Goal: Task Accomplishment & Management: Complete application form

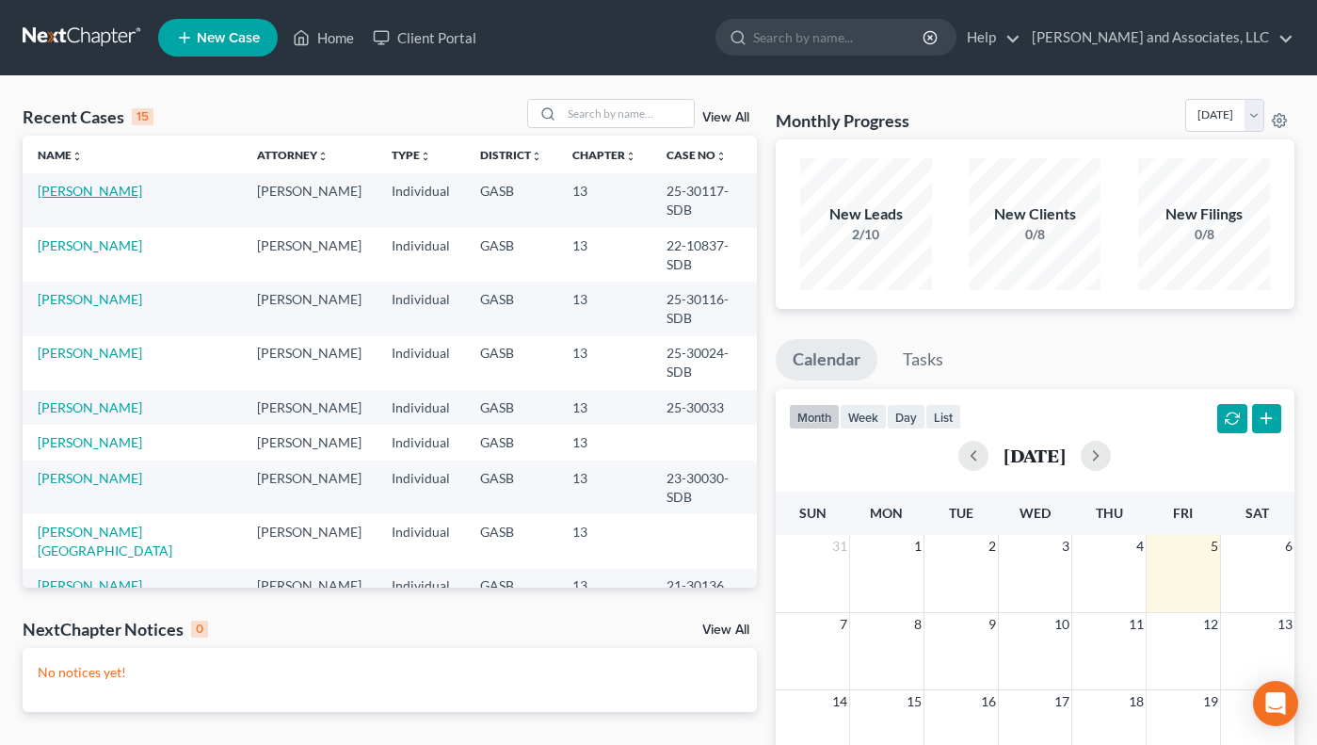
click at [81, 191] on link "[PERSON_NAME]" at bounding box center [90, 191] width 105 height 16
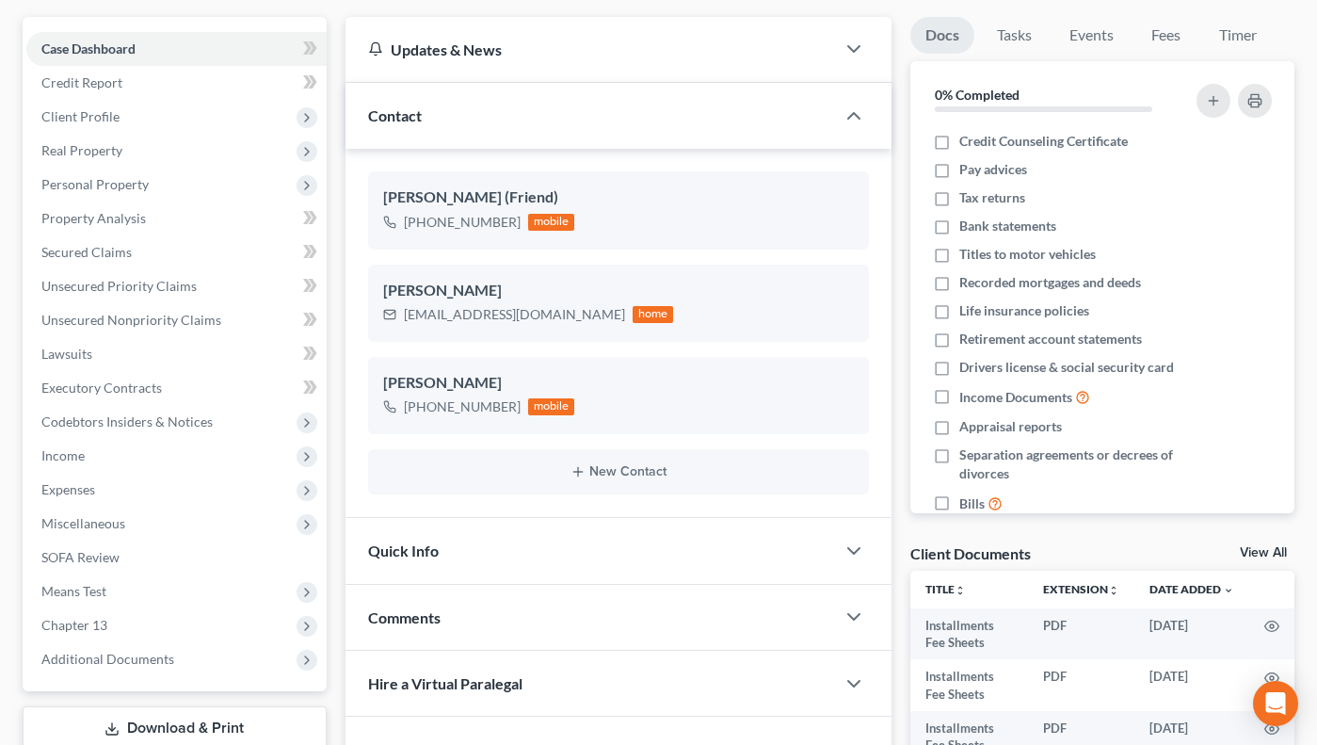
scroll to position [165, 0]
click at [94, 253] on span "Secured Claims" at bounding box center [86, 251] width 90 height 16
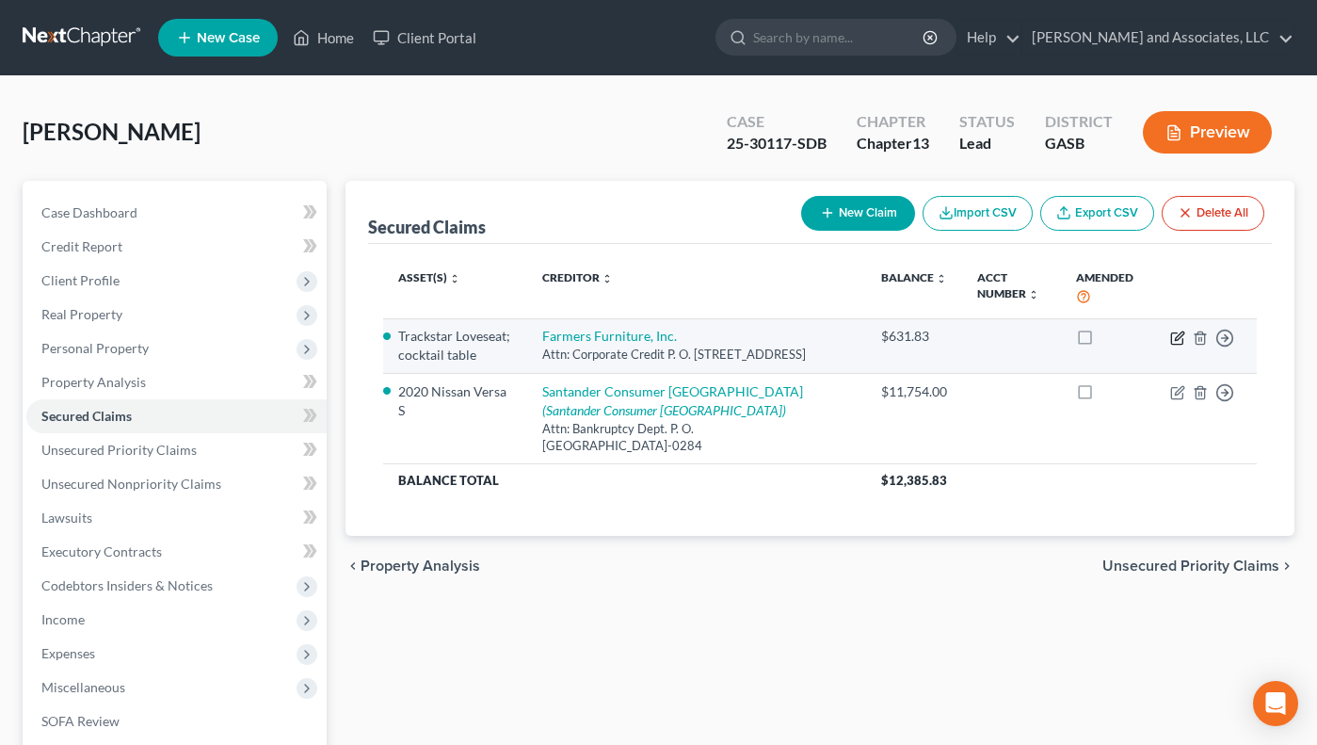
click at [1177, 335] on icon "button" at bounding box center [1178, 338] width 15 height 15
select select "10"
select select "0"
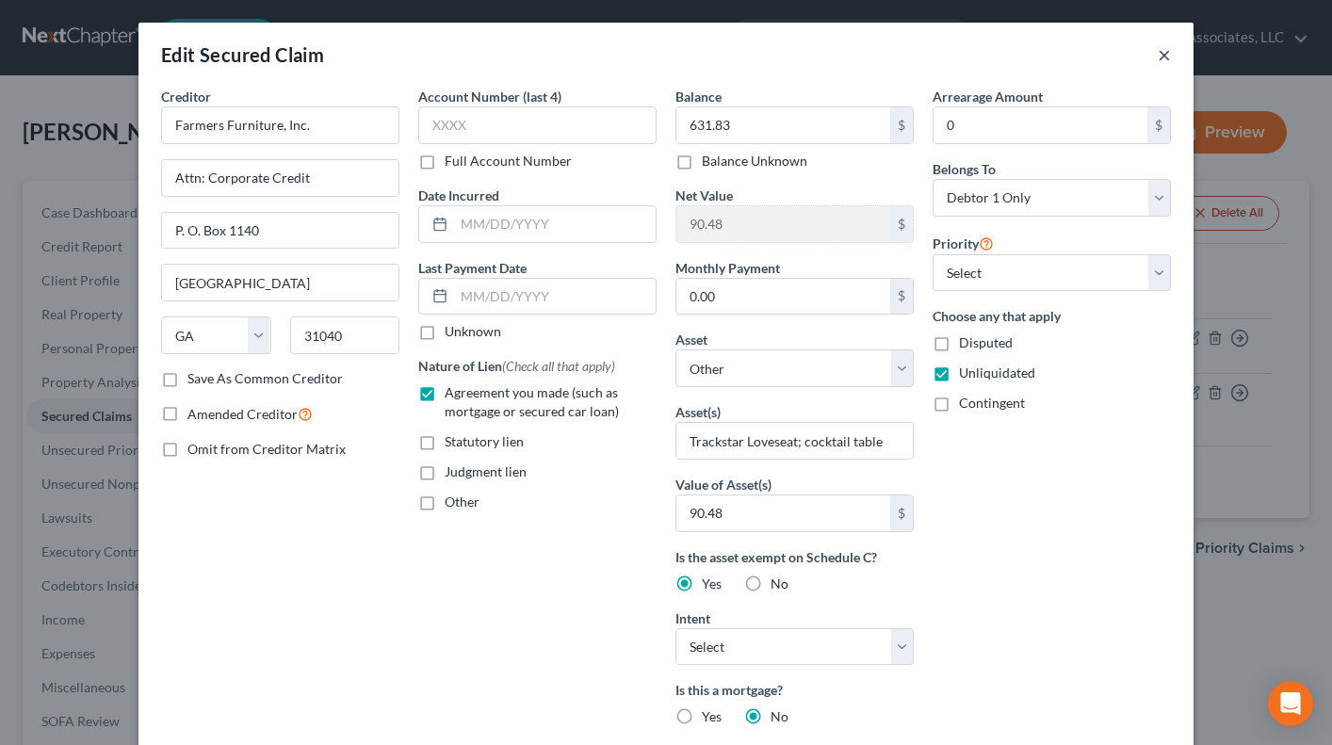
click at [1158, 52] on button "×" at bounding box center [1163, 54] width 13 height 23
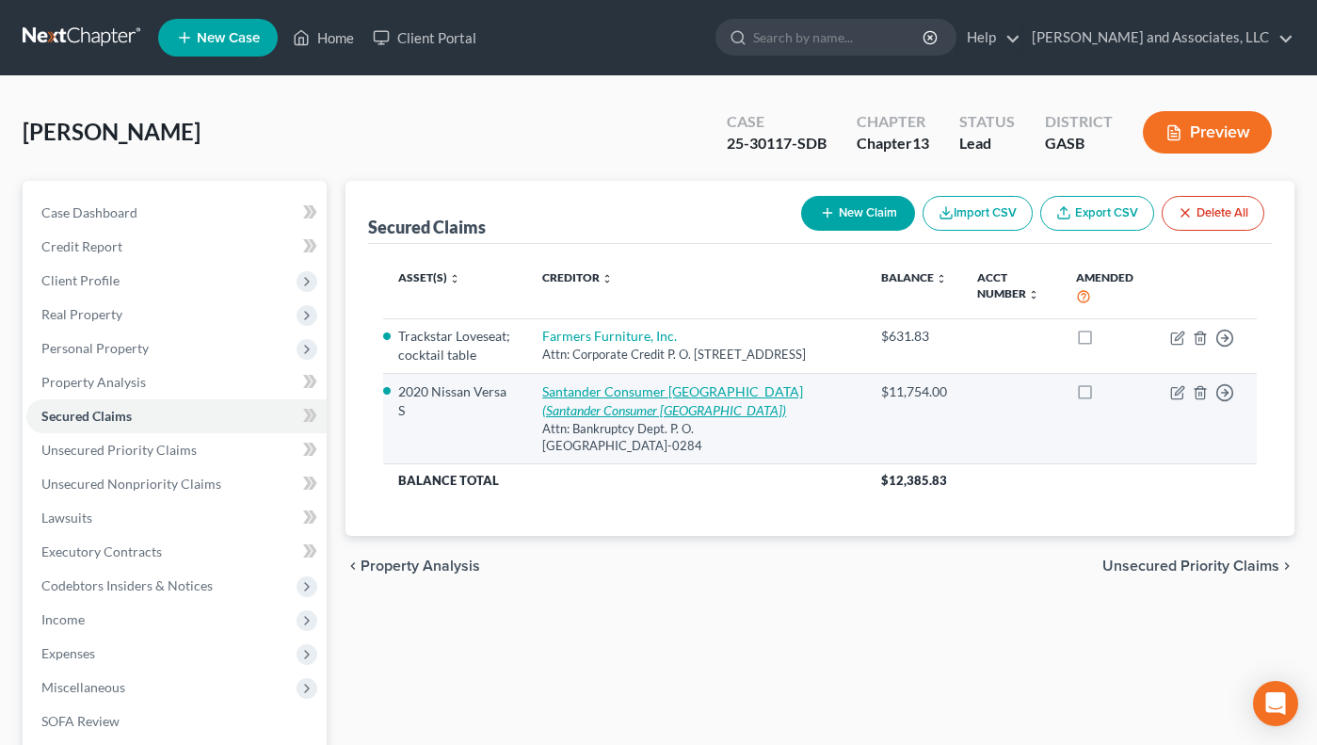
click at [675, 412] on link "Santander Consumer [GEOGRAPHIC_DATA] ([GEOGRAPHIC_DATA] Consumer [GEOGRAPHIC_DA…" at bounding box center [672, 400] width 261 height 35
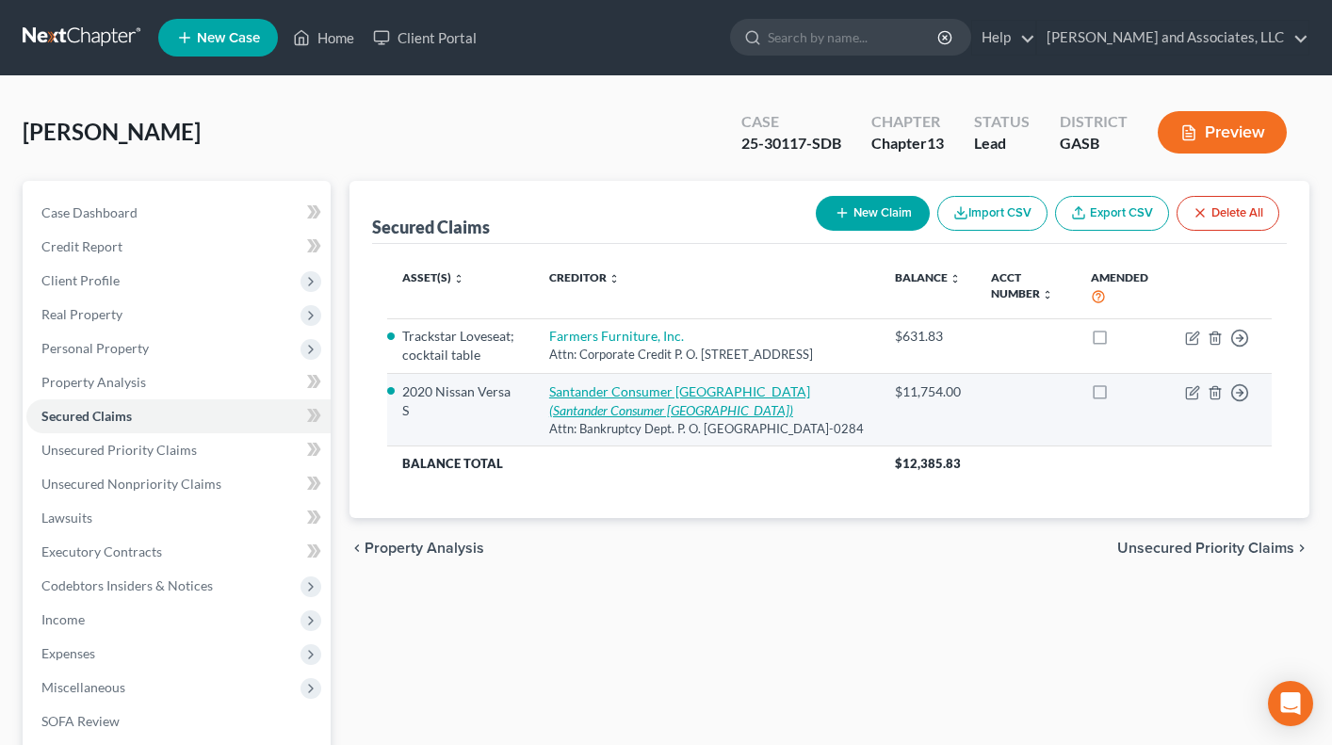
select select "45"
select select "0"
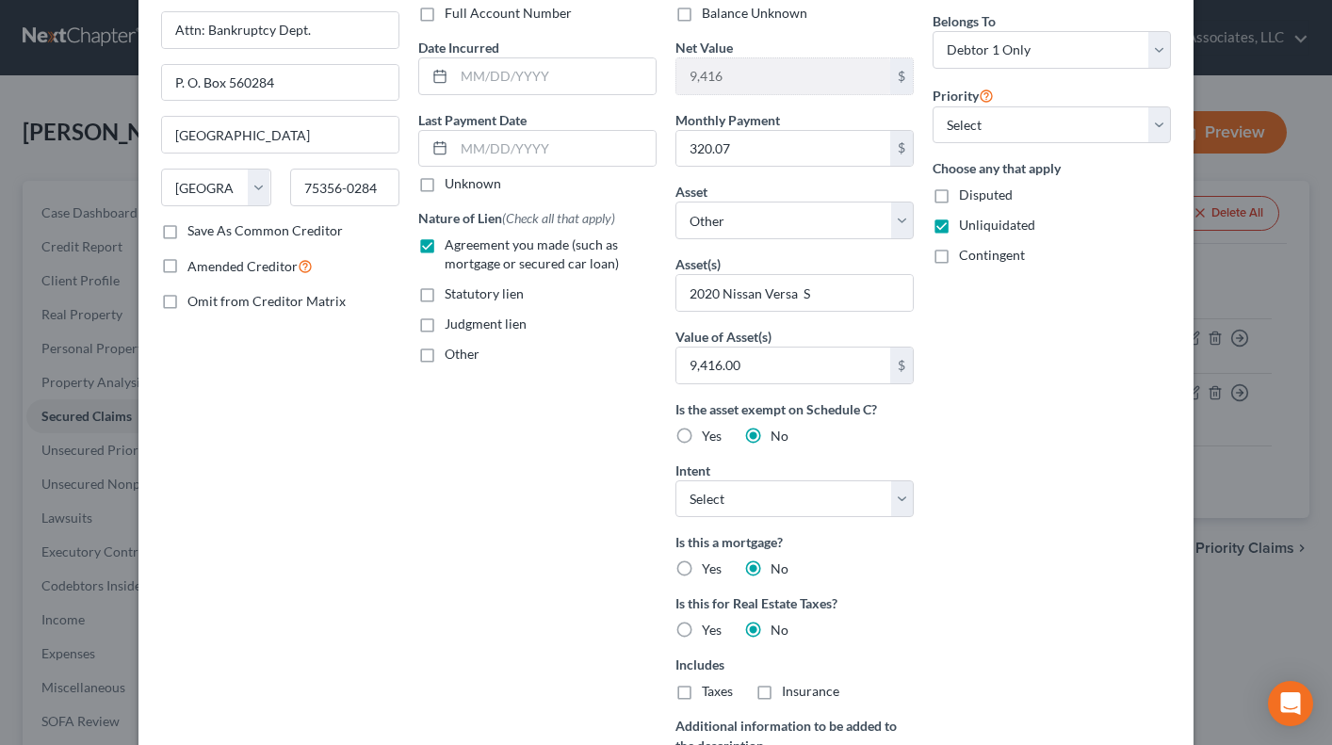
scroll to position [150, 0]
click at [702, 432] on label "Yes" at bounding box center [712, 434] width 20 height 19
click at [709, 432] on input "Yes" at bounding box center [715, 431] width 12 height 12
radio input "true"
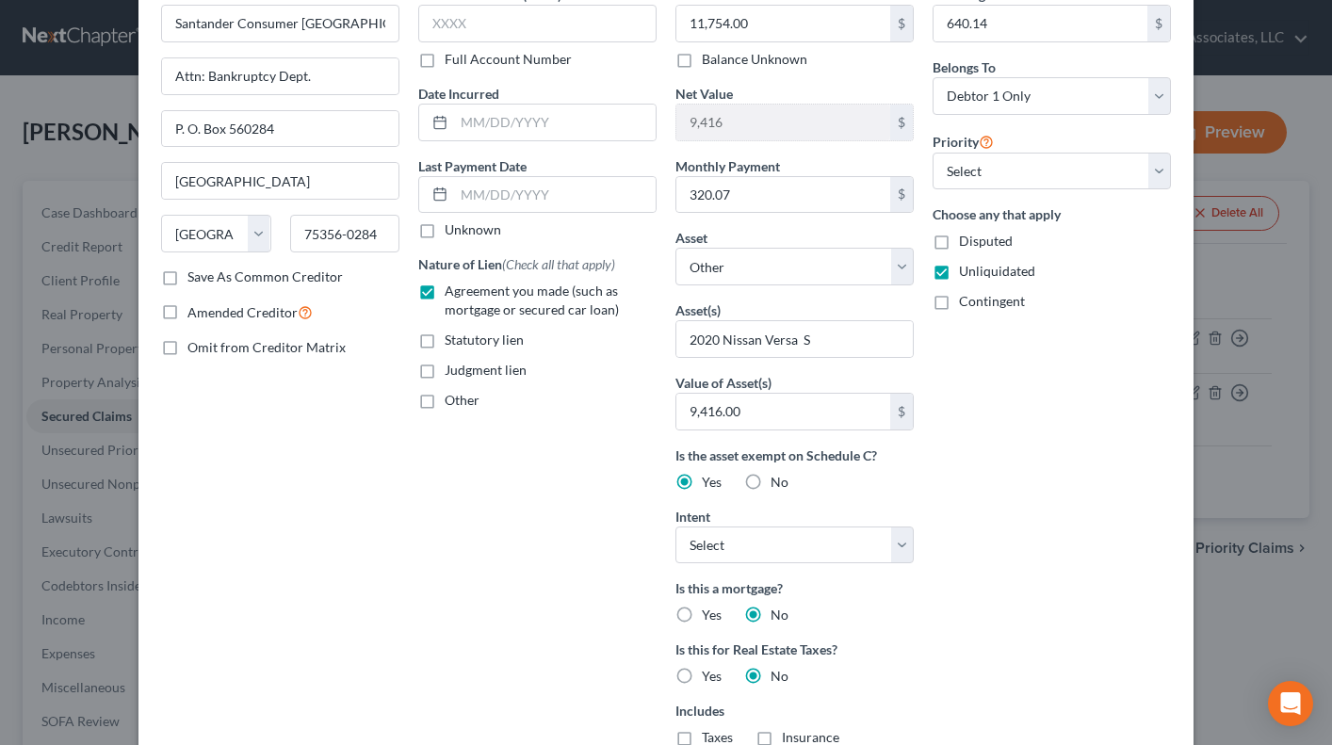
scroll to position [0, 0]
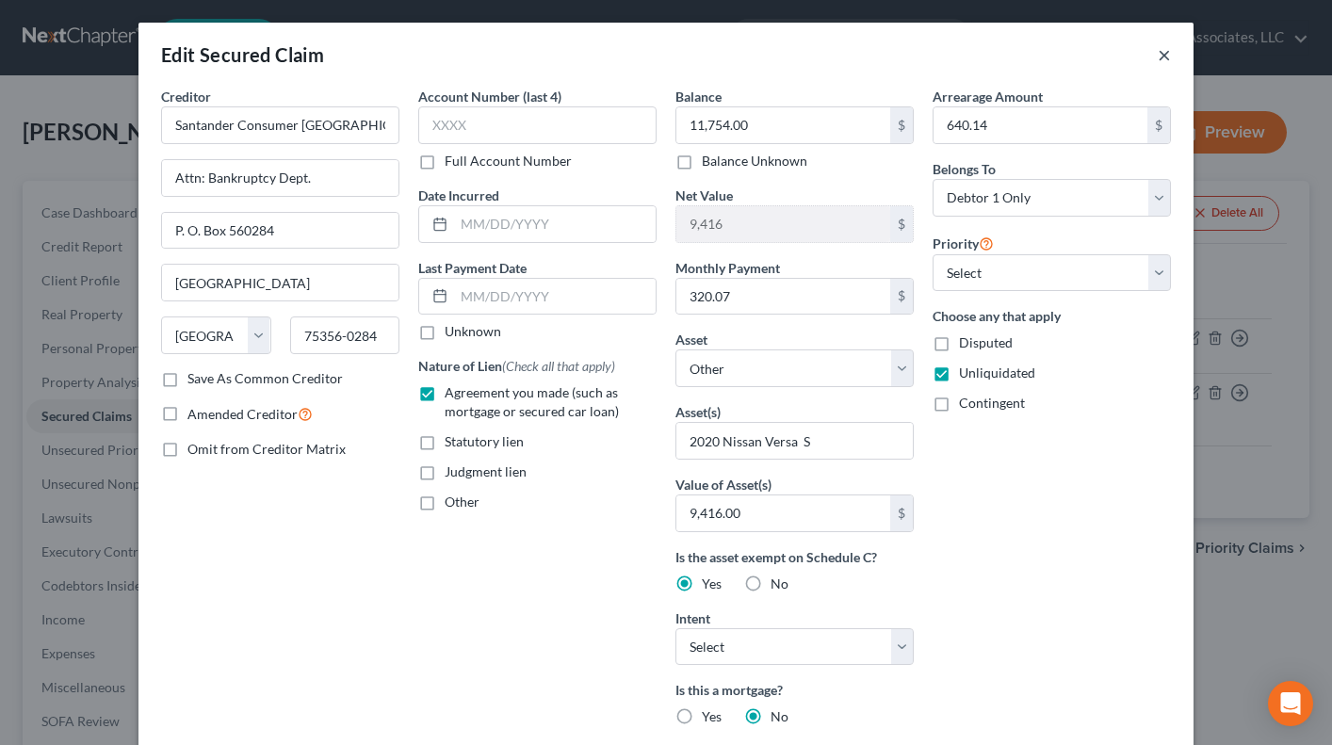
click at [1157, 52] on button "×" at bounding box center [1163, 54] width 13 height 23
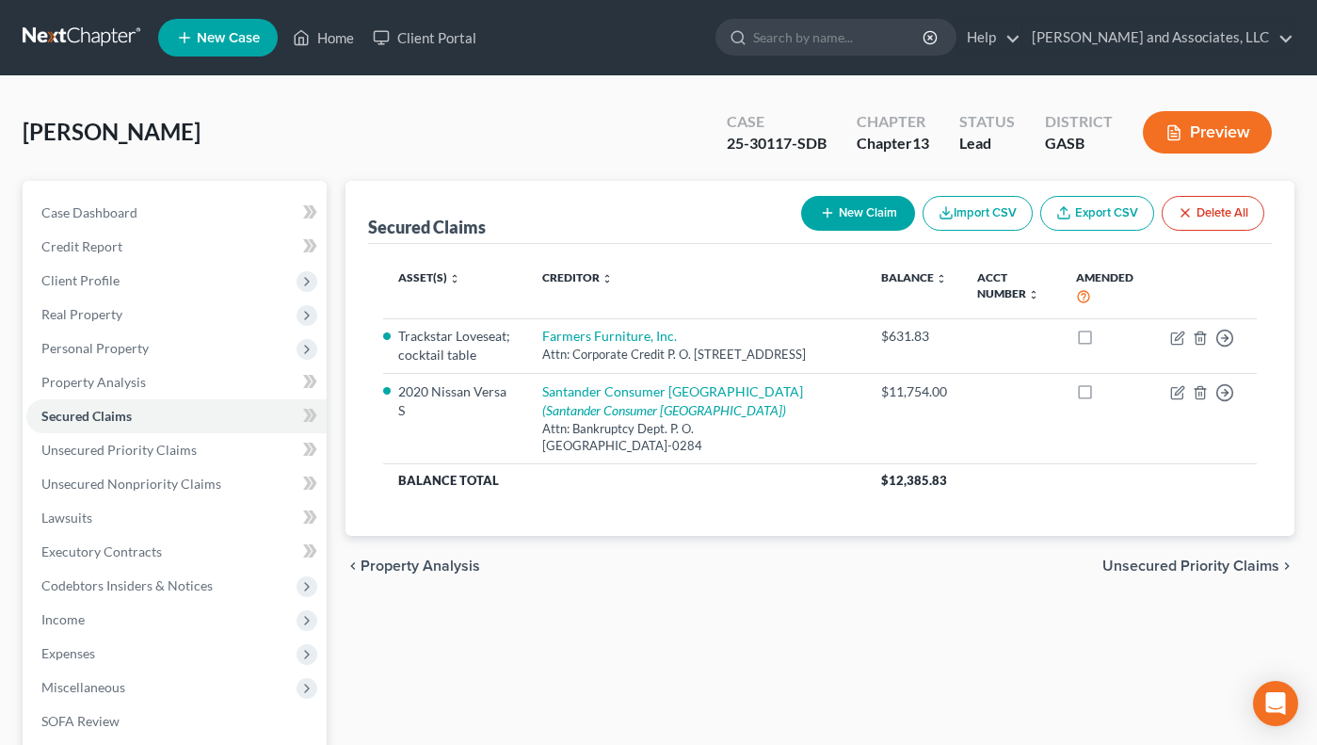
click at [1205, 125] on button "Preview" at bounding box center [1207, 132] width 129 height 42
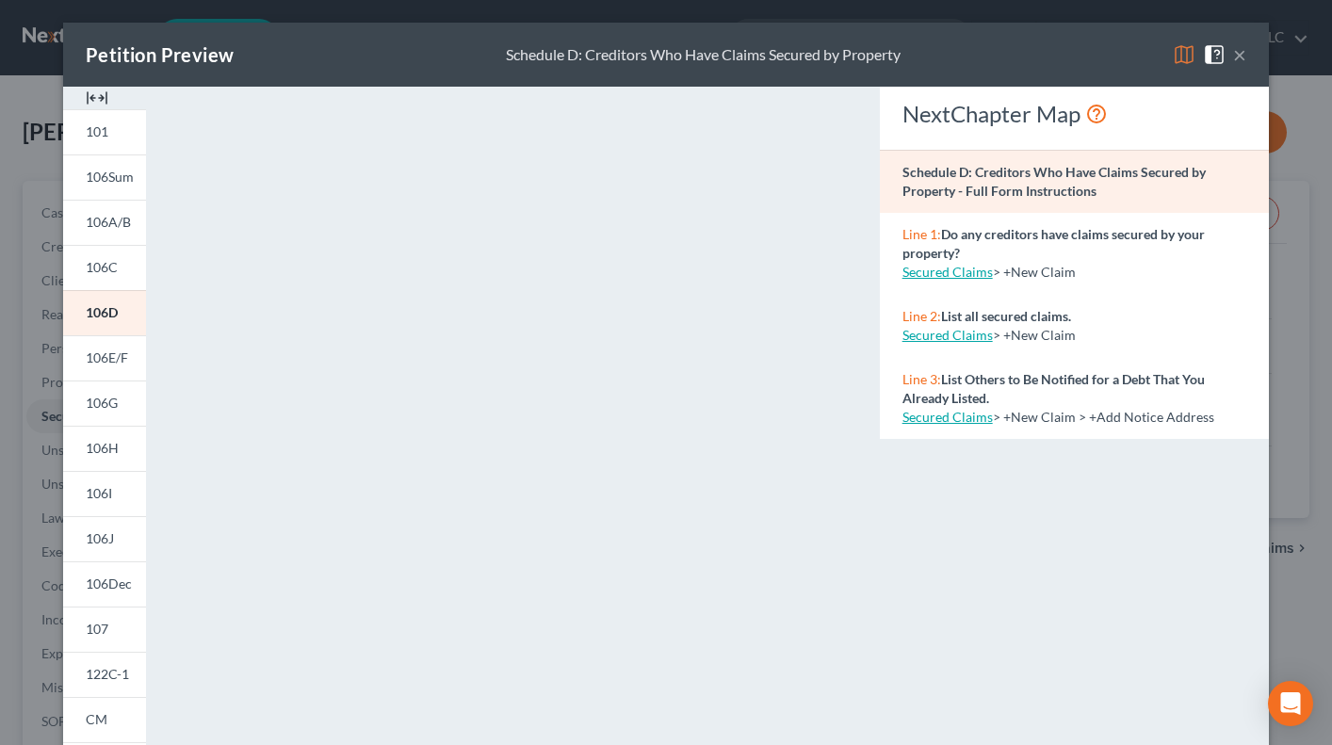
click at [1233, 50] on button "×" at bounding box center [1239, 54] width 13 height 23
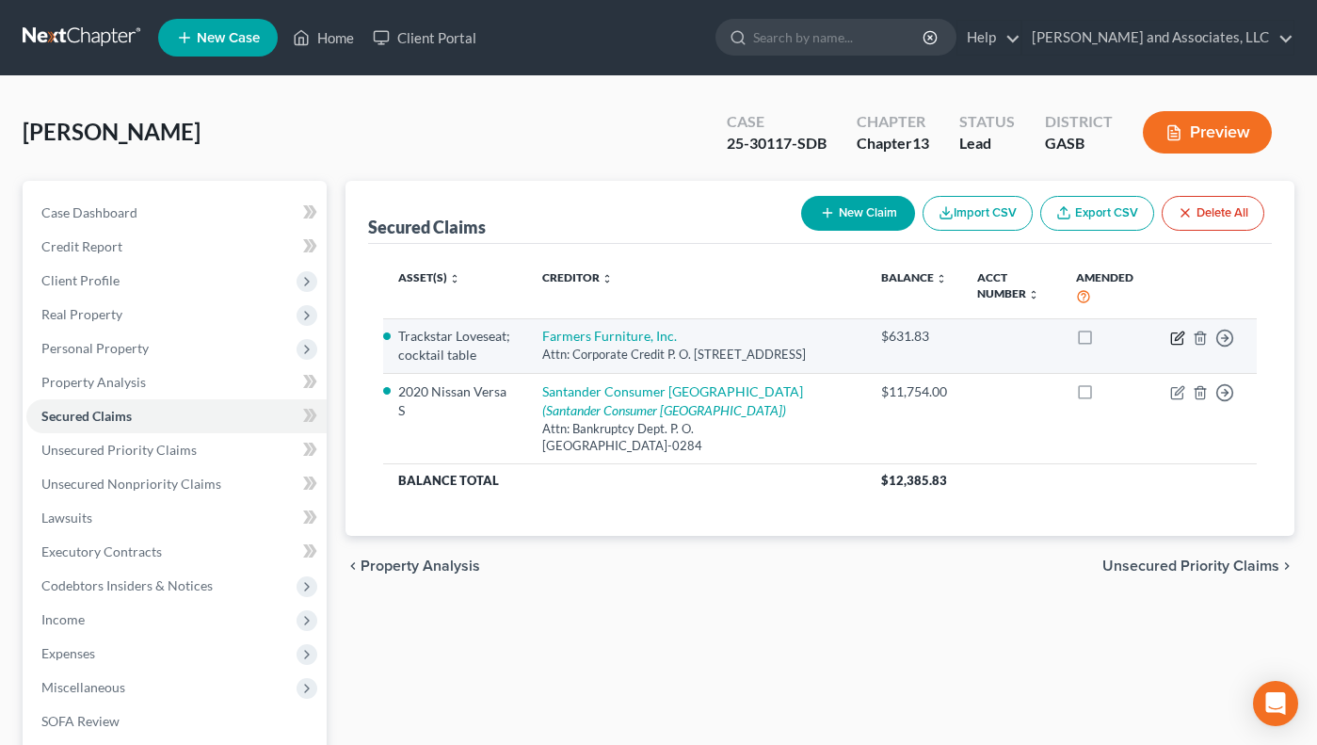
click at [1184, 336] on icon "button" at bounding box center [1178, 338] width 15 height 15
select select "10"
select select "0"
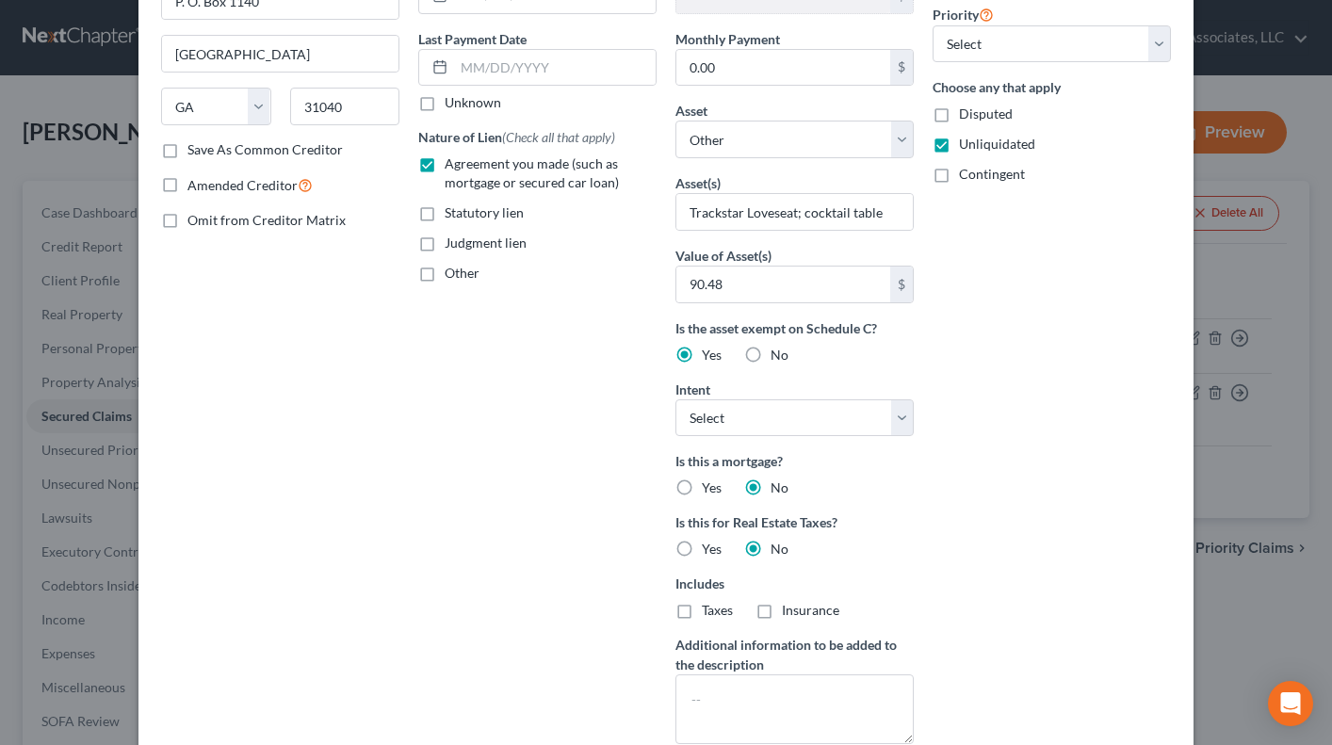
scroll to position [244, 0]
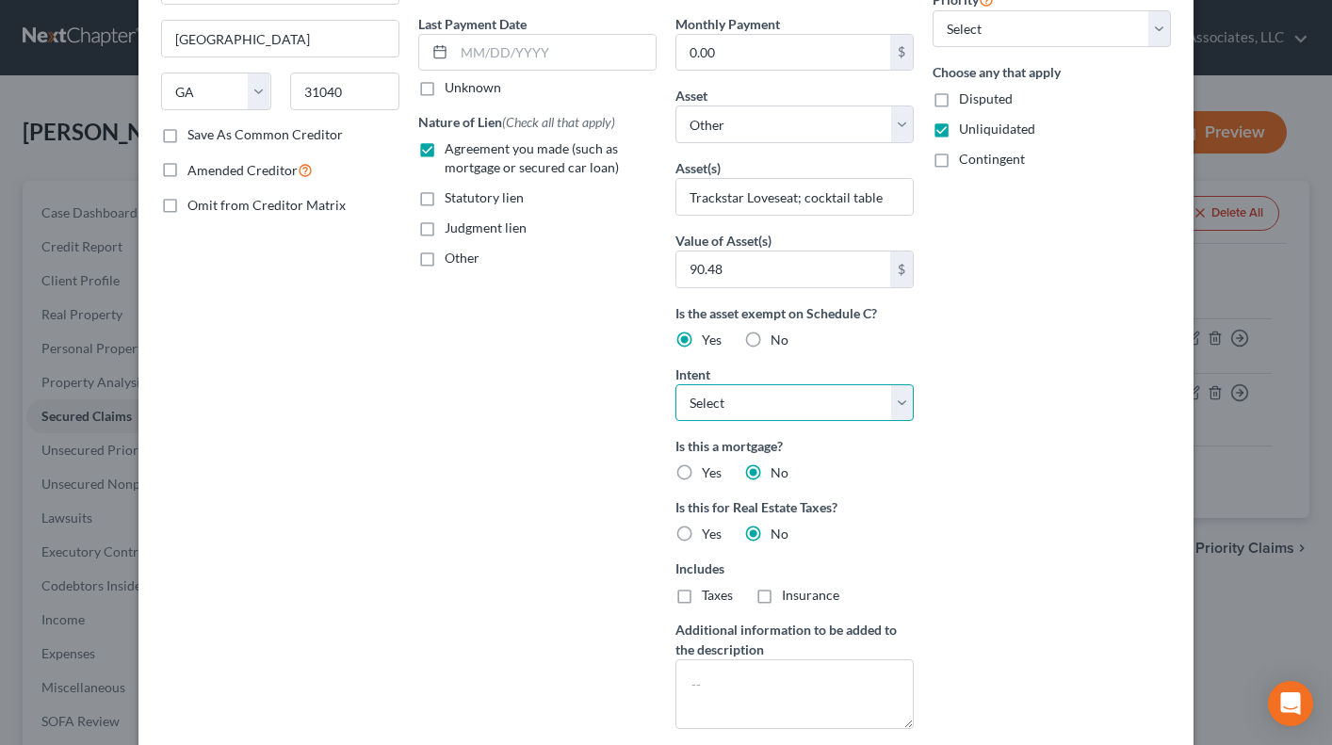
click at [896, 402] on select "Select Surrender Redeem Reaffirm Avoid Other" at bounding box center [794, 403] width 238 height 38
select select "2"
click at [675, 384] on select "Select Surrender Redeem Reaffirm Avoid Other" at bounding box center [794, 403] width 238 height 38
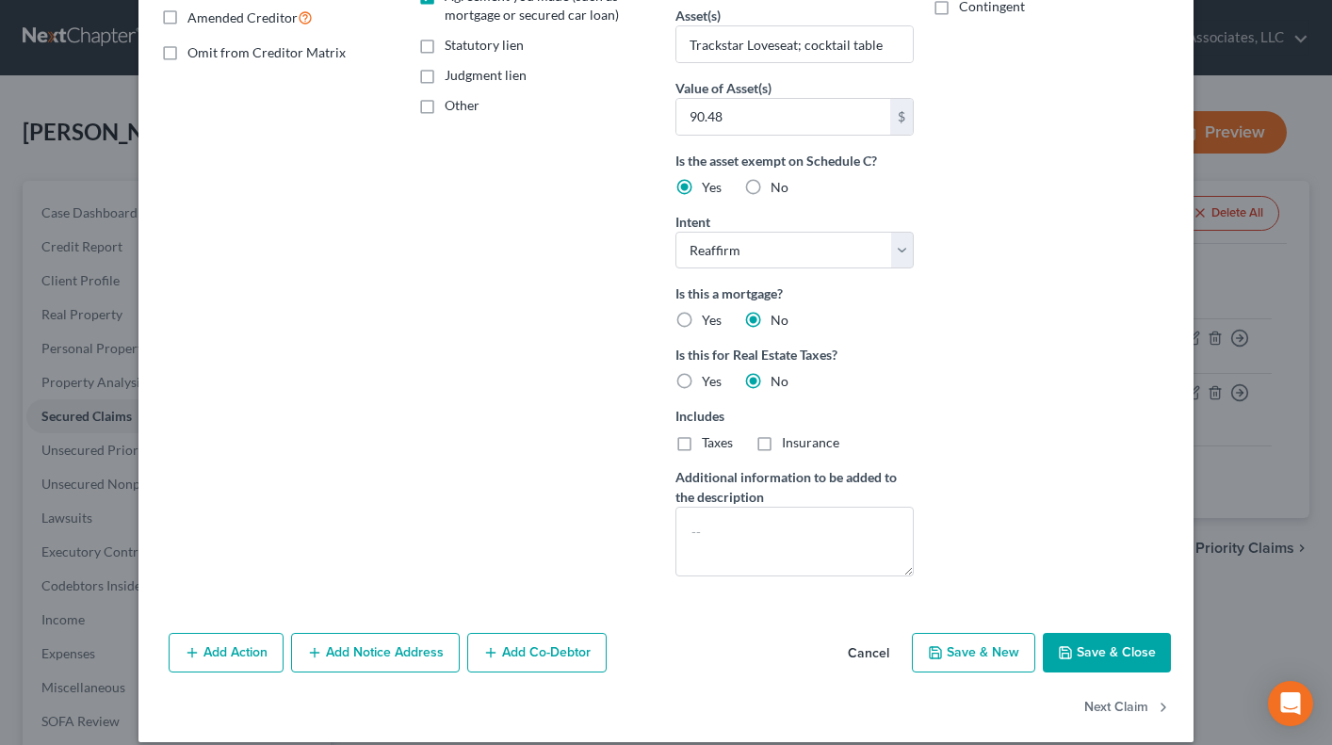
scroll to position [416, 0]
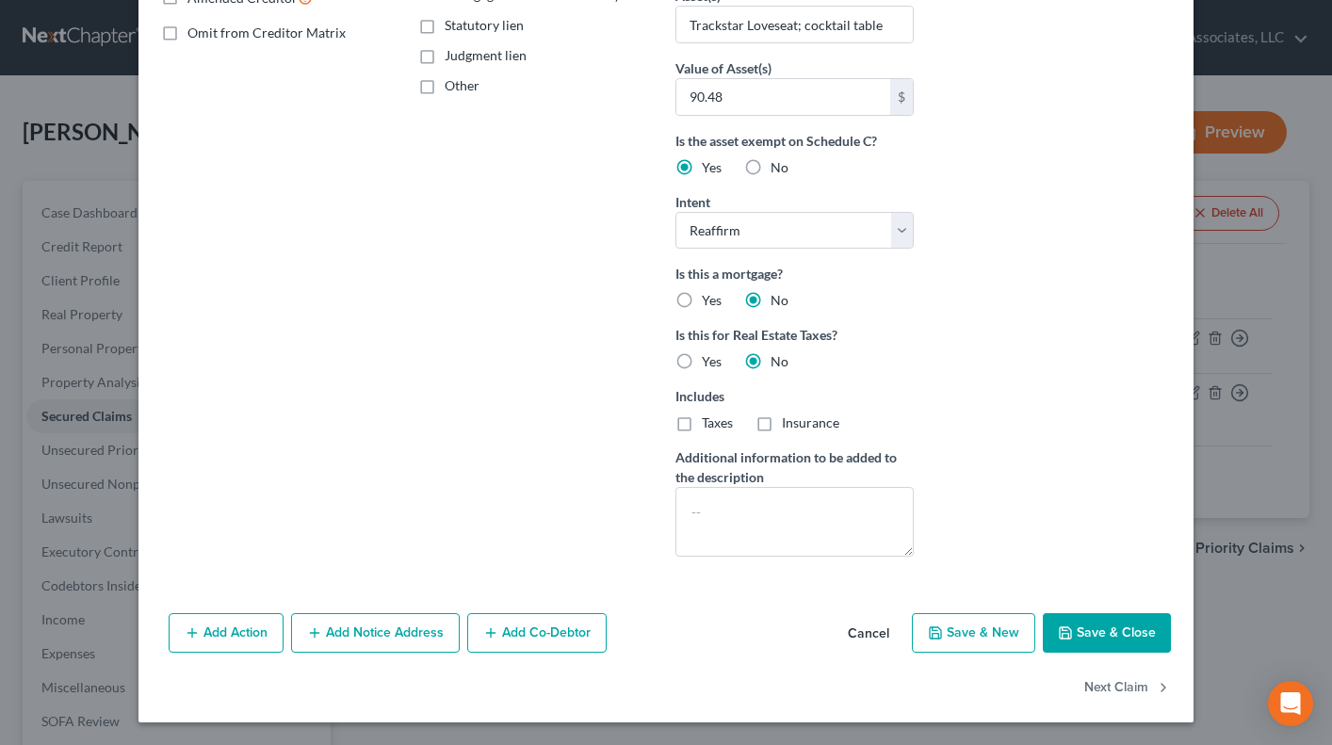
click at [1078, 642] on button "Save & Close" at bounding box center [1106, 633] width 128 height 40
select select
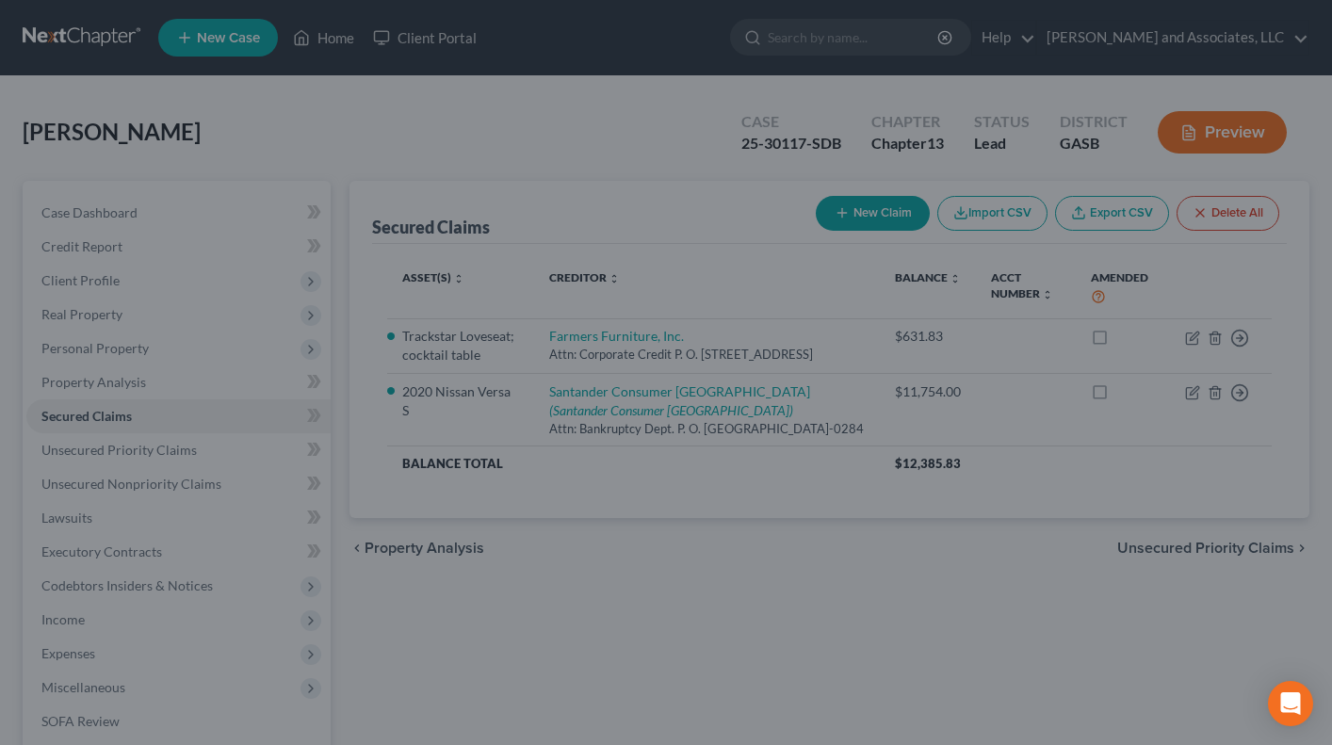
scroll to position [210, 0]
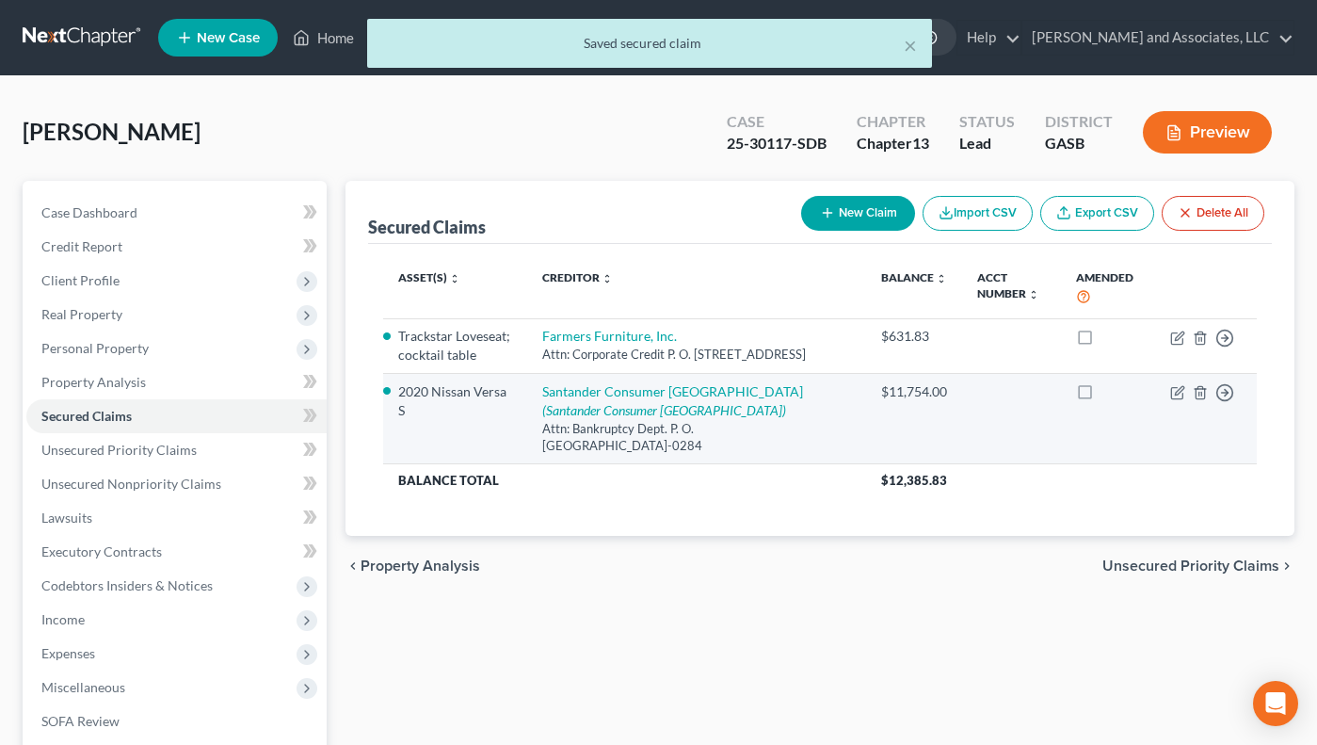
click at [1169, 405] on td "Move to E Move to F Move to G Move to Notice Only" at bounding box center [1206, 419] width 102 height 90
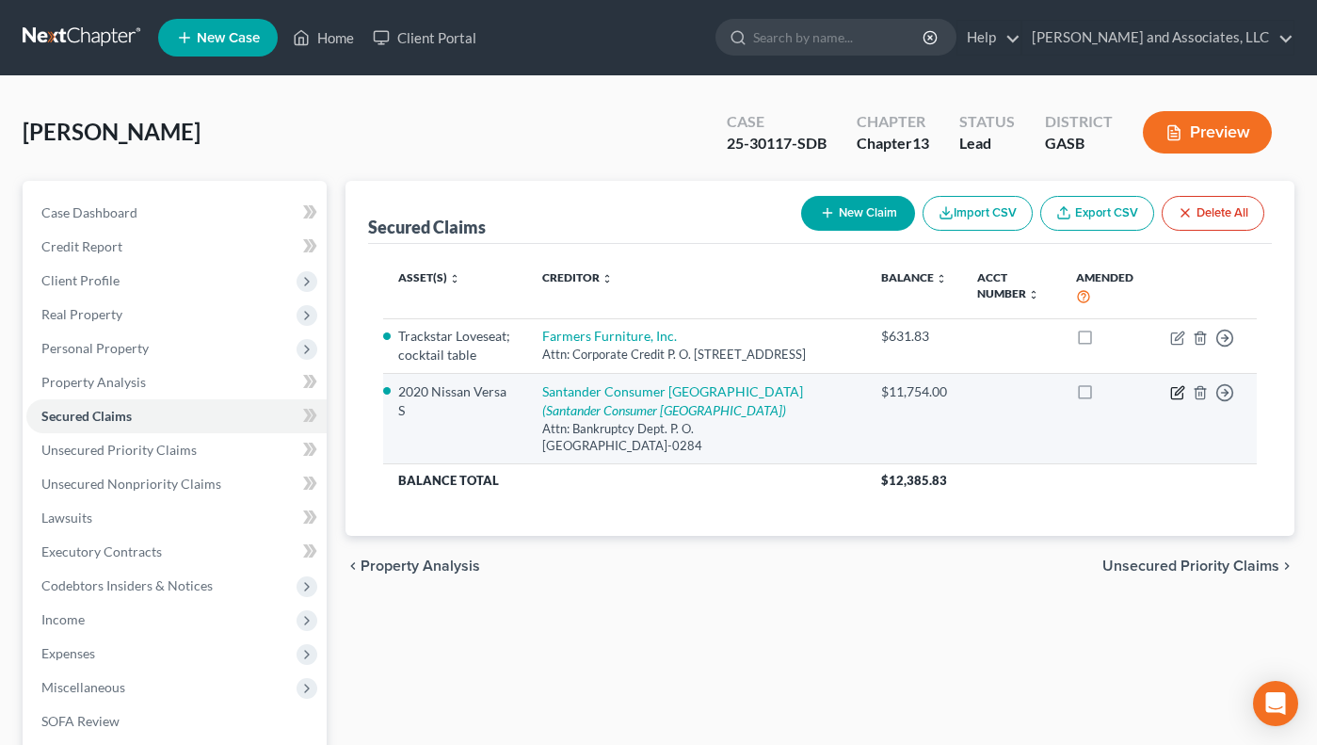
click at [1177, 400] on icon "button" at bounding box center [1178, 392] width 15 height 15
select select "45"
select select "0"
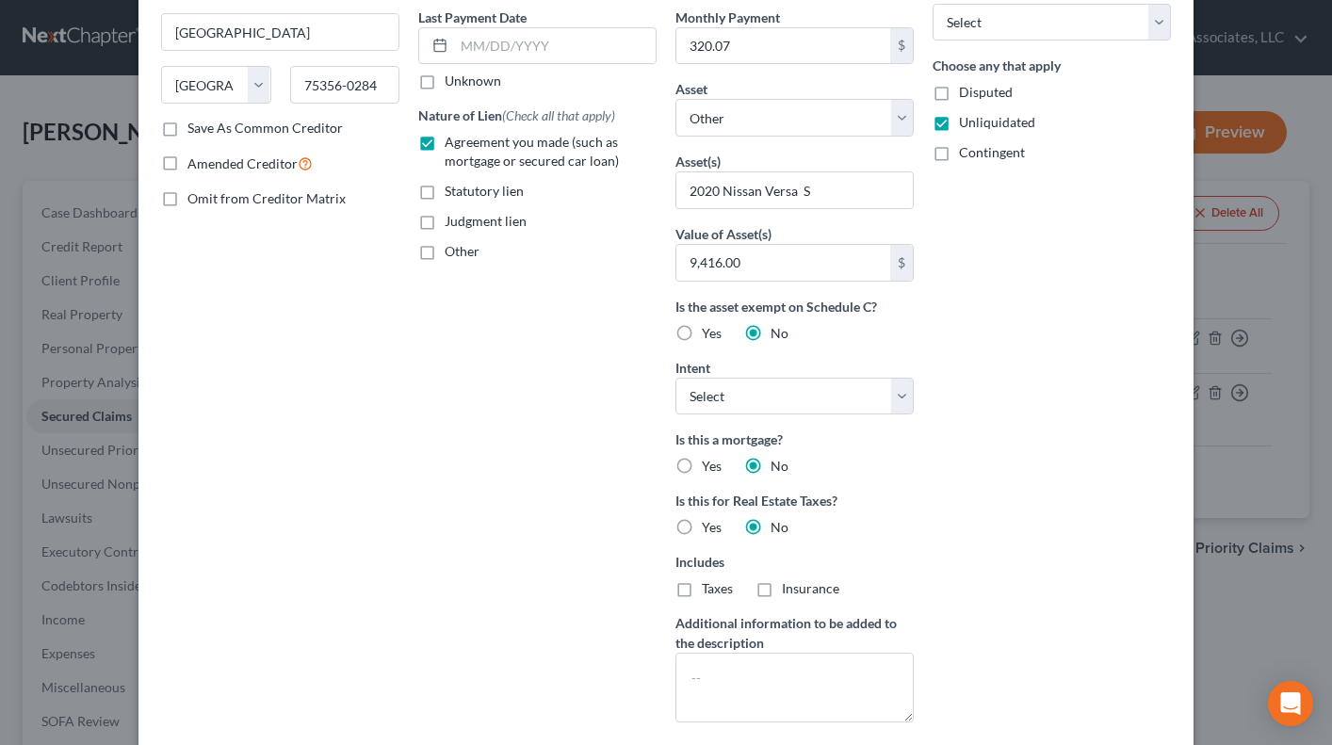
scroll to position [318, 0]
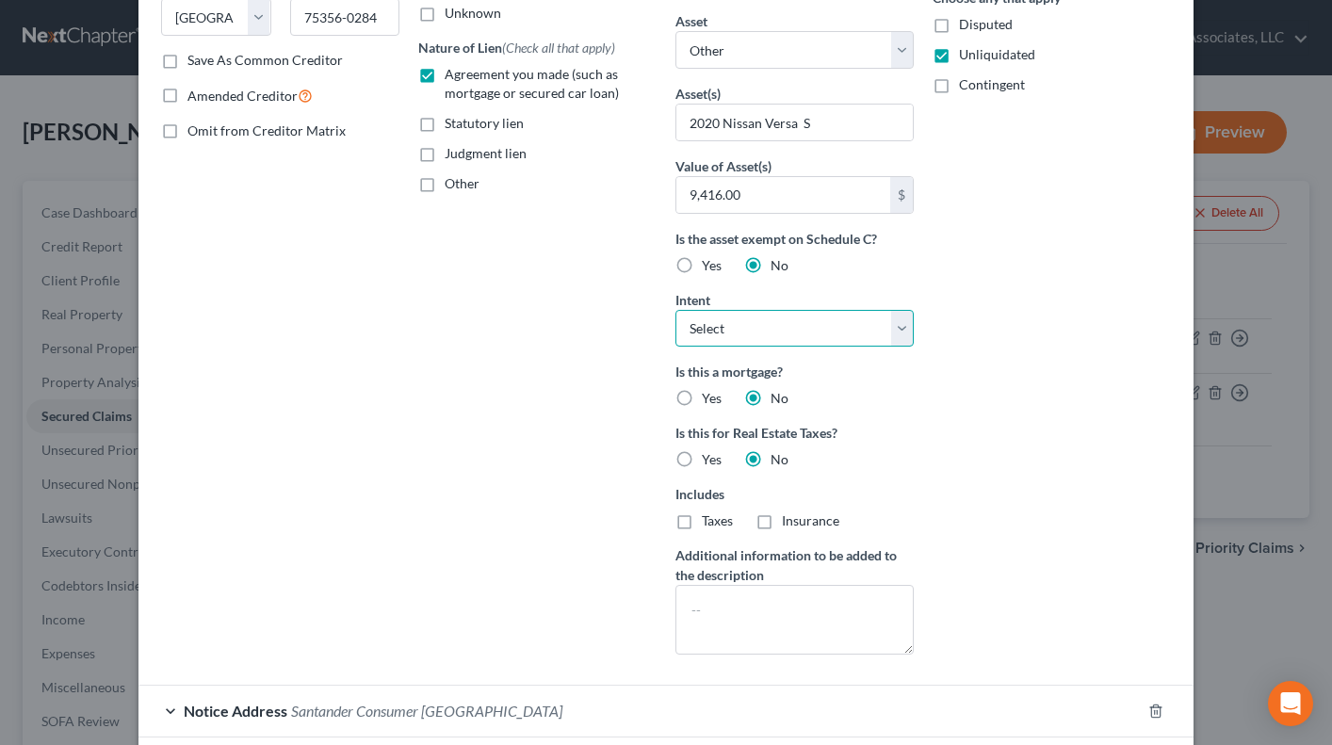
click at [893, 325] on select "Select Surrender Redeem Reaffirm Avoid Other" at bounding box center [794, 329] width 238 height 38
select select "2"
click at [675, 310] on select "Select Surrender Redeem Reaffirm Avoid Other" at bounding box center [794, 329] width 238 height 38
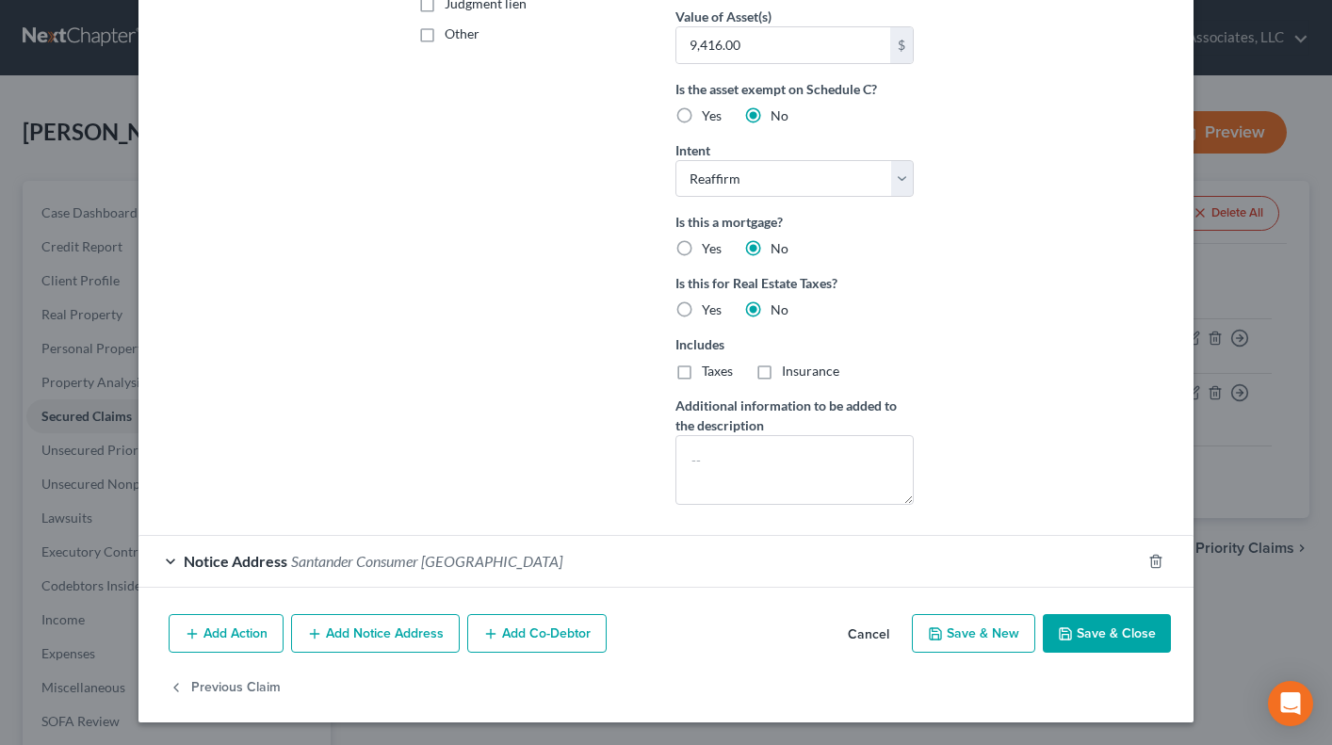
click at [1077, 632] on button "Save & Close" at bounding box center [1106, 634] width 128 height 40
select select
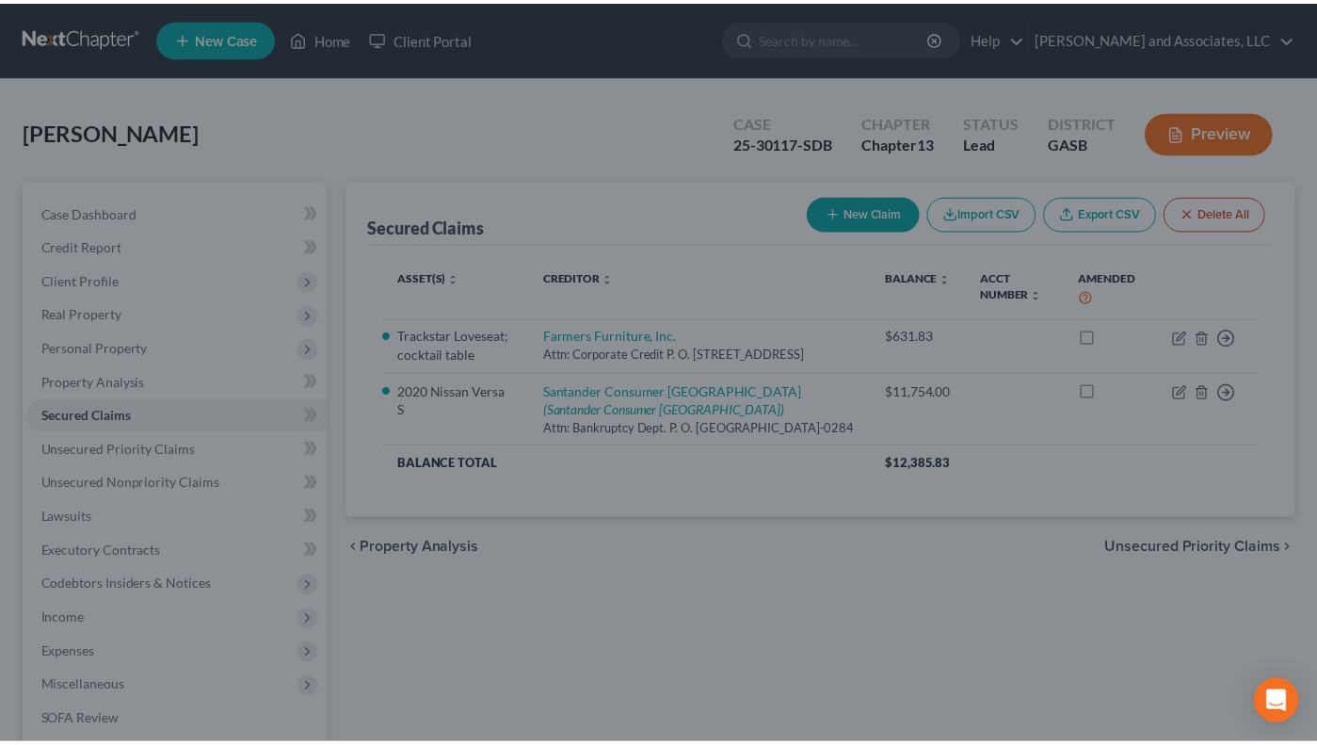
scroll to position [262, 0]
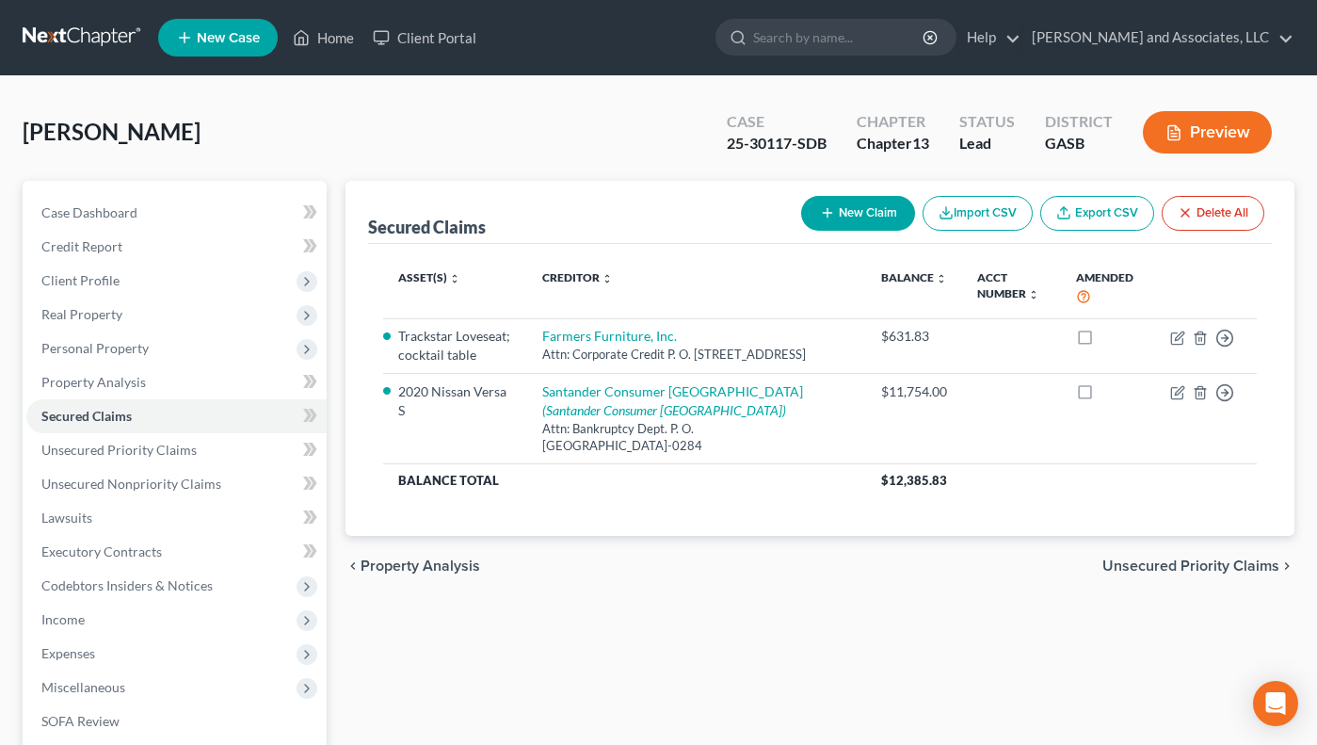
click at [1207, 142] on button "Preview" at bounding box center [1207, 132] width 129 height 42
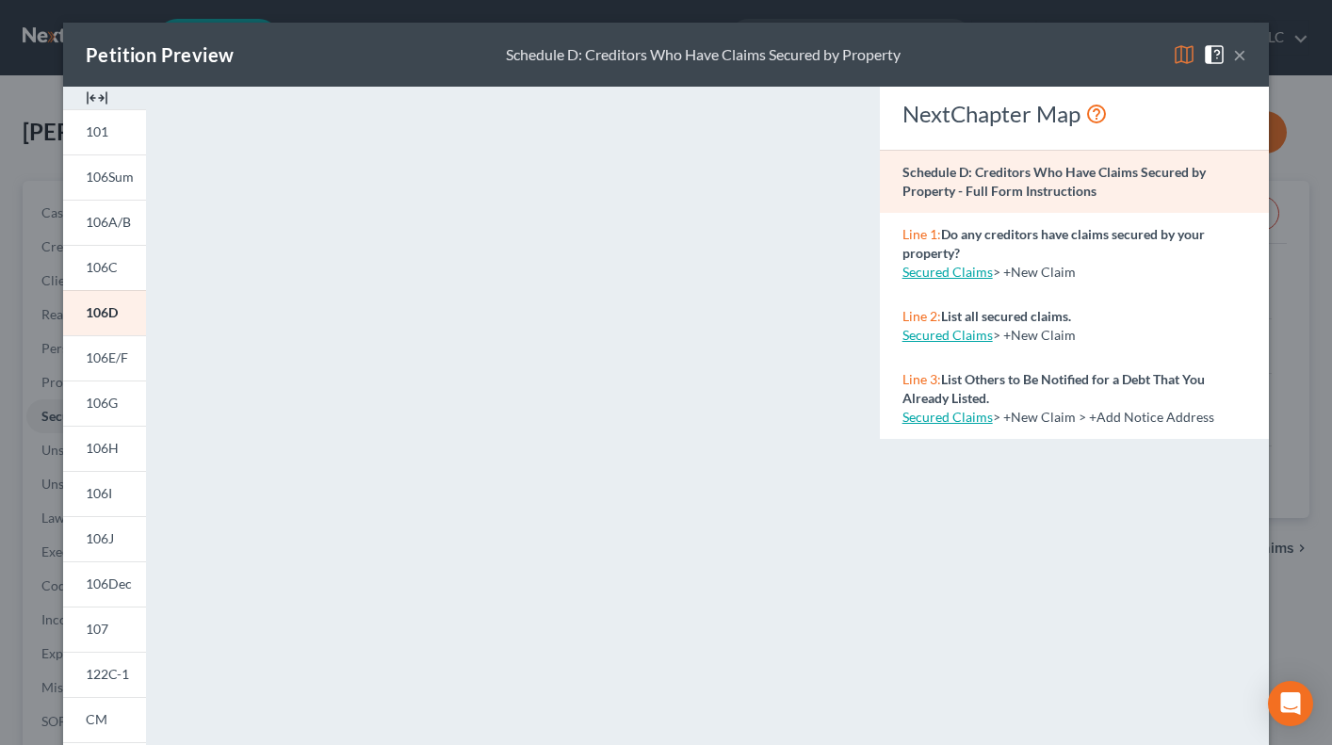
click at [1233, 53] on button "×" at bounding box center [1239, 54] width 13 height 23
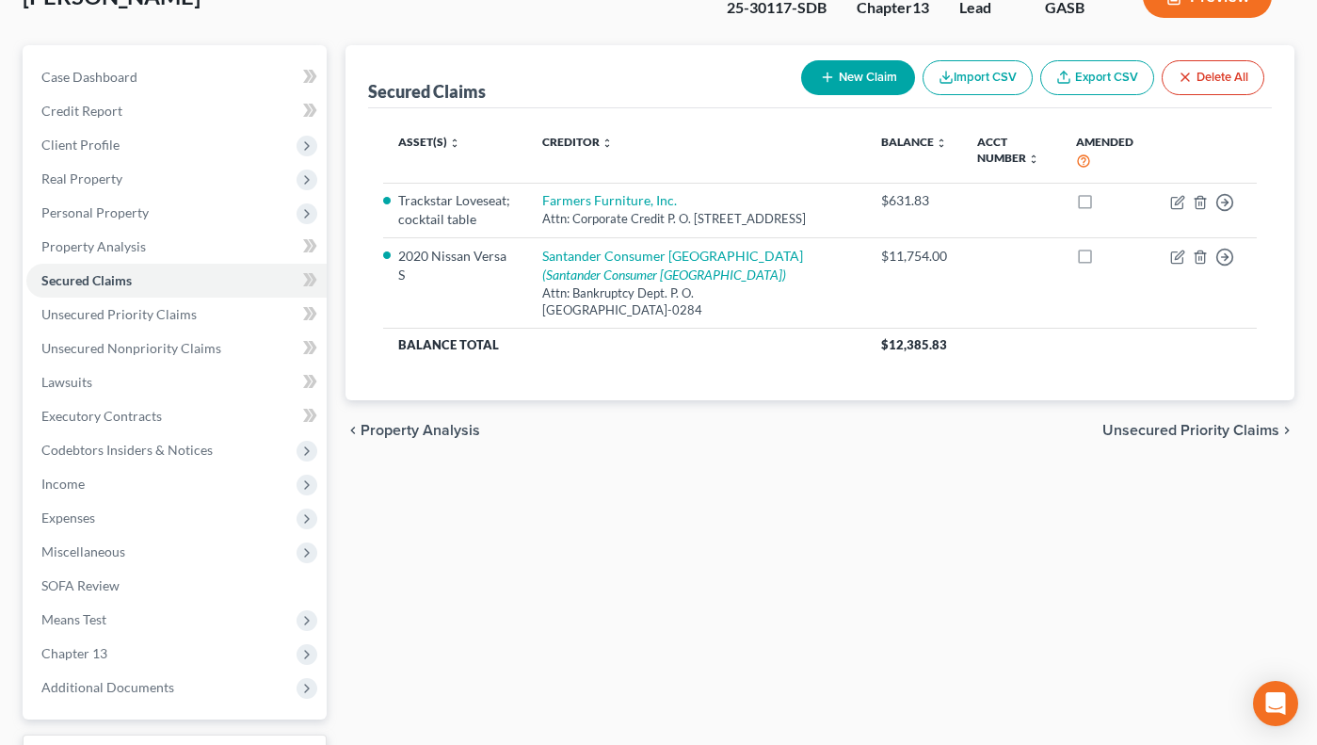
scroll to position [290, 0]
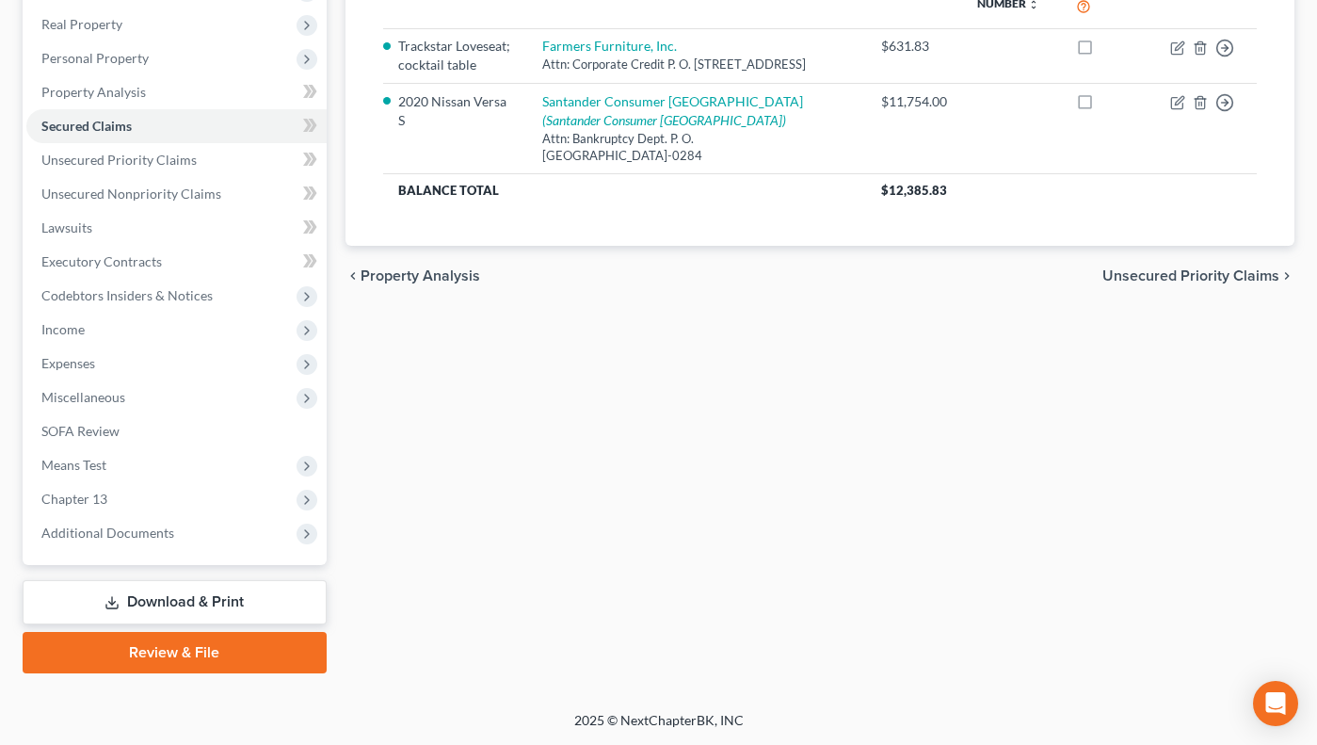
click at [156, 602] on link "Download & Print" at bounding box center [175, 602] width 304 height 44
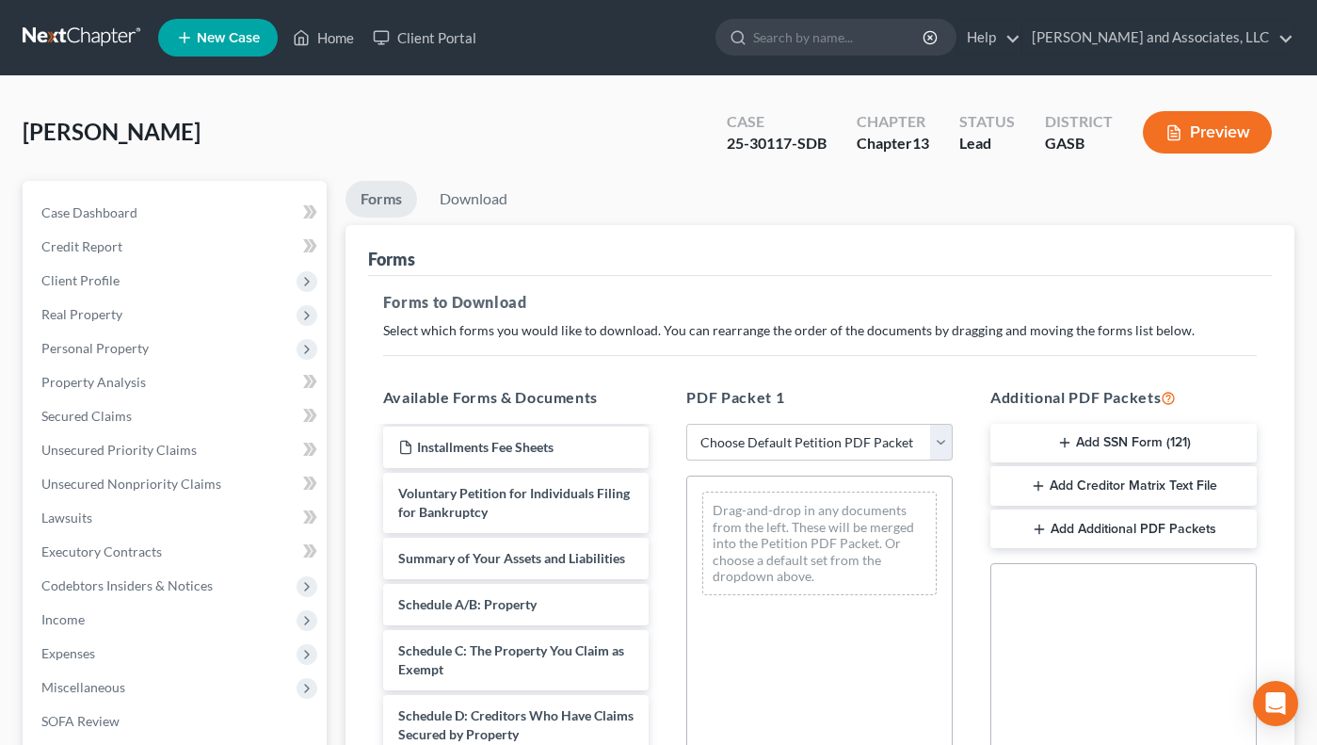
scroll to position [144, 0]
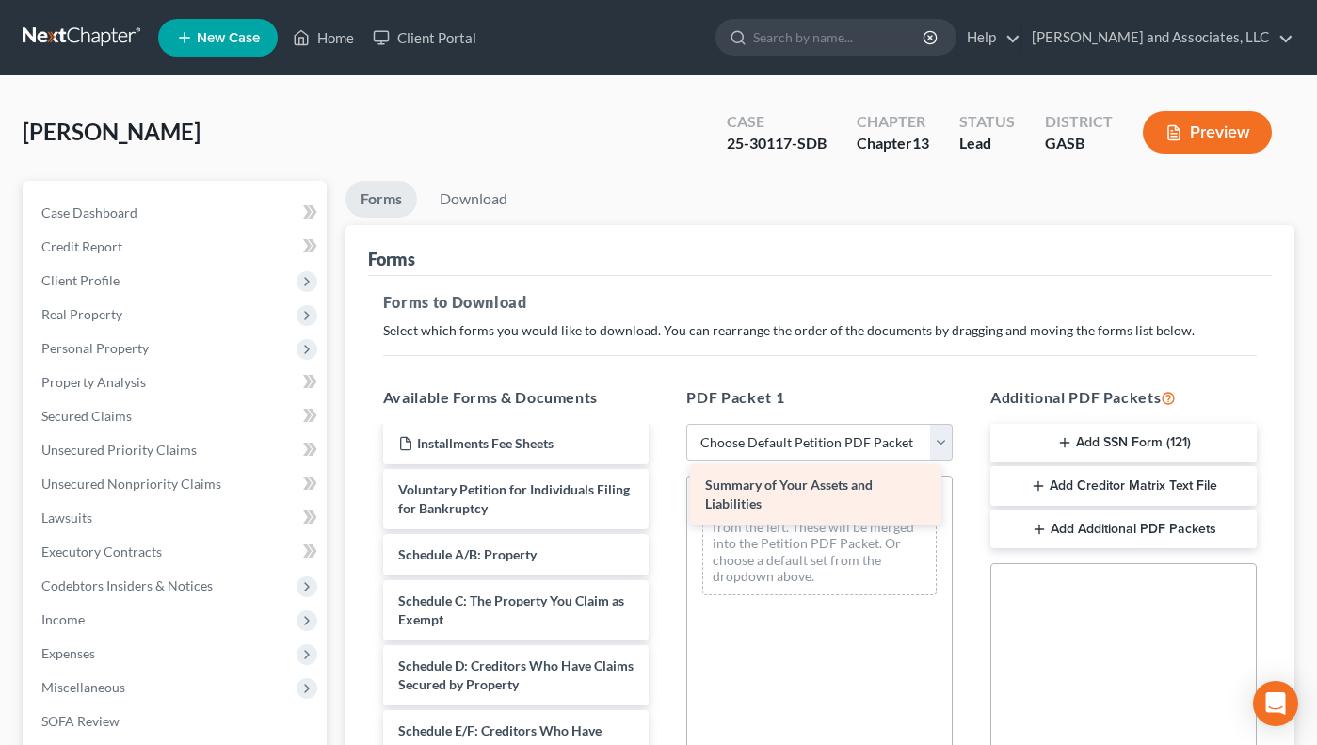
drag, startPoint x: 505, startPoint y: 554, endPoint x: 812, endPoint y: 484, distance: 314.8
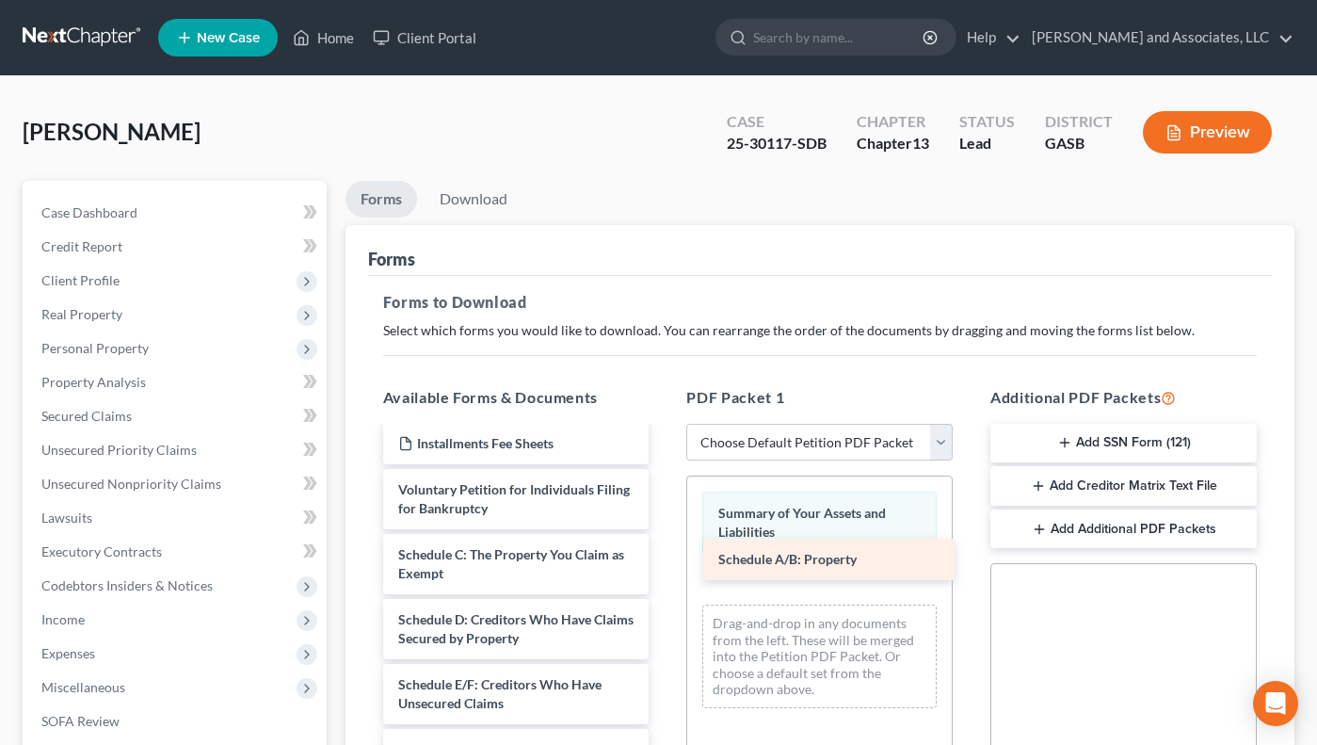
drag, startPoint x: 521, startPoint y: 551, endPoint x: 841, endPoint y: 556, distance: 320.2
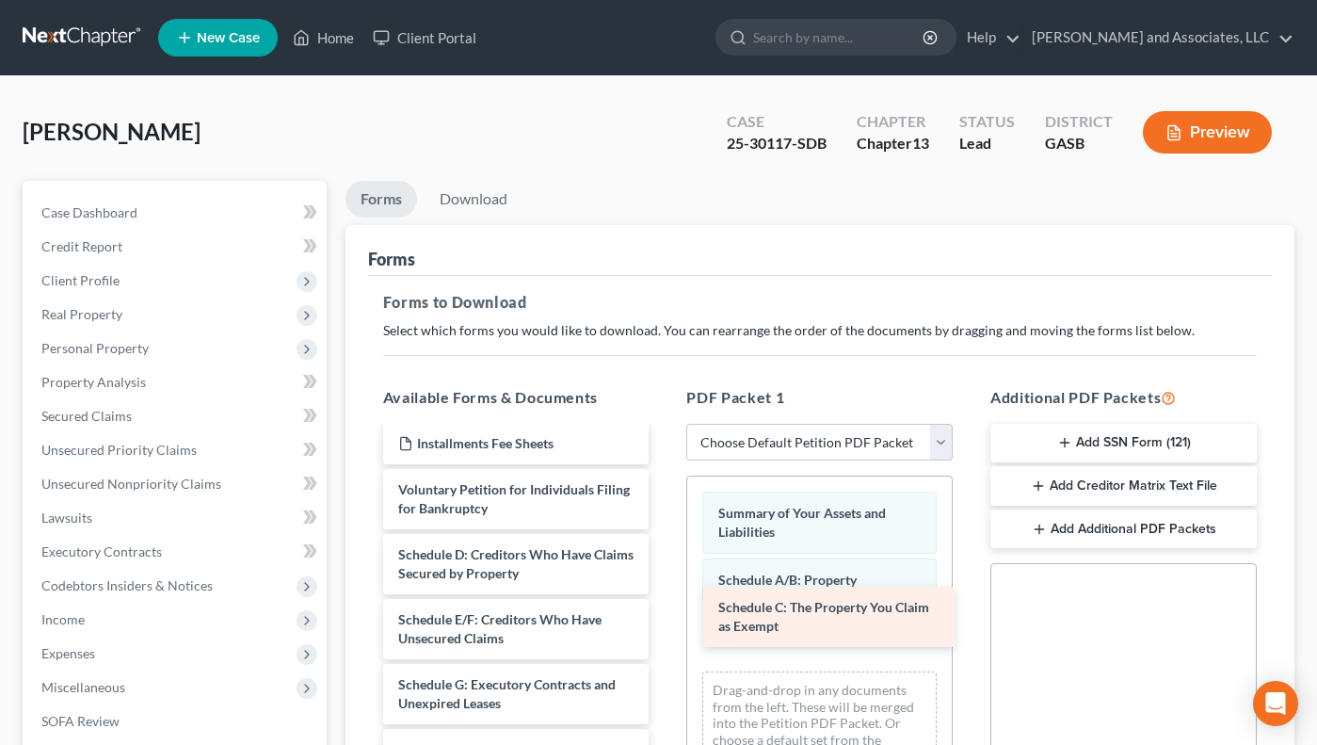
drag, startPoint x: 557, startPoint y: 549, endPoint x: 877, endPoint y: 602, distance: 324.5
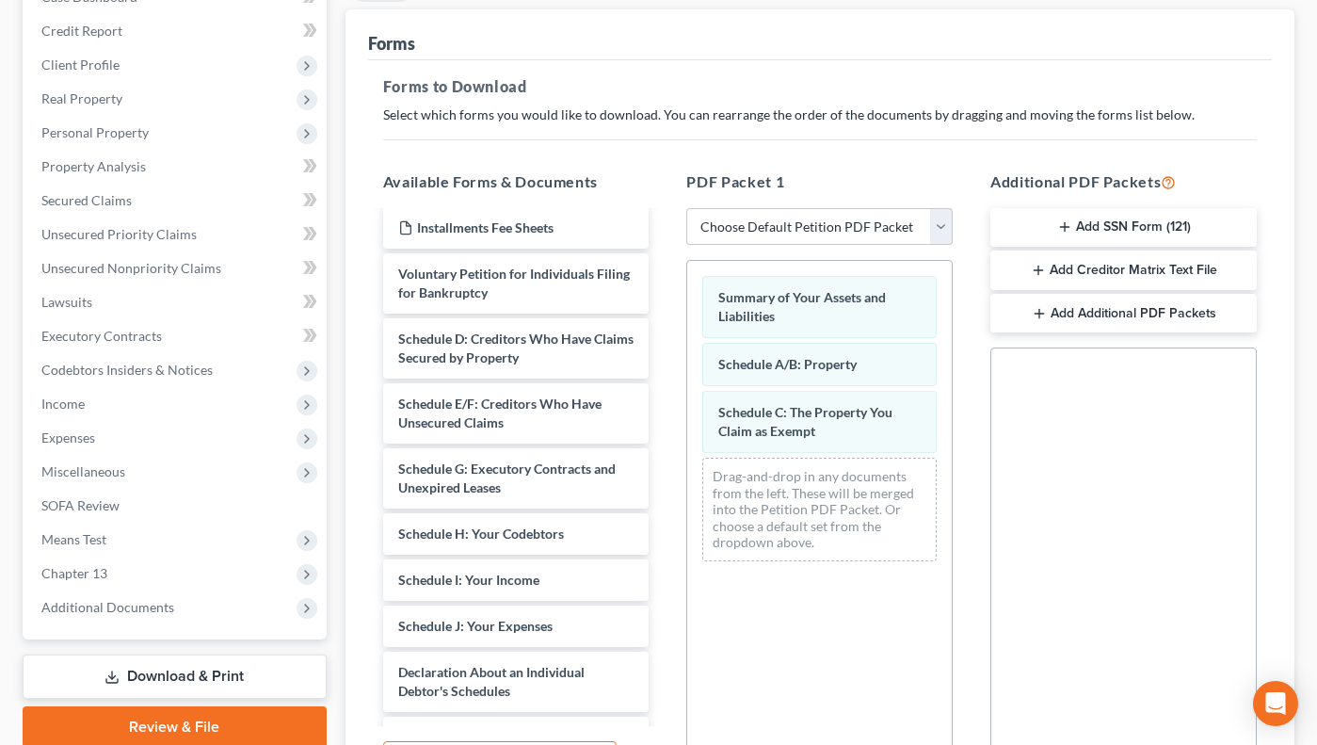
scroll to position [224, 0]
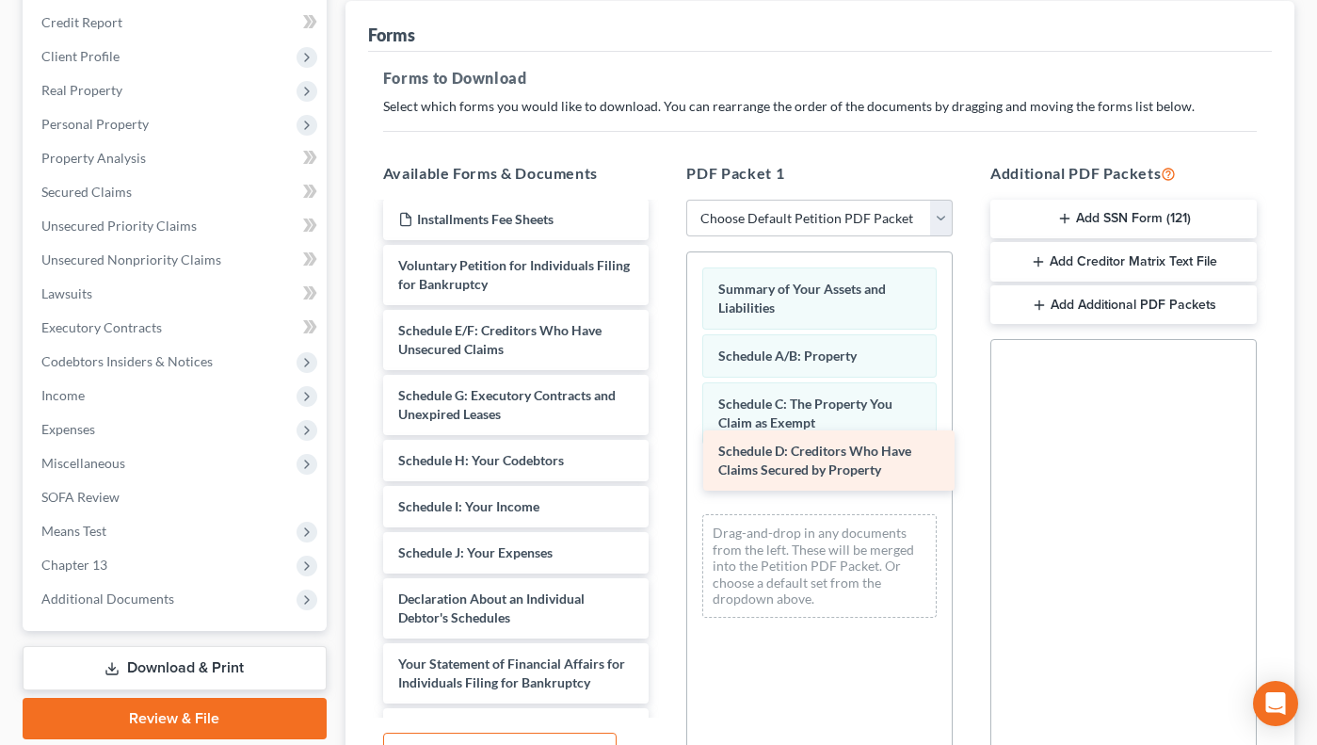
drag, startPoint x: 537, startPoint y: 337, endPoint x: 857, endPoint y: 458, distance: 342.1
click at [665, 458] on div "Schedule D: Creditors Who Have Claims Secured by Property Installments Fee Shee…" at bounding box center [516, 516] width 297 height 912
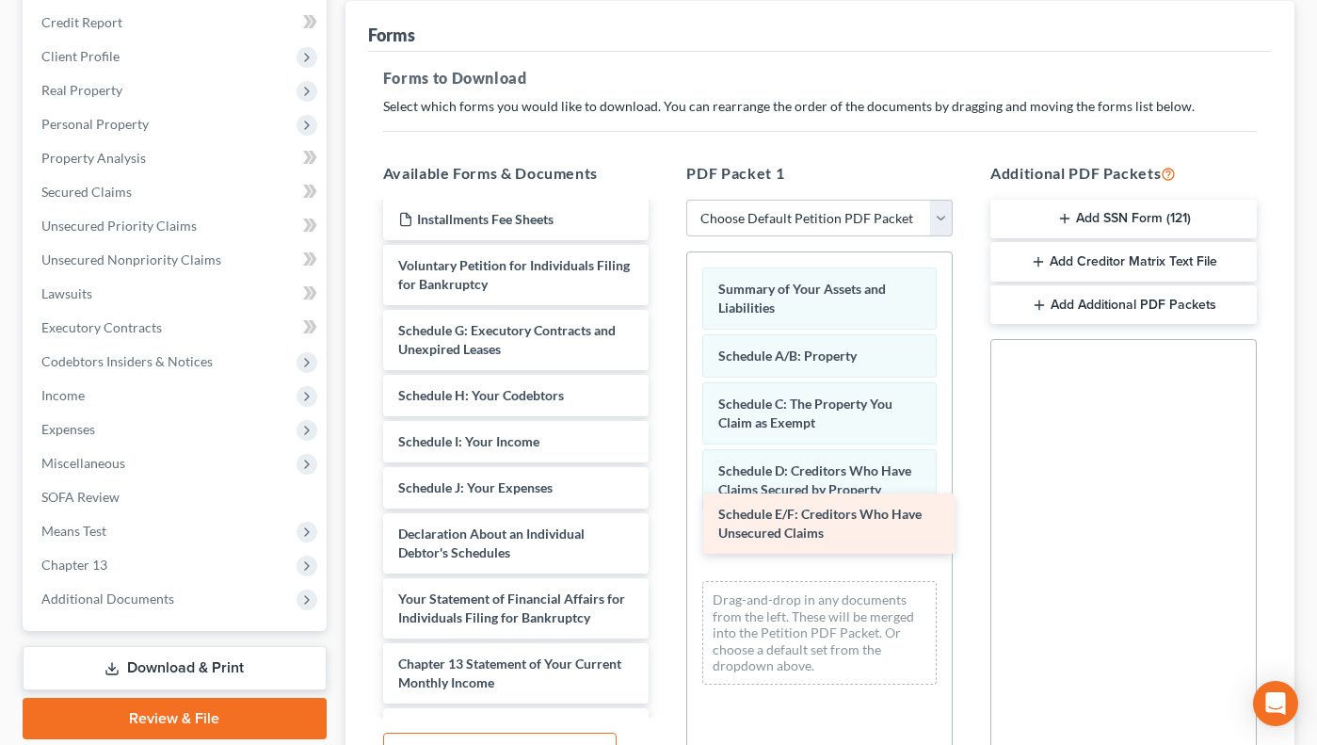
drag, startPoint x: 594, startPoint y: 330, endPoint x: 914, endPoint y: 513, distance: 369.1
click at [665, 513] on div "Schedule E/F: Creditors Who Have Unsecured Claims Installments Fee Sheets Insta…" at bounding box center [516, 483] width 297 height 847
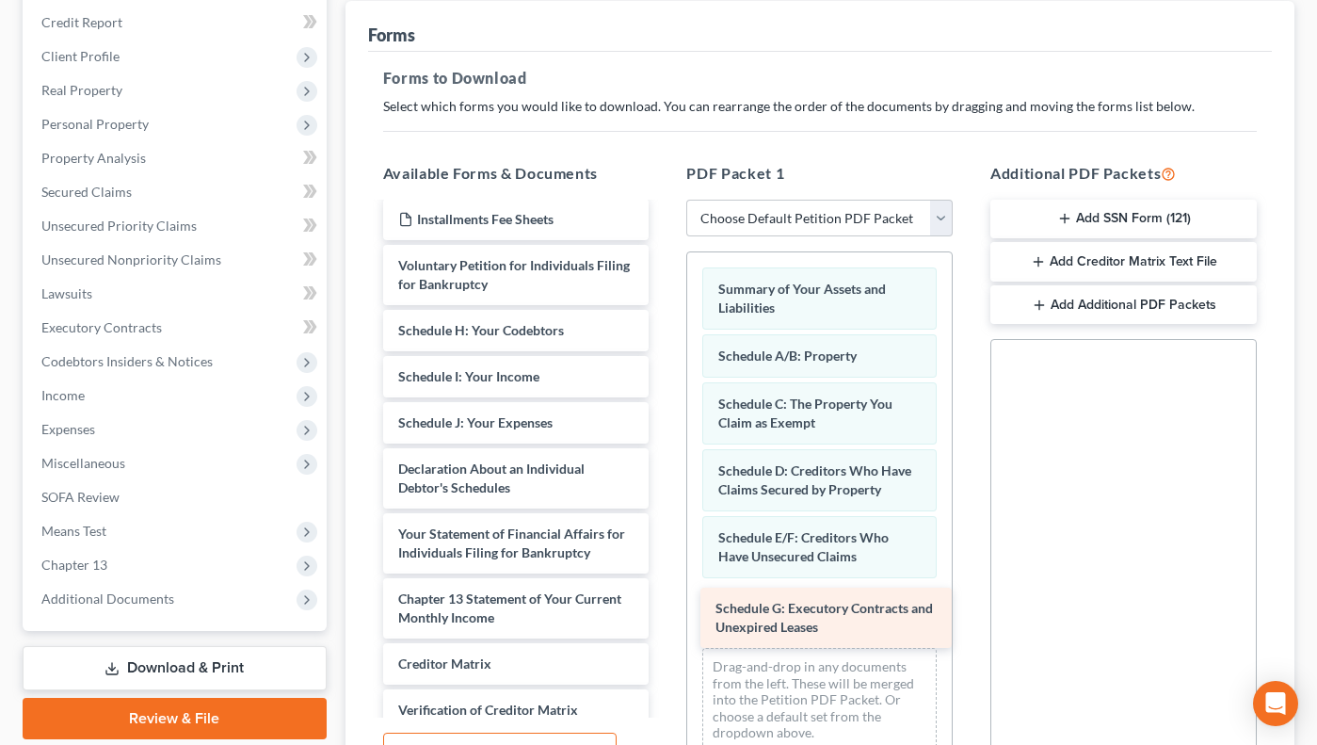
drag, startPoint x: 595, startPoint y: 321, endPoint x: 913, endPoint y: 599, distance: 421.8
click at [665, 599] on div "Schedule G: Executory Contracts and Unexpired Leases Installments Fee Sheets In…" at bounding box center [516, 451] width 297 height 782
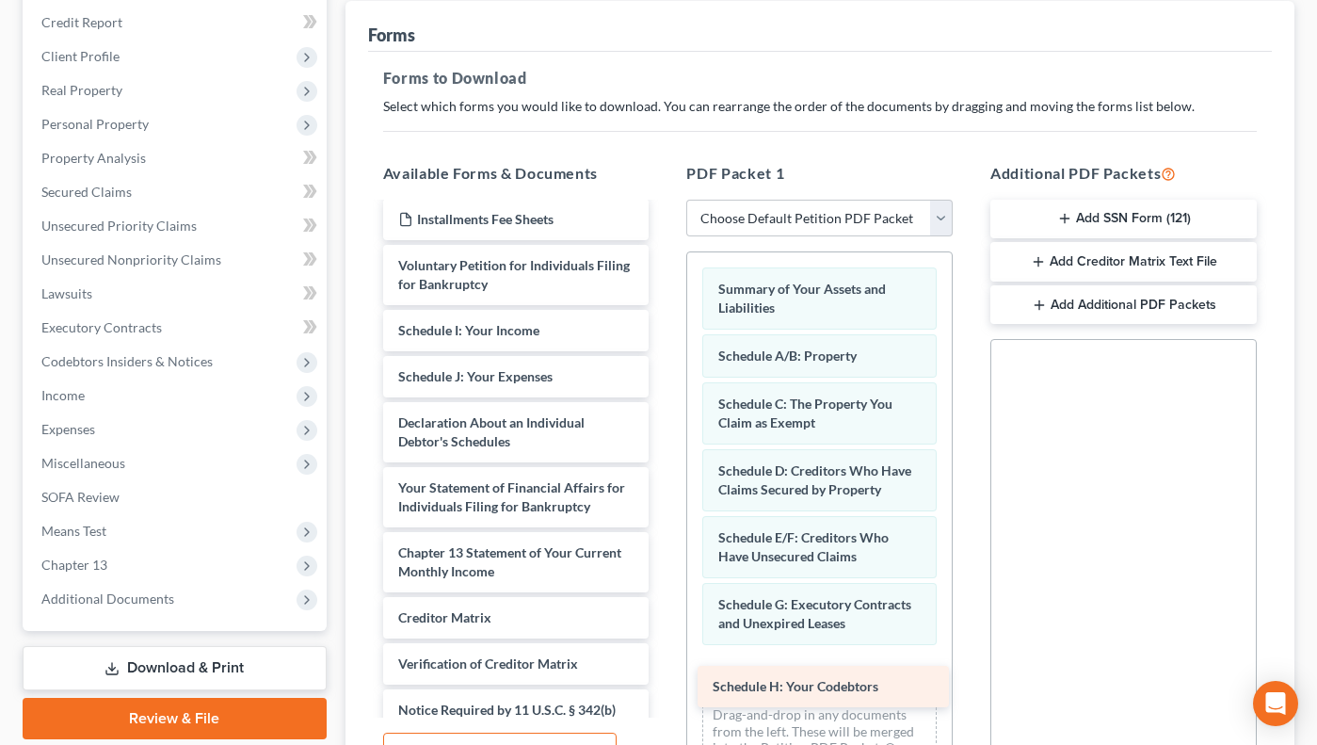
drag, startPoint x: 586, startPoint y: 327, endPoint x: 900, endPoint y: 683, distance: 475.0
click at [665, 683] on div "Schedule H: Your Codebtors Installments Fee Sheets Installments Fee Sheets Inst…" at bounding box center [516, 427] width 297 height 735
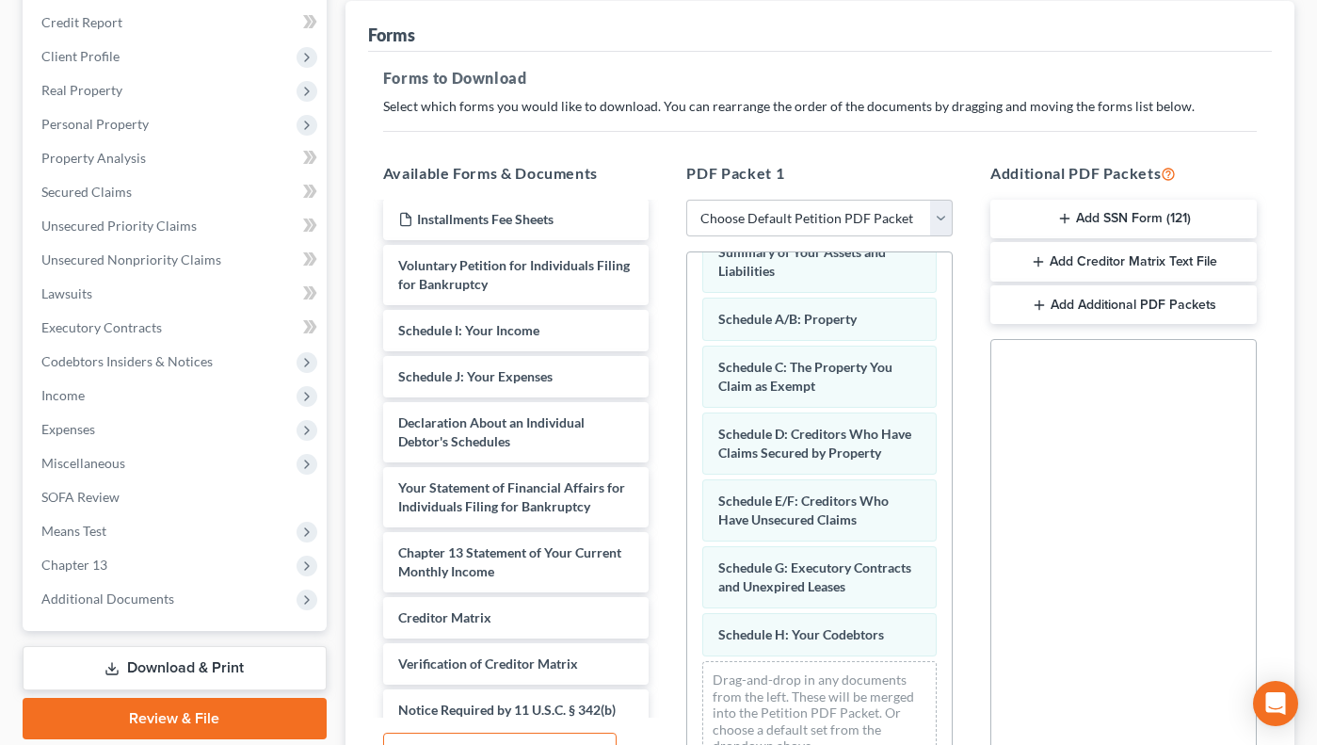
scroll to position [86, 0]
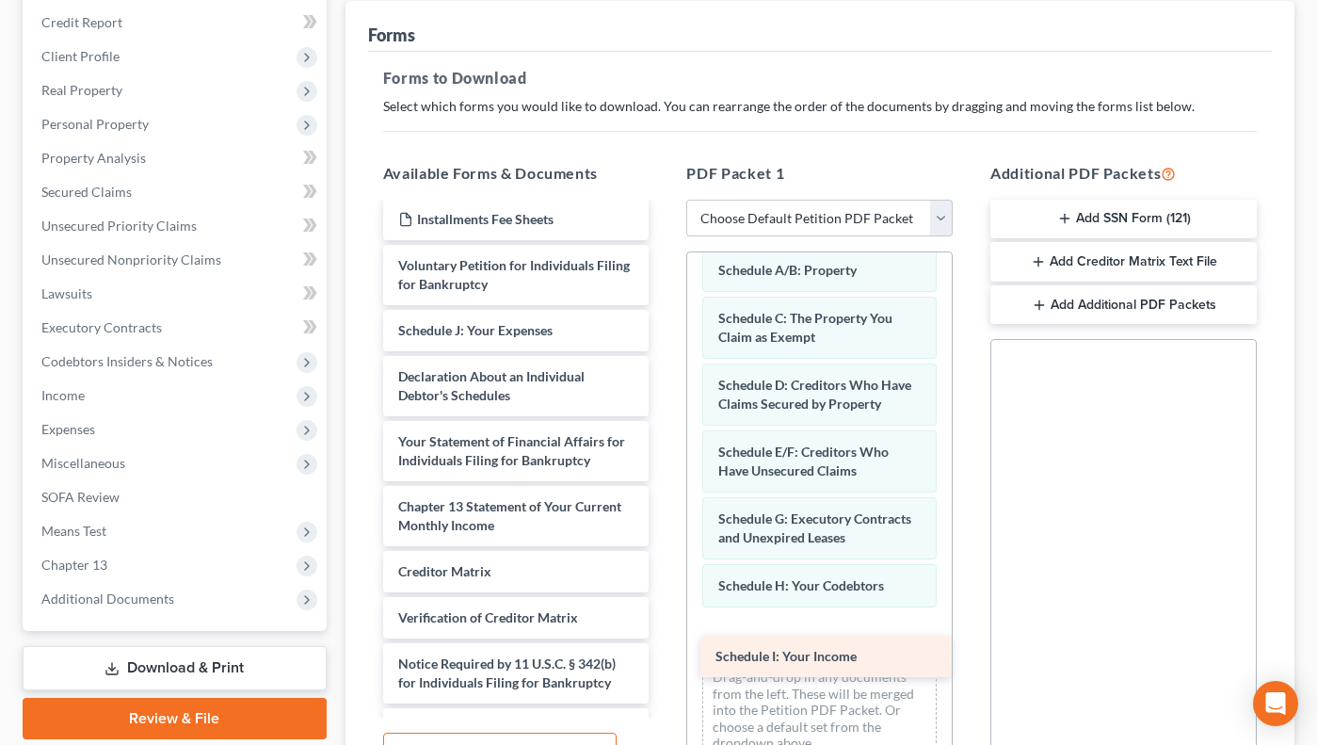
drag, startPoint x: 565, startPoint y: 315, endPoint x: 882, endPoint y: 641, distance: 454.8
click at [665, 641] on div "Schedule I: Your Income Installments Fee Sheets Installments Fee Sheets Install…" at bounding box center [516, 404] width 297 height 689
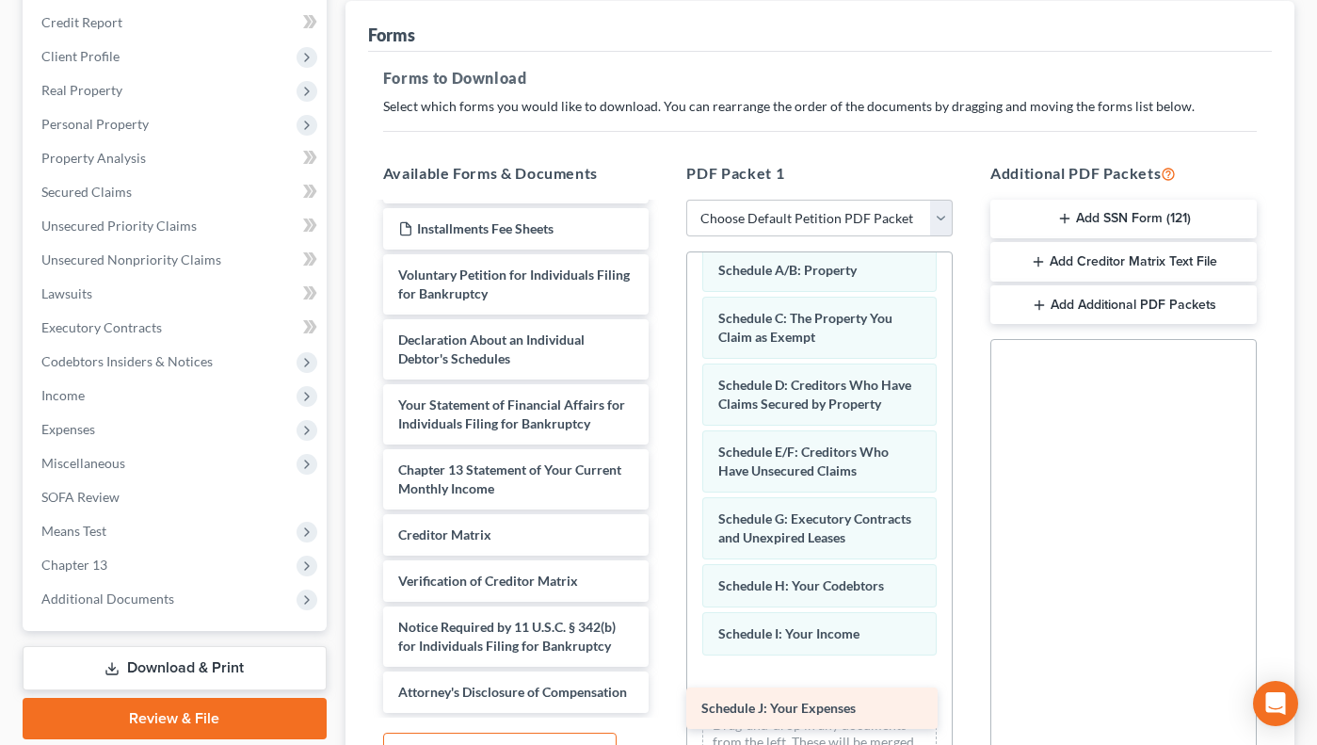
drag, startPoint x: 586, startPoint y: 314, endPoint x: 889, endPoint y: 691, distance: 484.3
click at [665, 691] on div "Schedule J: Your Expenses Installments Fee Sheets Installments Fee Sheets Insta…" at bounding box center [516, 391] width 297 height 643
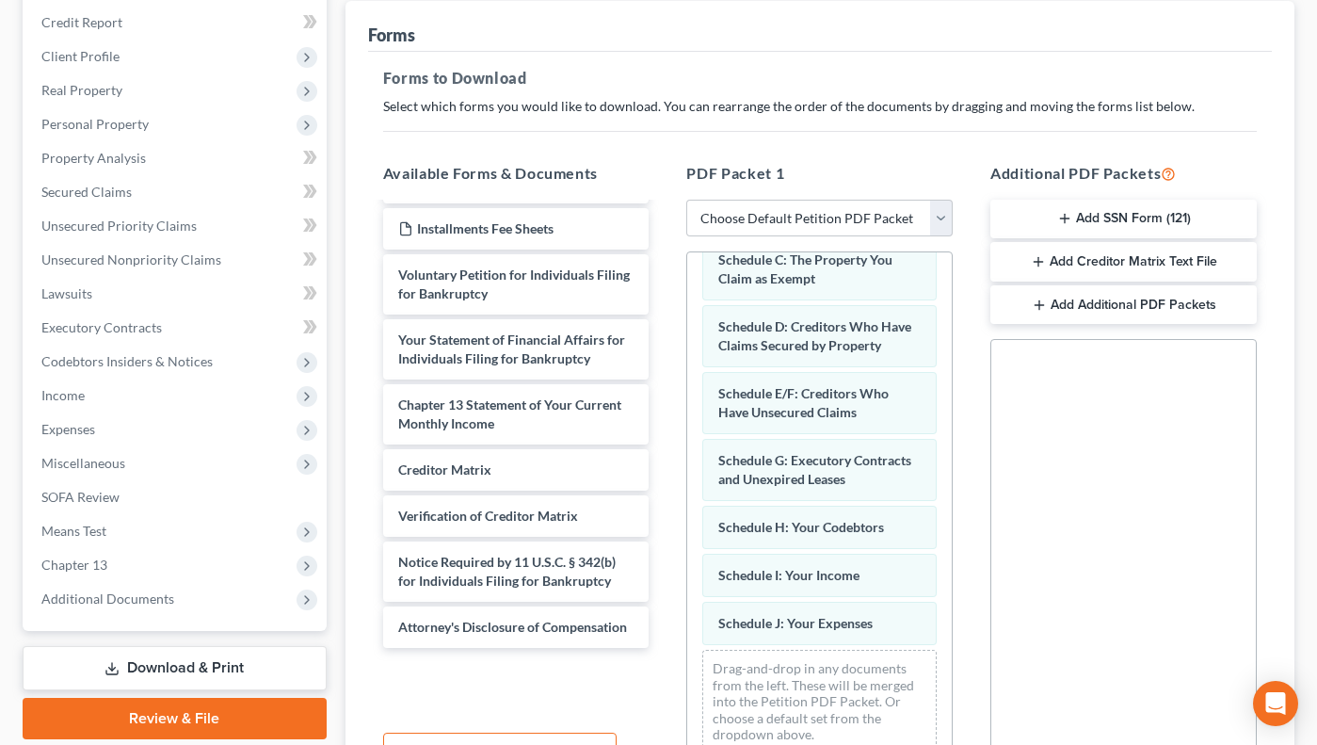
scroll to position [89, 0]
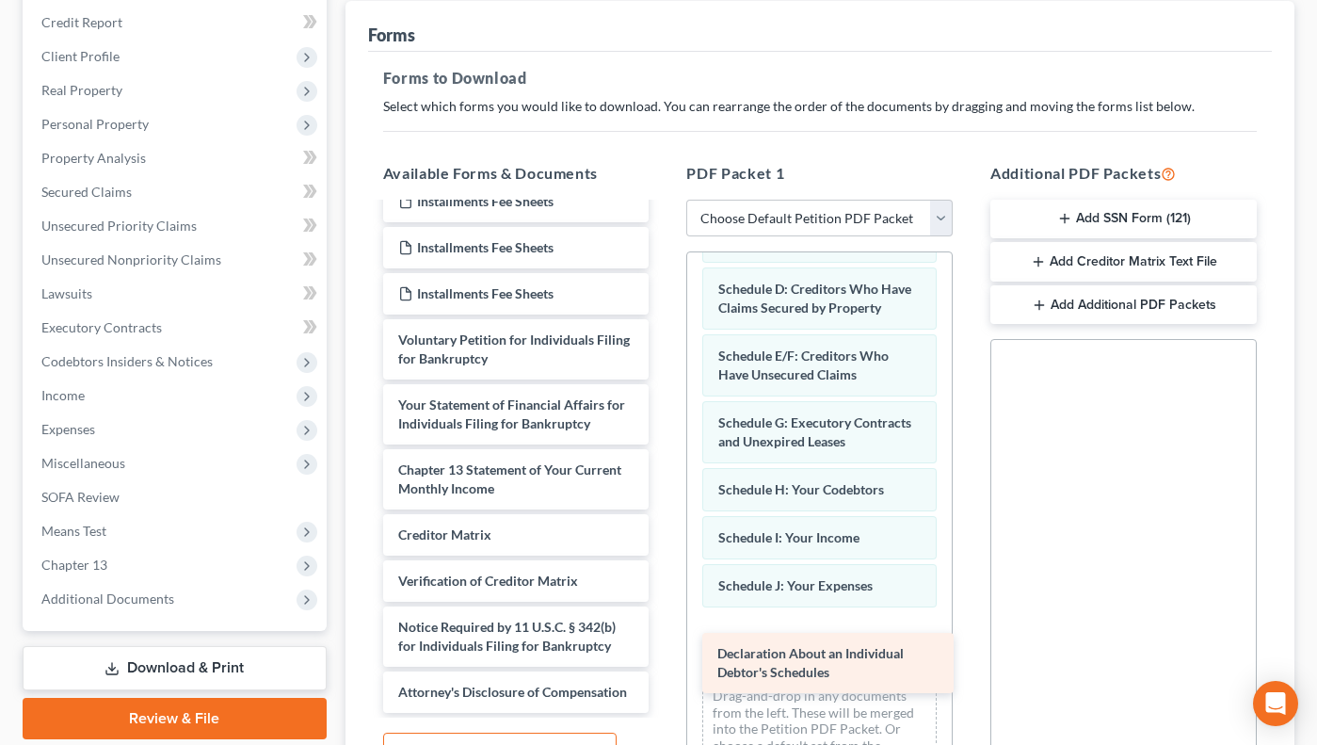
drag, startPoint x: 510, startPoint y: 338, endPoint x: 829, endPoint y: 661, distance: 453.5
click at [665, 661] on div "Declaration About an Individual Debtor's Schedules Installments Fee Sheets Inst…" at bounding box center [516, 424] width 297 height 578
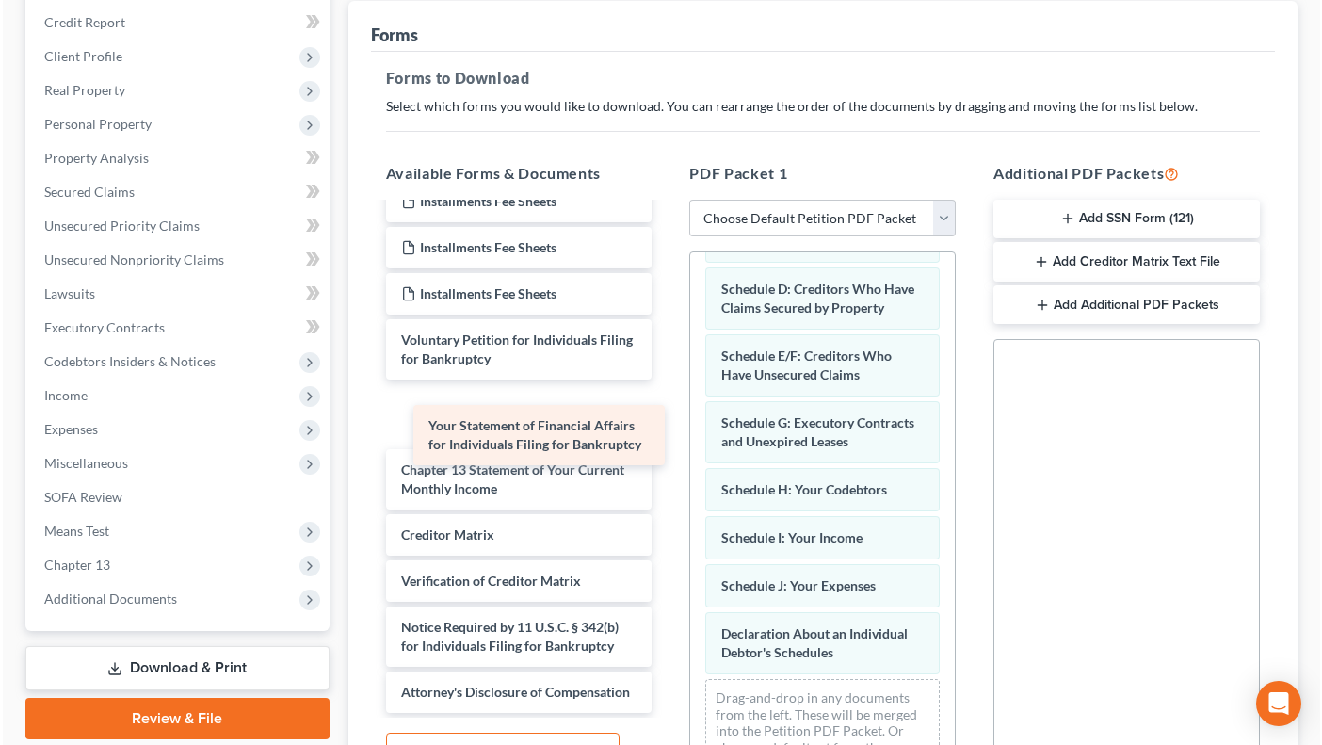
scroll to position [24, 0]
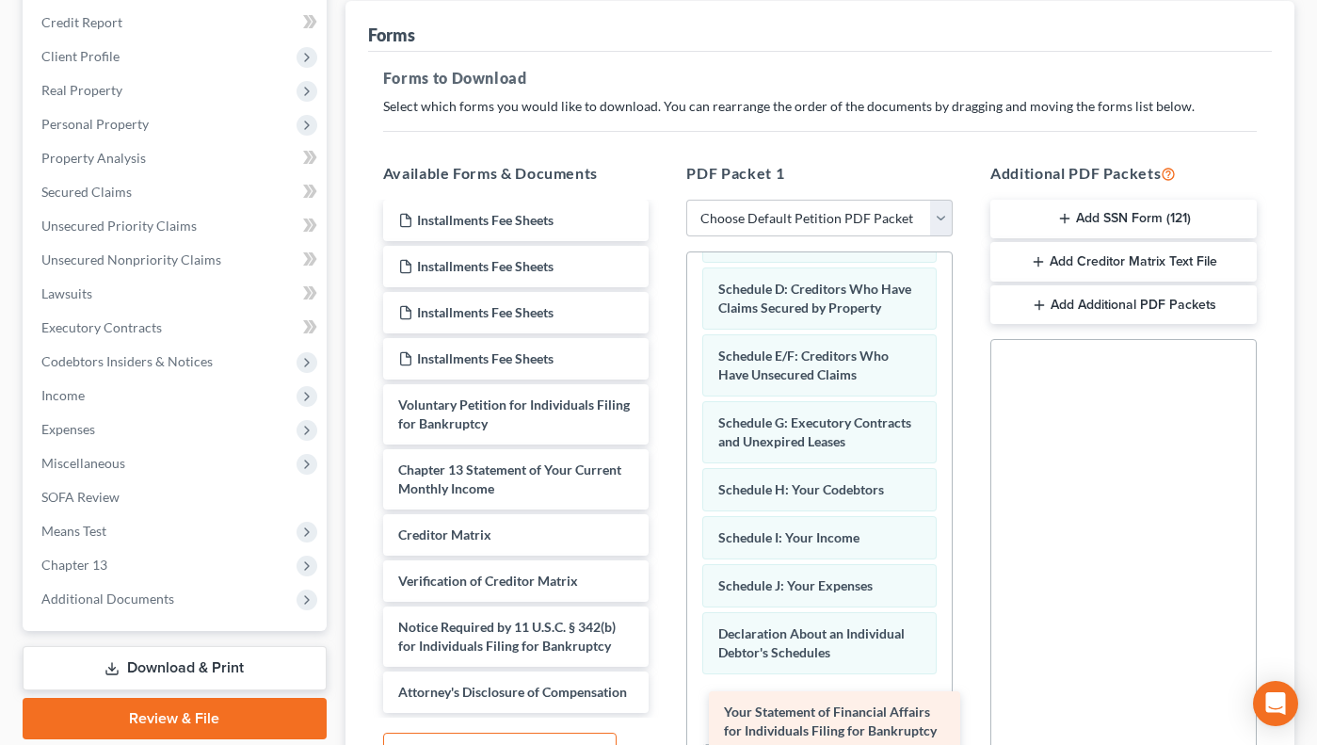
drag, startPoint x: 556, startPoint y: 389, endPoint x: 881, endPoint y: 715, distance: 460.8
click at [665, 713] on div "Your Statement of Financial Affairs for Individuals Filing for Bankruptcy Insta…" at bounding box center [516, 456] width 297 height 513
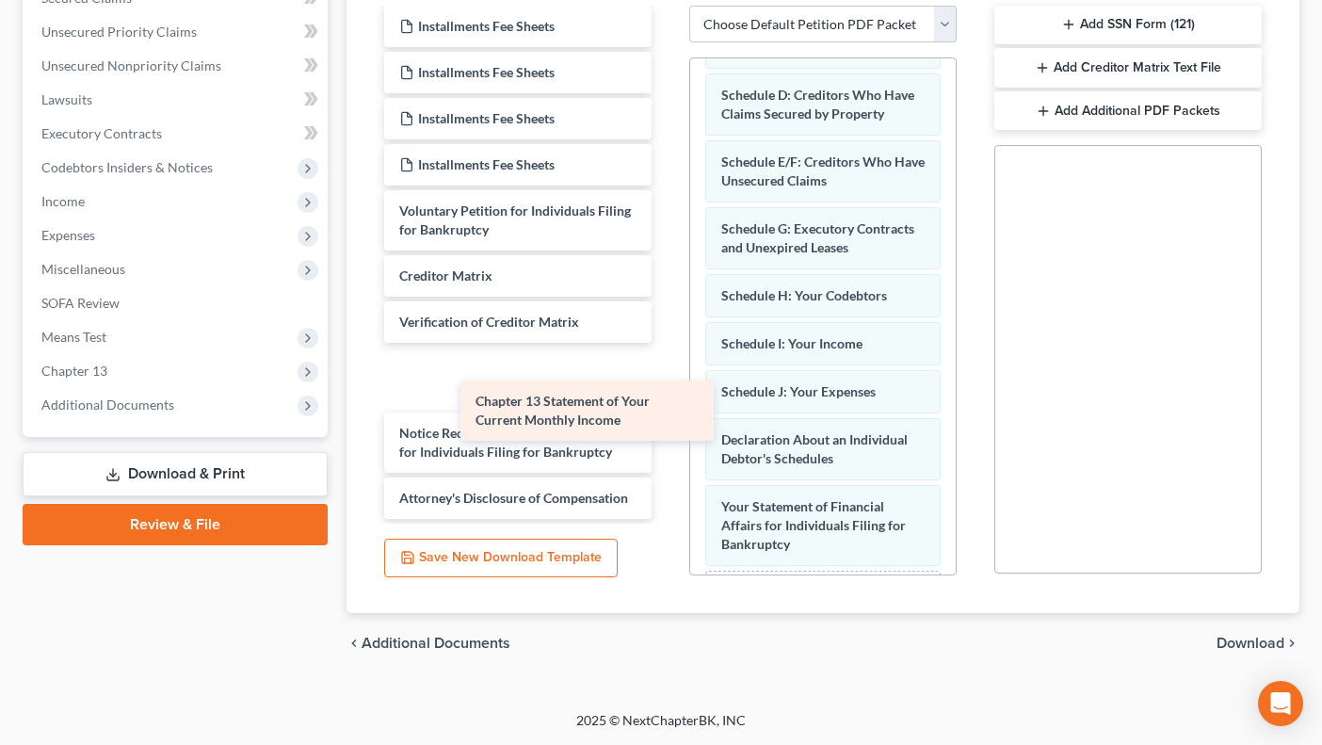
scroll to position [0, 0]
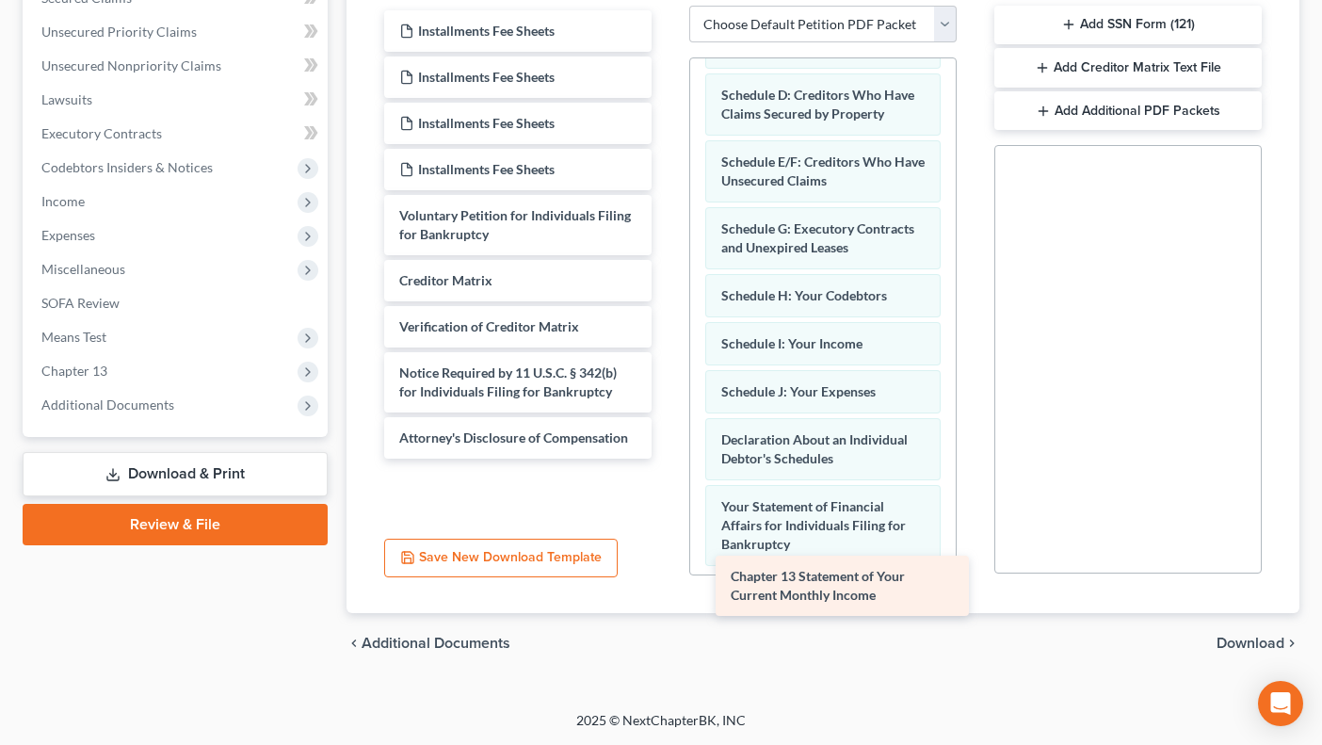
drag, startPoint x: 576, startPoint y: 258, endPoint x: 908, endPoint y: 578, distance: 460.9
click at [667, 459] on div "Chapter 13 Statement of Your Current Monthly Income Installments Fee Sheets Ins…" at bounding box center [518, 234] width 298 height 448
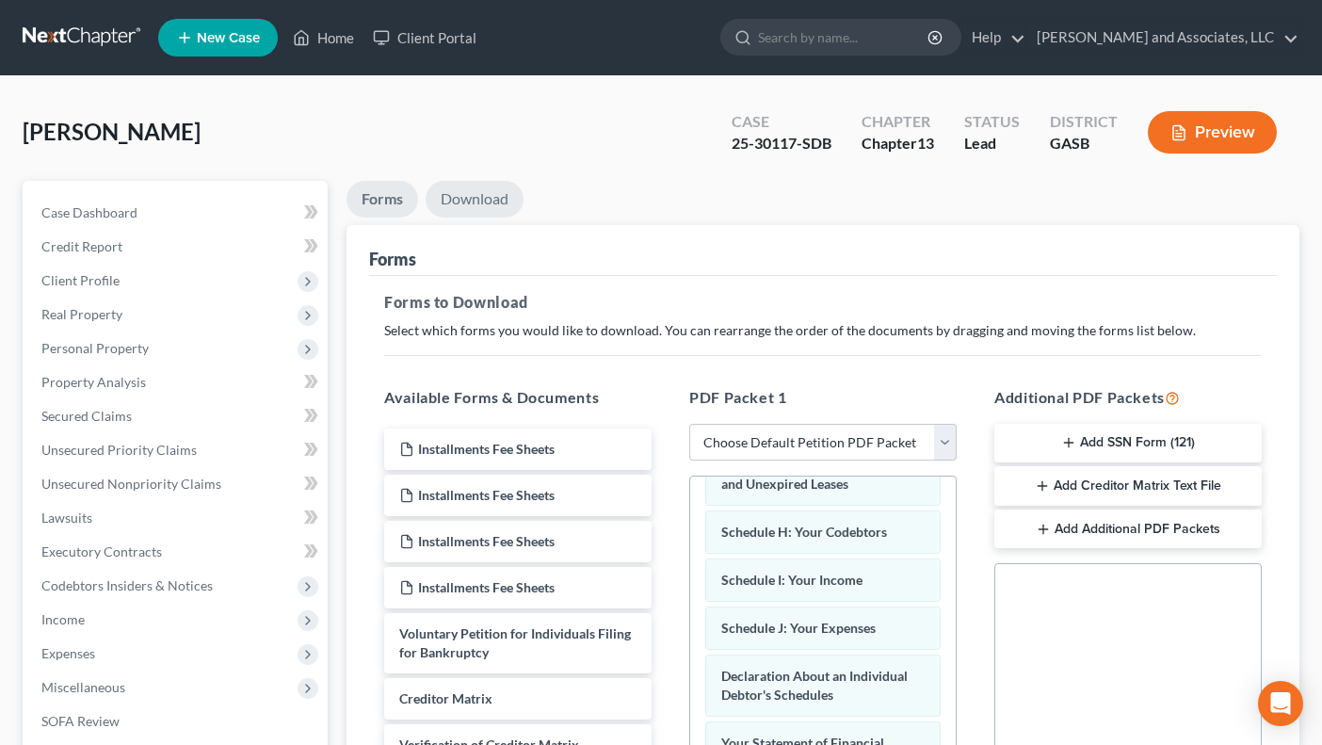
click at [501, 197] on link "Download" at bounding box center [475, 199] width 98 height 37
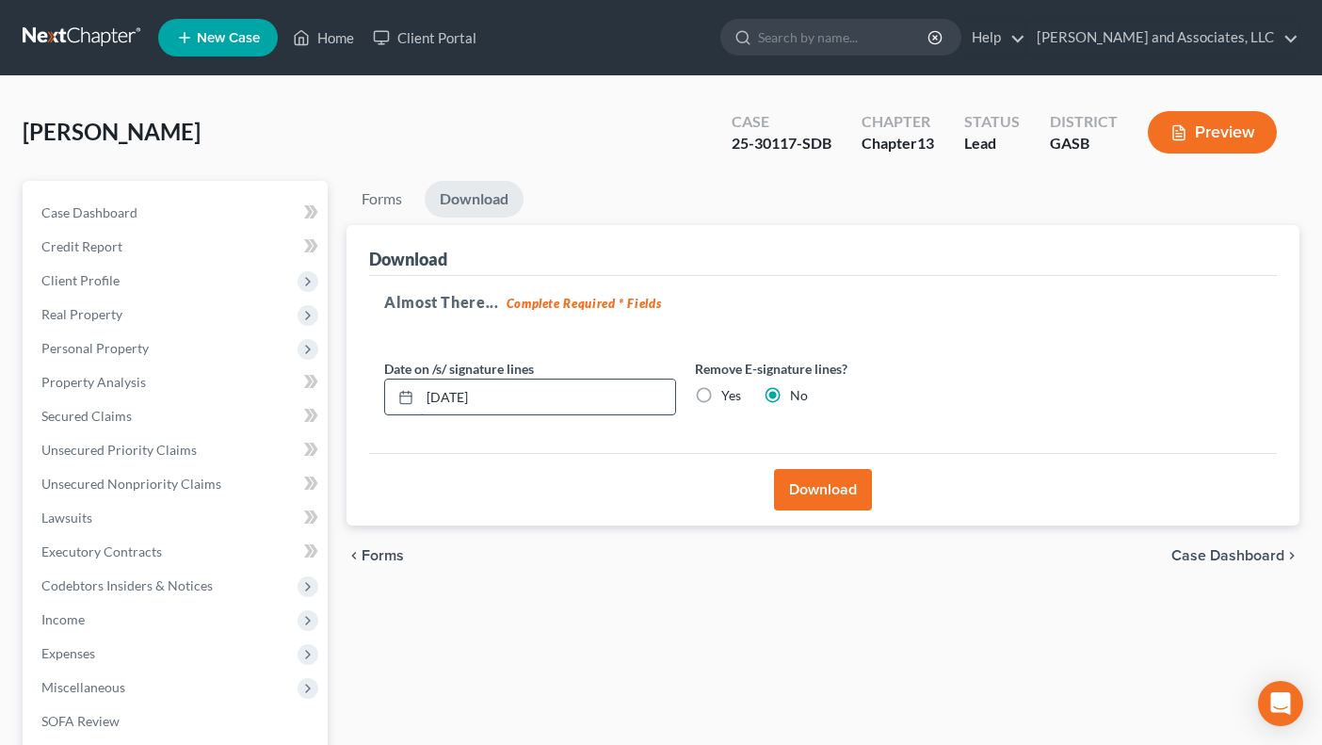
click at [532, 400] on input "[DATE]" at bounding box center [547, 398] width 255 height 36
type input "0"
type input "[DATE]"
click at [807, 485] on button "Download" at bounding box center [823, 489] width 98 height 41
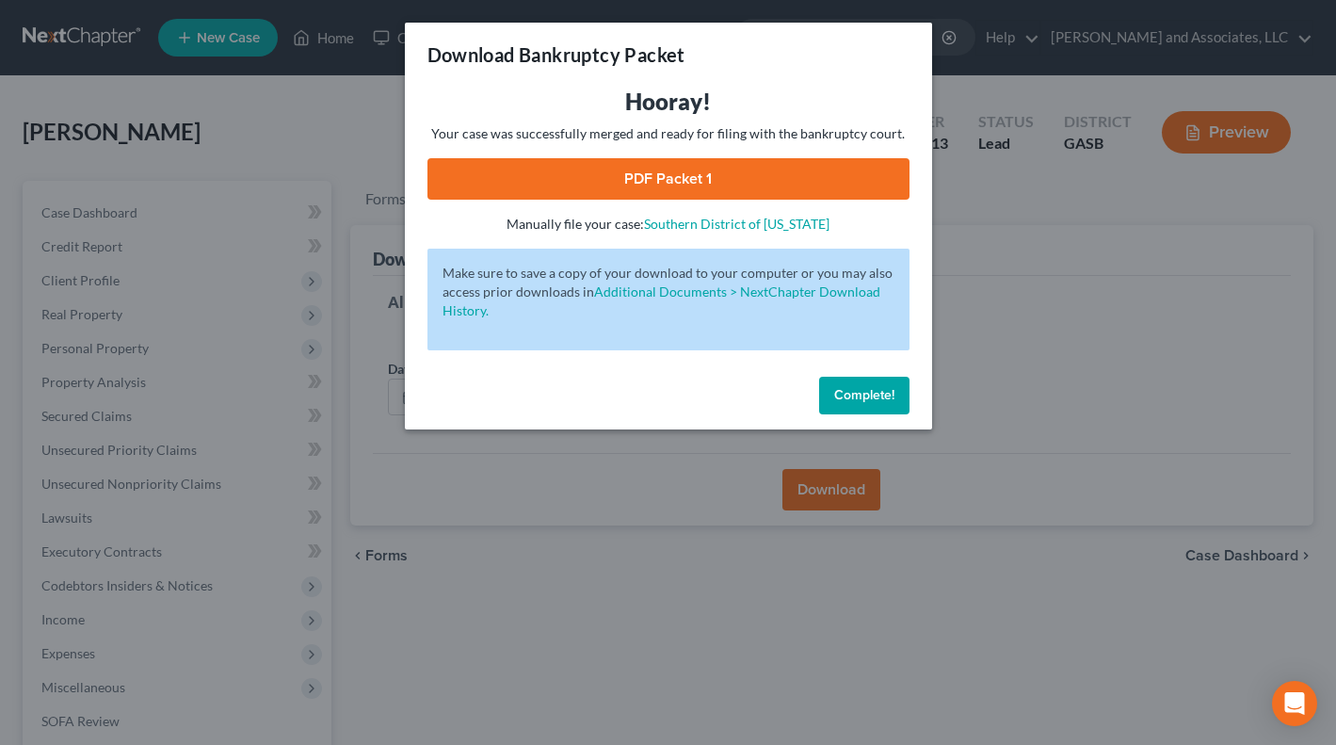
click at [767, 167] on link "PDF Packet 1" at bounding box center [669, 178] width 482 height 41
click at [867, 384] on button "Complete!" at bounding box center [864, 396] width 90 height 38
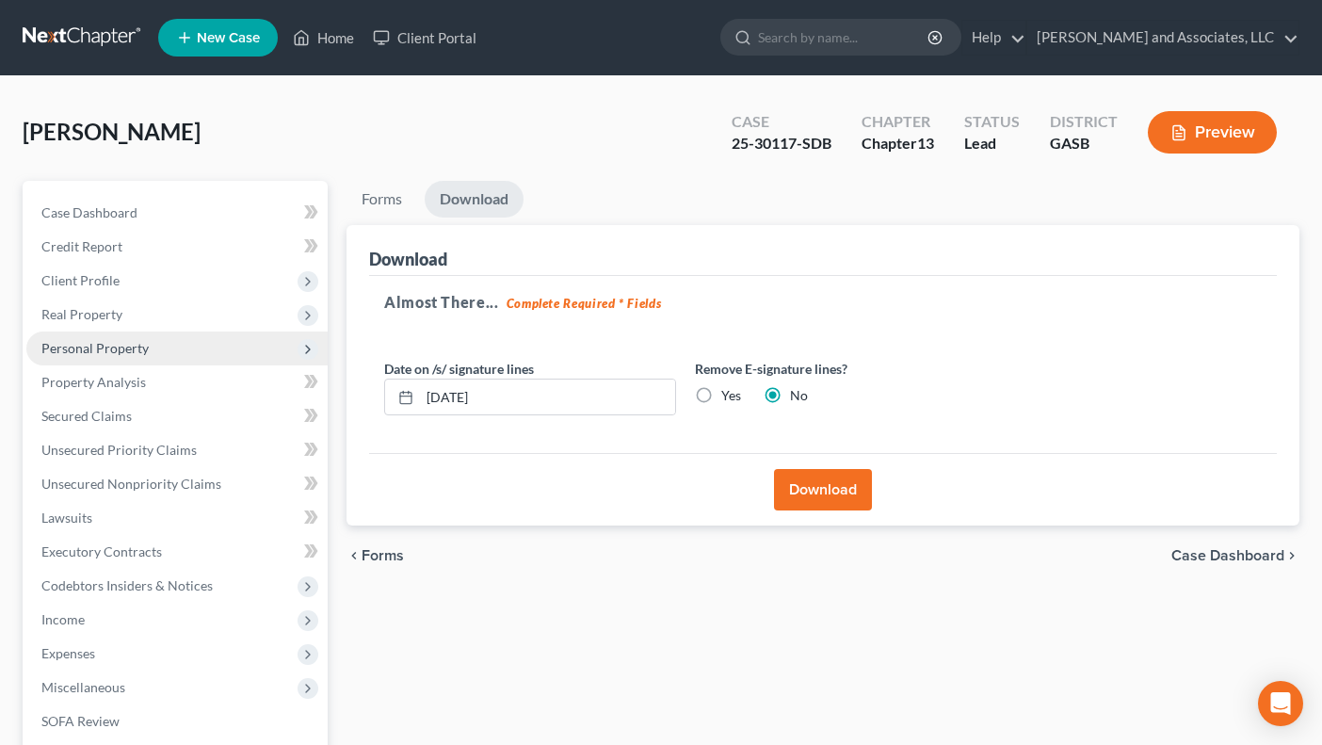
click at [154, 346] on span "Personal Property" at bounding box center [176, 348] width 301 height 34
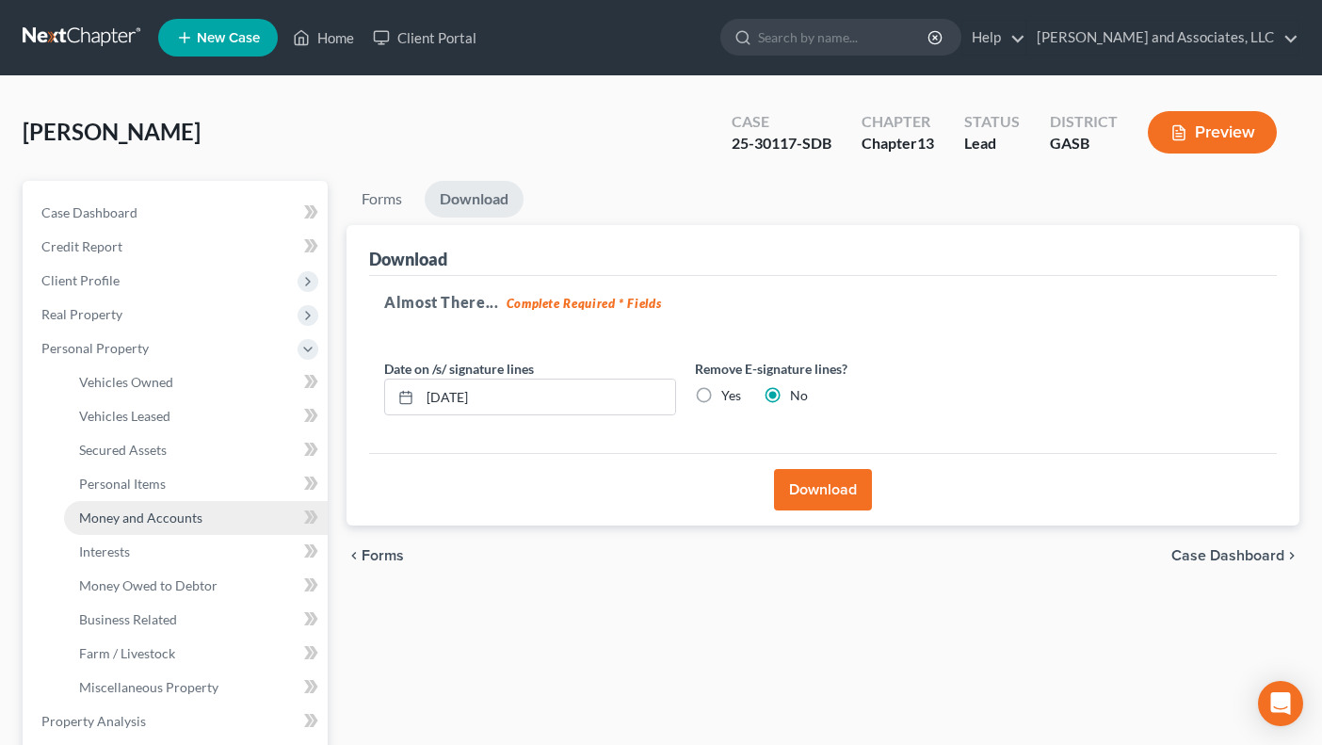
click at [172, 520] on span "Money and Accounts" at bounding box center [140, 517] width 123 height 16
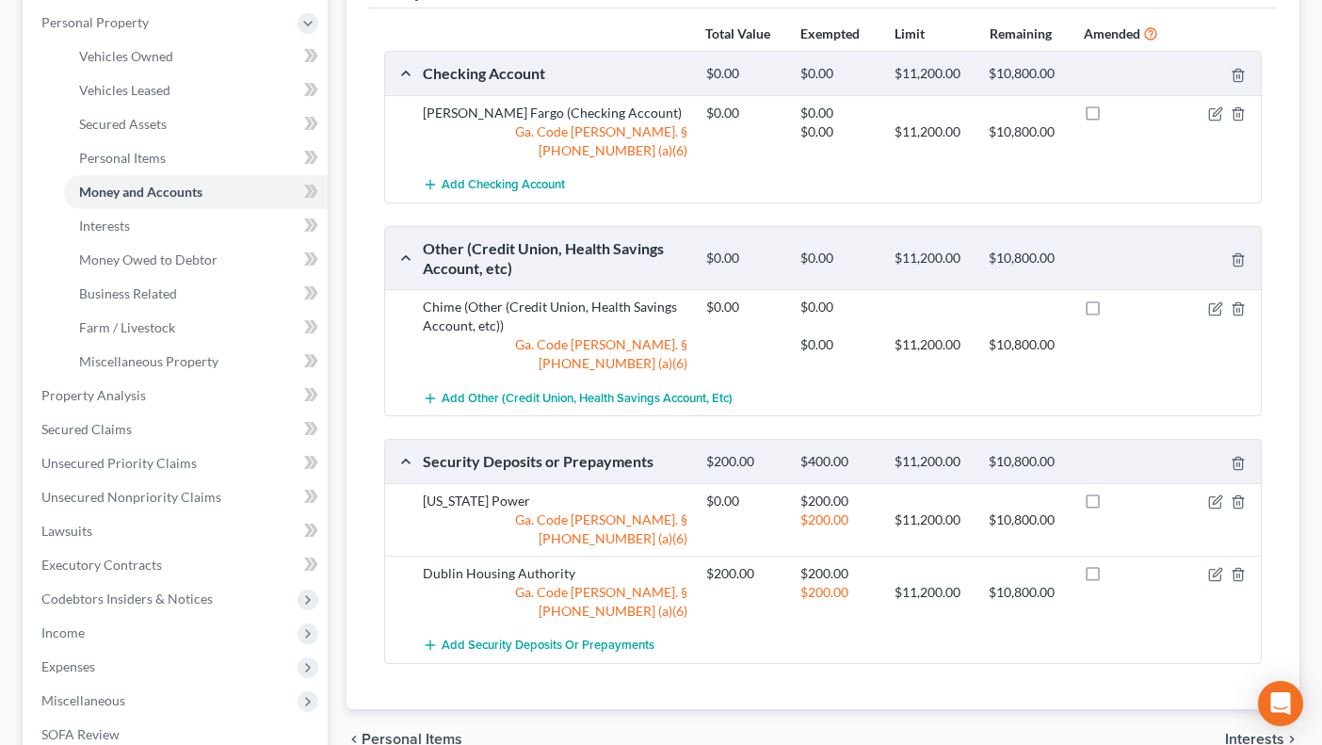
scroll to position [336, 0]
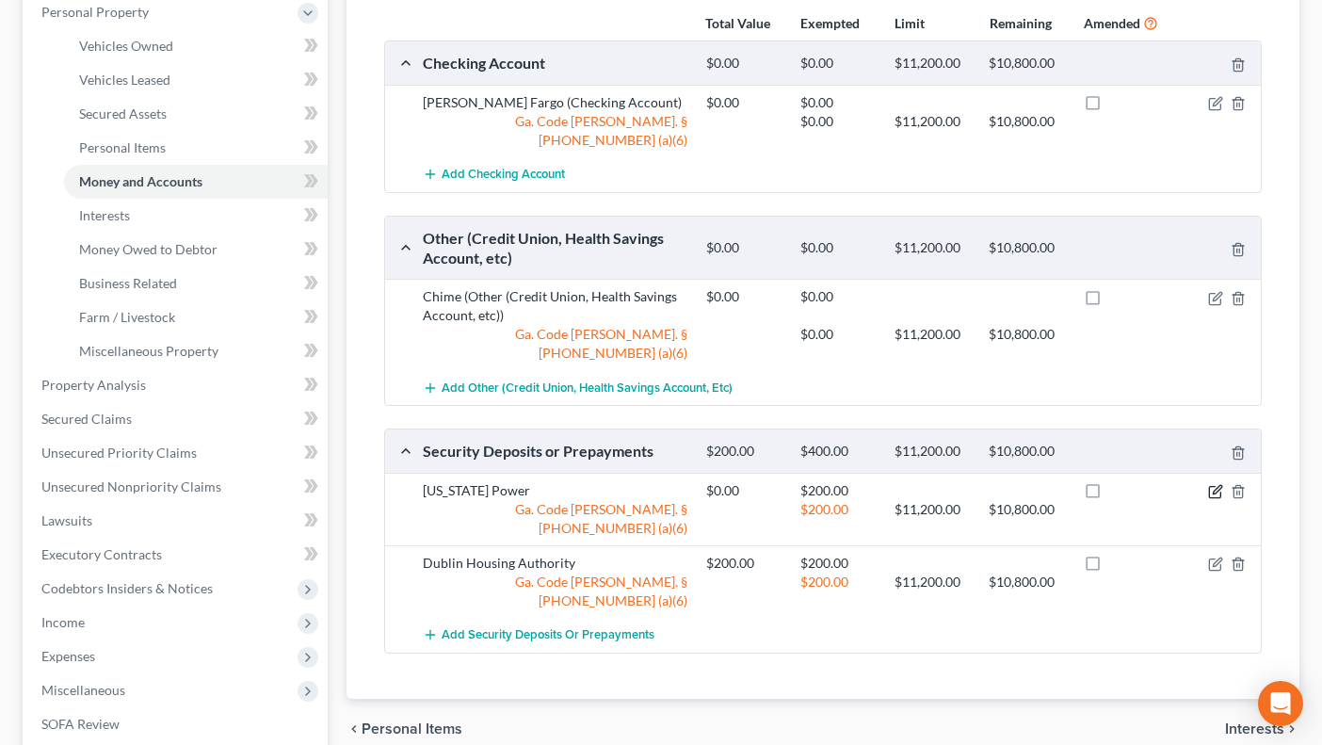
click at [1214, 484] on icon "button" at bounding box center [1215, 491] width 15 height 15
select select "0"
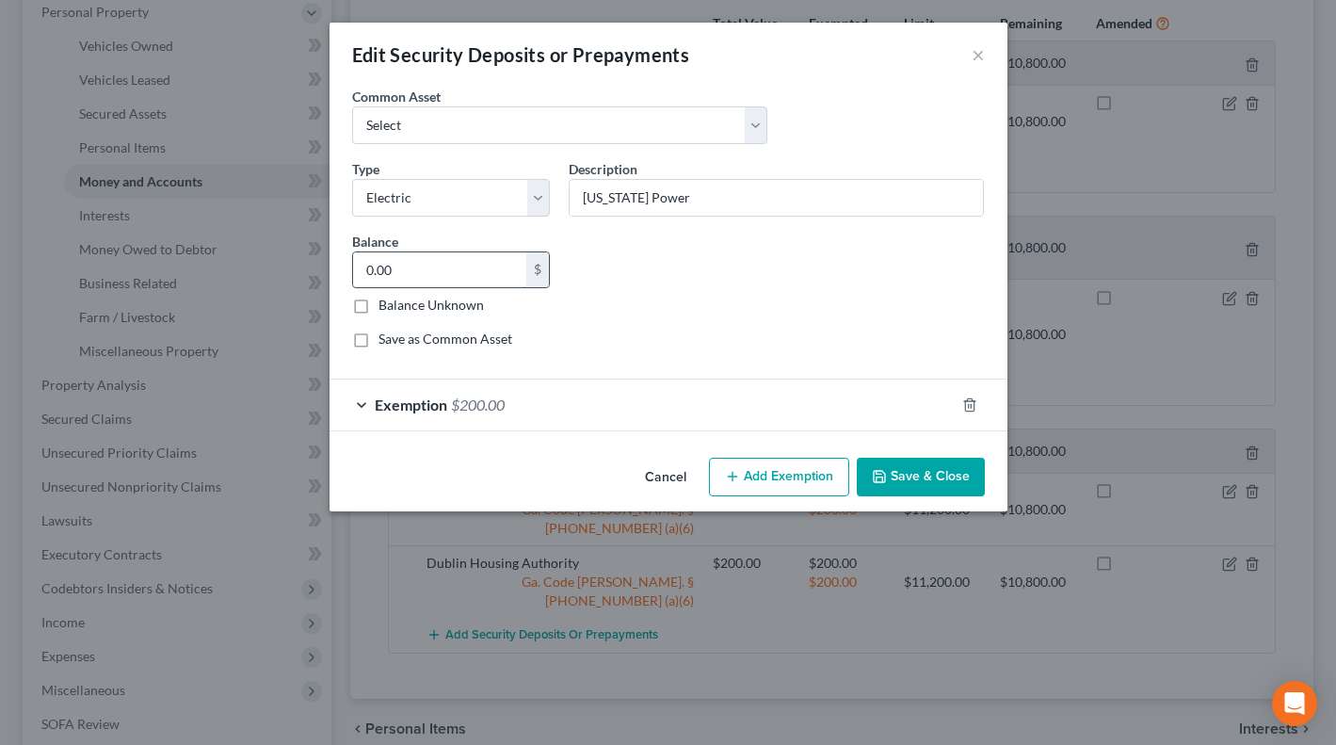
click at [438, 274] on input "0.00" at bounding box center [440, 270] width 174 height 36
type input "200.00"
click at [924, 470] on button "Save & Close" at bounding box center [921, 478] width 128 height 40
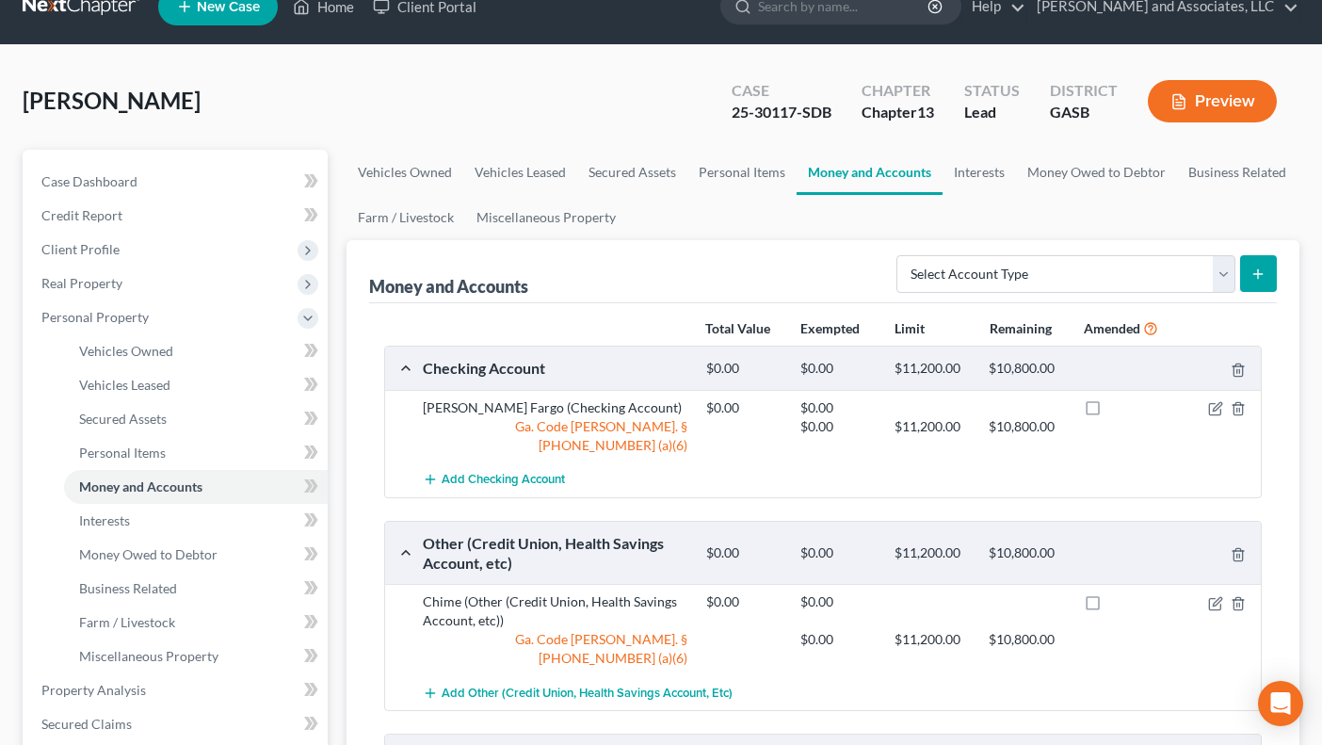
scroll to position [0, 0]
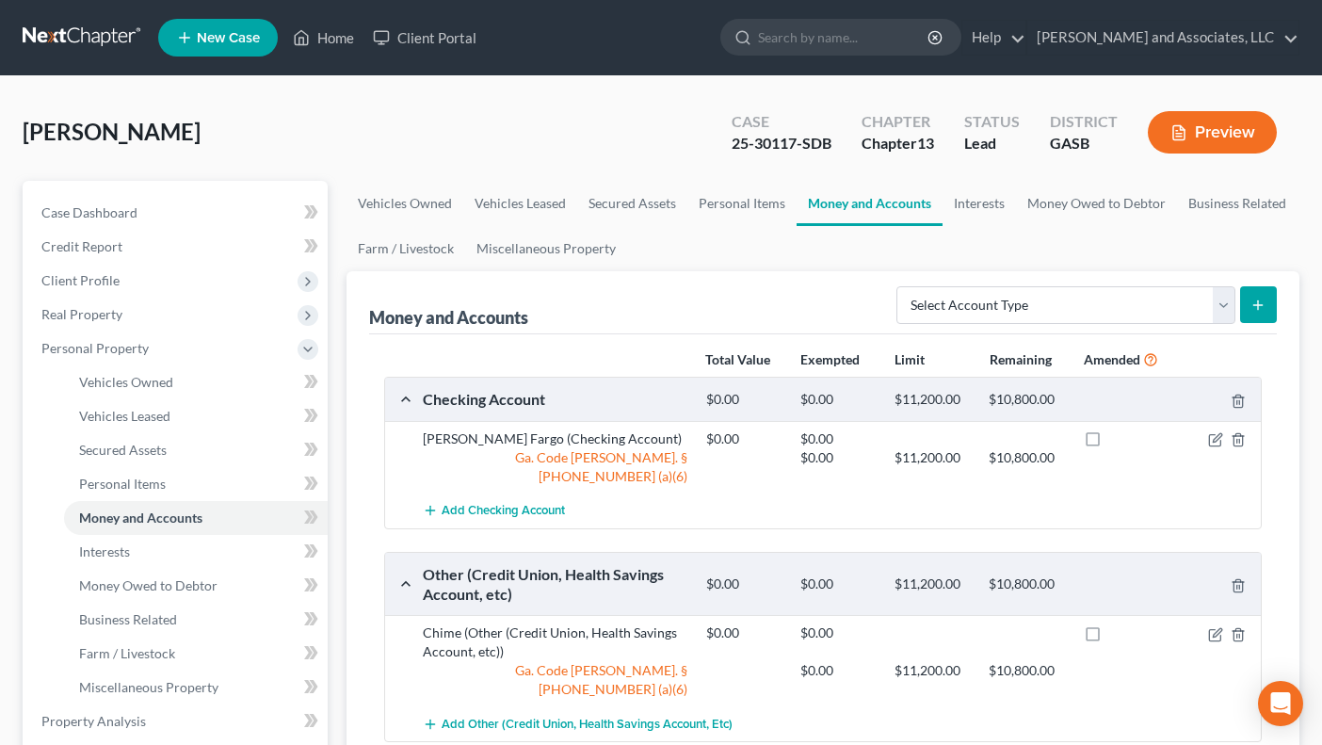
click at [1293, 495] on div "Money and Accounts Select Account Type Brokerage Cash on Hand Certificates of D…" at bounding box center [823, 653] width 953 height 764
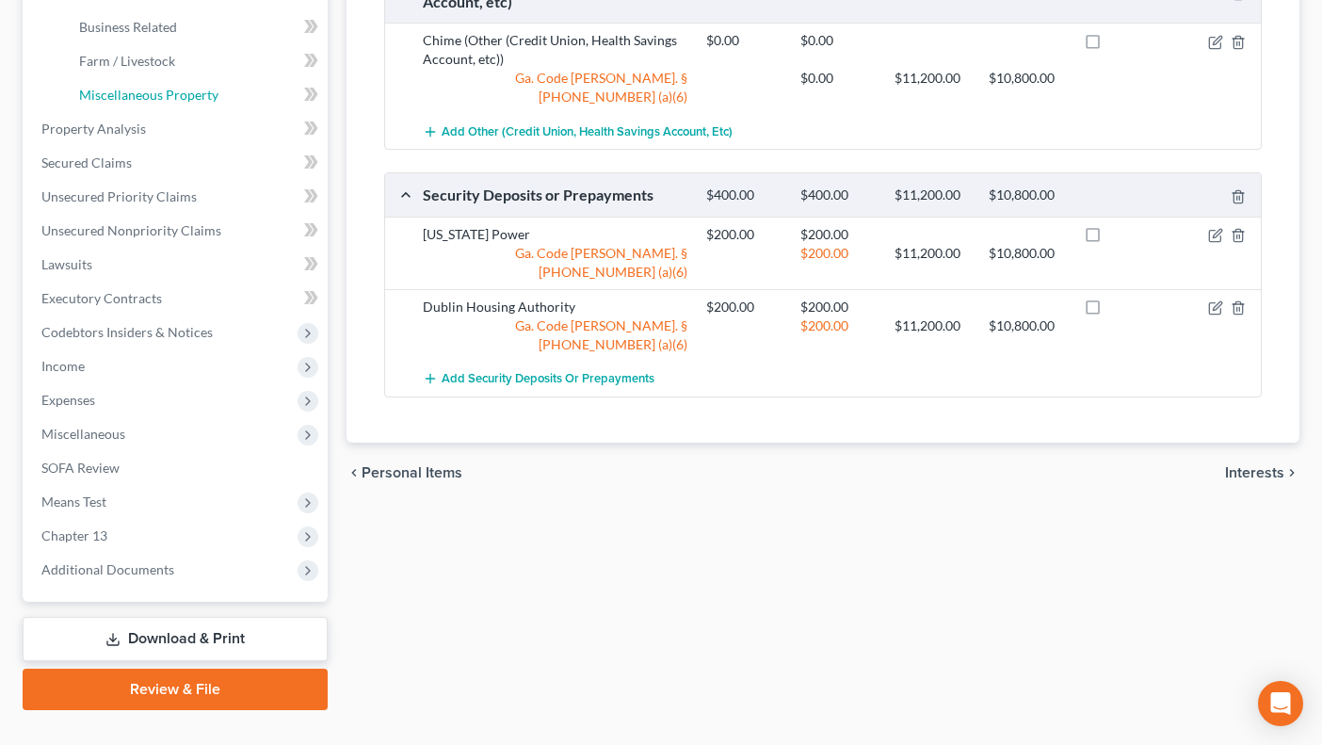
scroll to position [622, 0]
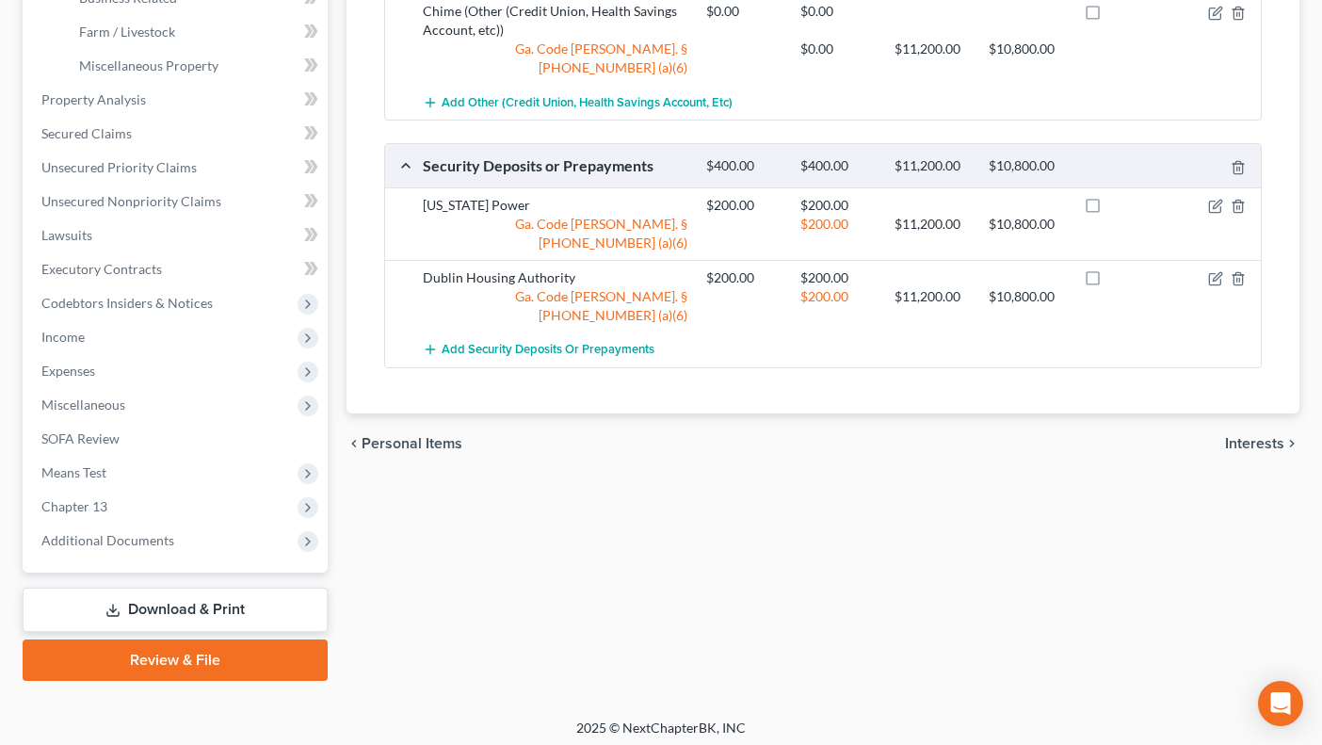
click at [175, 609] on link "Download & Print" at bounding box center [175, 610] width 305 height 44
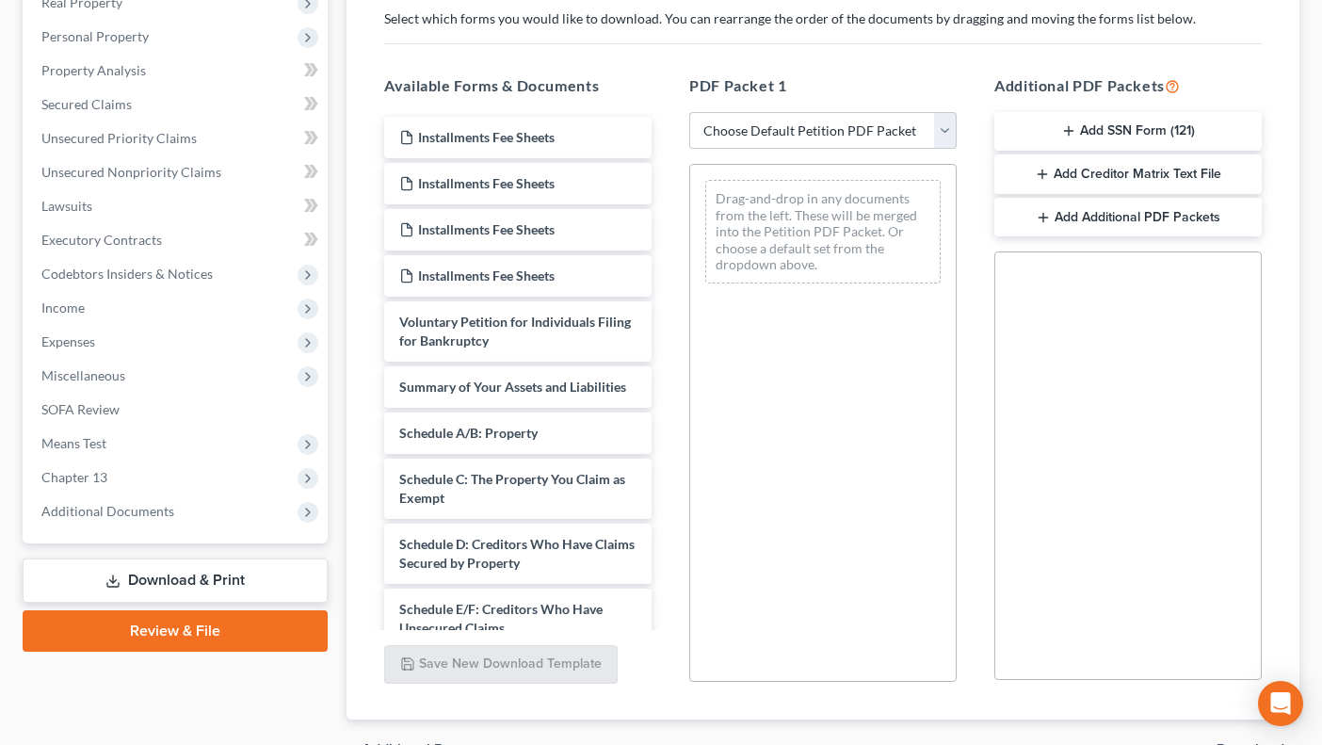
scroll to position [314, 0]
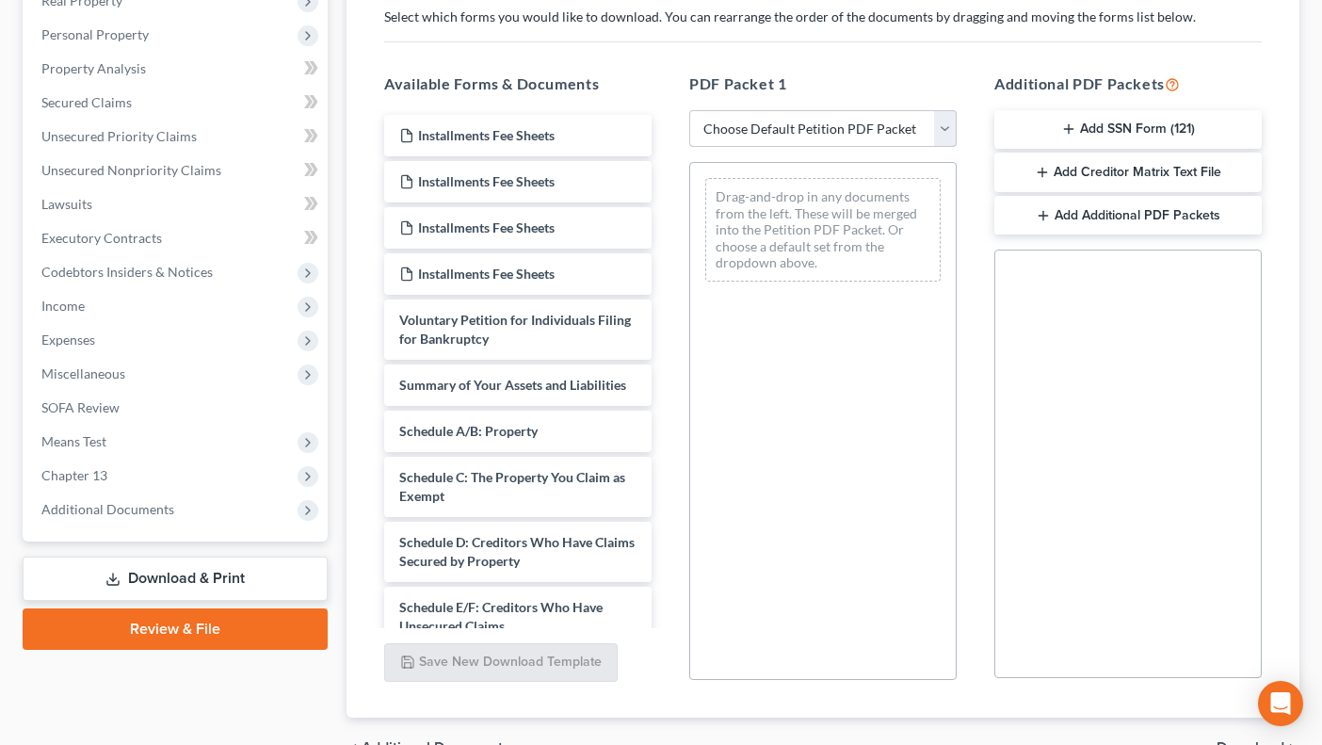
click at [944, 131] on select "Choose Default Petition PDF Packet Complete Bankruptcy Petition (all forms and …" at bounding box center [822, 129] width 267 height 38
select select "0"
click at [689, 110] on select "Choose Default Petition PDF Packet Complete Bankruptcy Petition (all forms and …" at bounding box center [822, 129] width 267 height 38
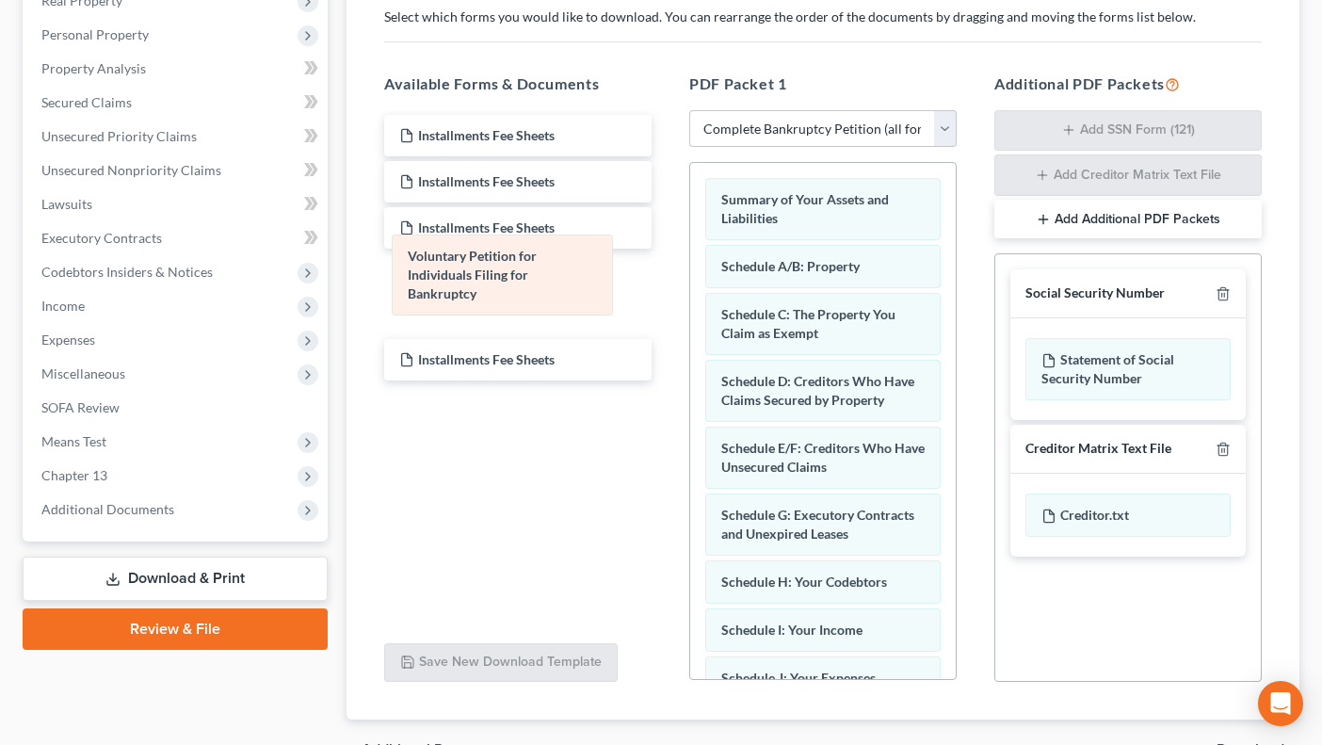
drag, startPoint x: 758, startPoint y: 218, endPoint x: 441, endPoint y: 274, distance: 322.3
click at [690, 274] on div "Voluntary Petition for Individuals Filing for Bankruptcy Voluntary Petition for…" at bounding box center [823, 727] width 266 height 1128
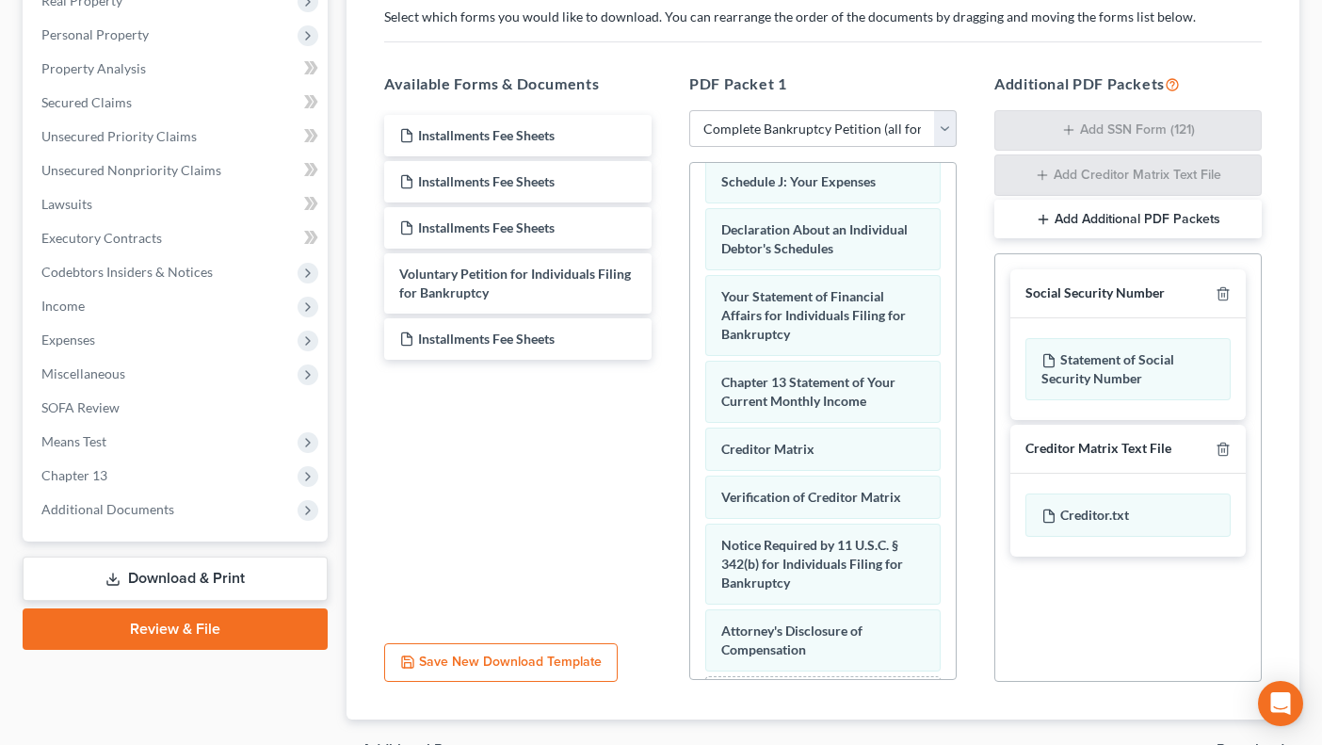
scroll to position [501, 0]
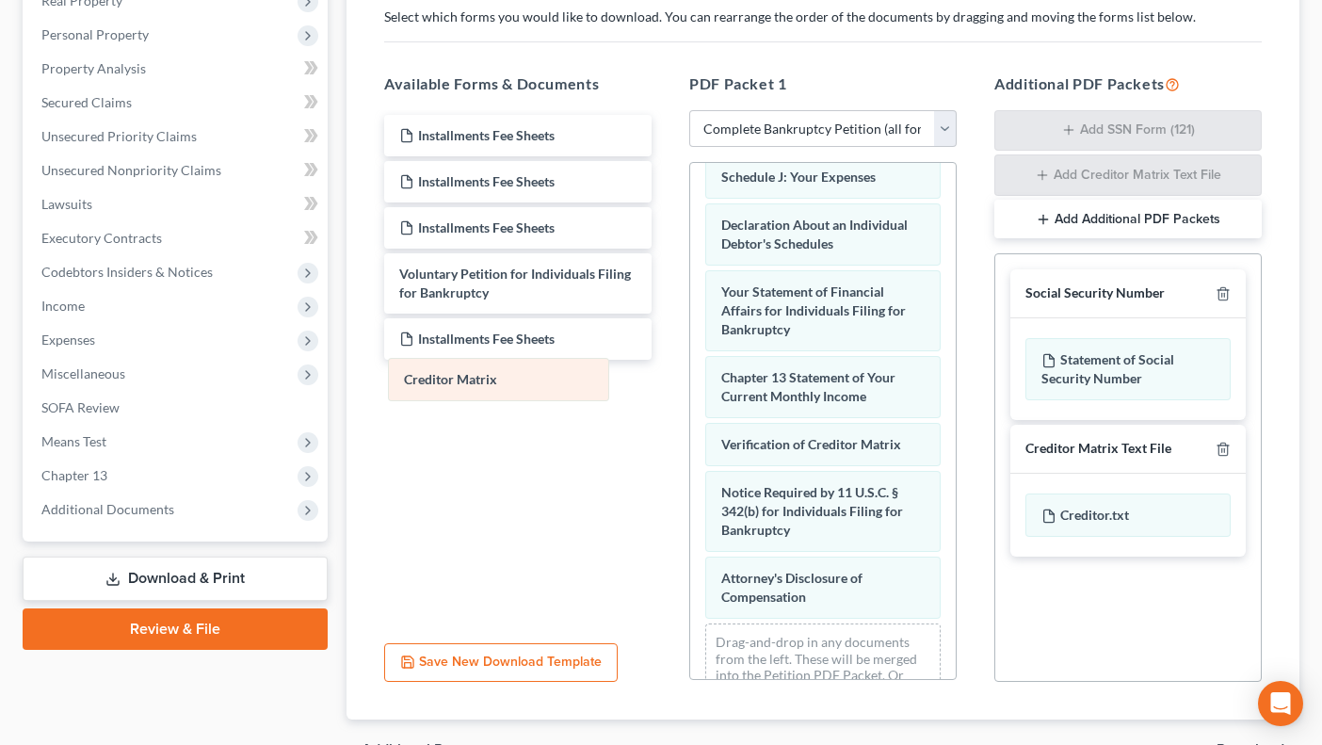
drag, startPoint x: 746, startPoint y: 460, endPoint x: 428, endPoint y: 377, distance: 328.2
click at [690, 377] on div "Creditor Matrix Summary of Your Assets and Liabilities Schedule A/B: Property S…" at bounding box center [823, 202] width 266 height 1080
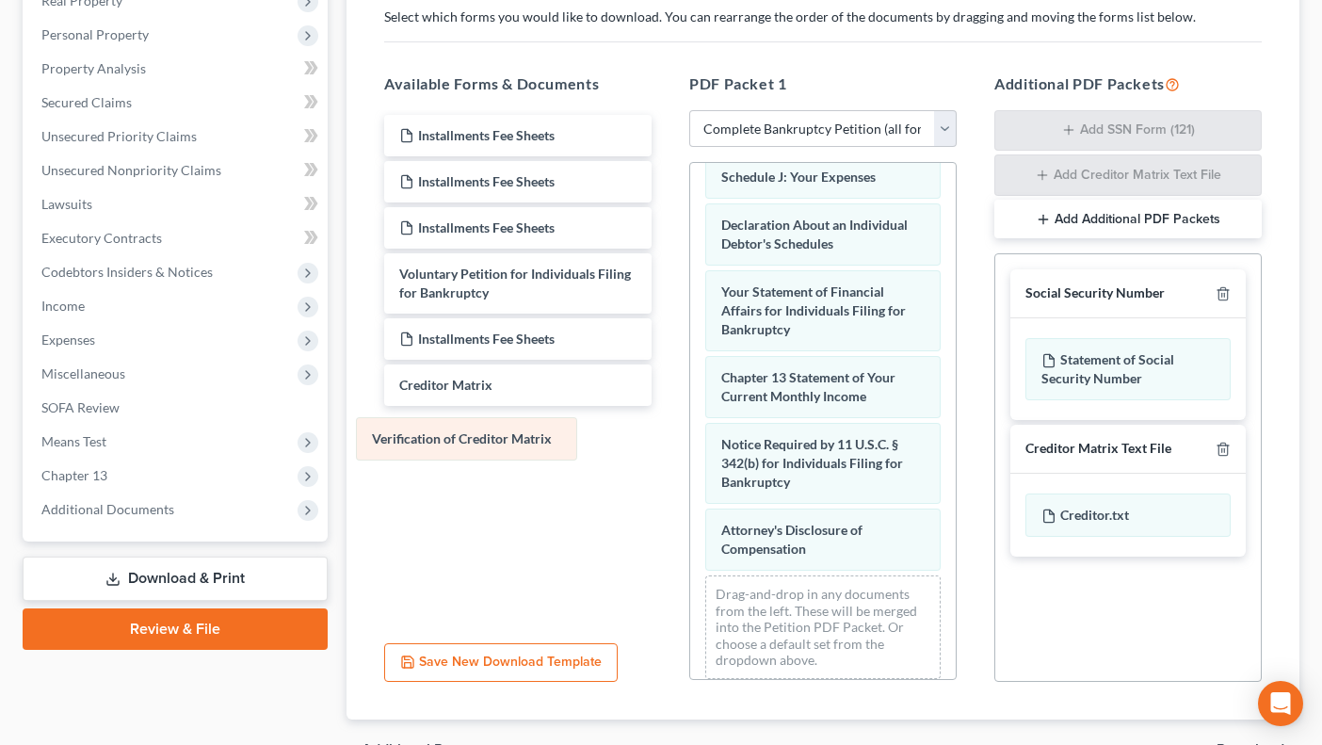
drag, startPoint x: 733, startPoint y: 470, endPoint x: 383, endPoint y: 445, distance: 350.2
click at [690, 445] on div "Verification of Creditor Matrix Summary of Your Assets and Liabilities Schedule…" at bounding box center [823, 178] width 266 height 1032
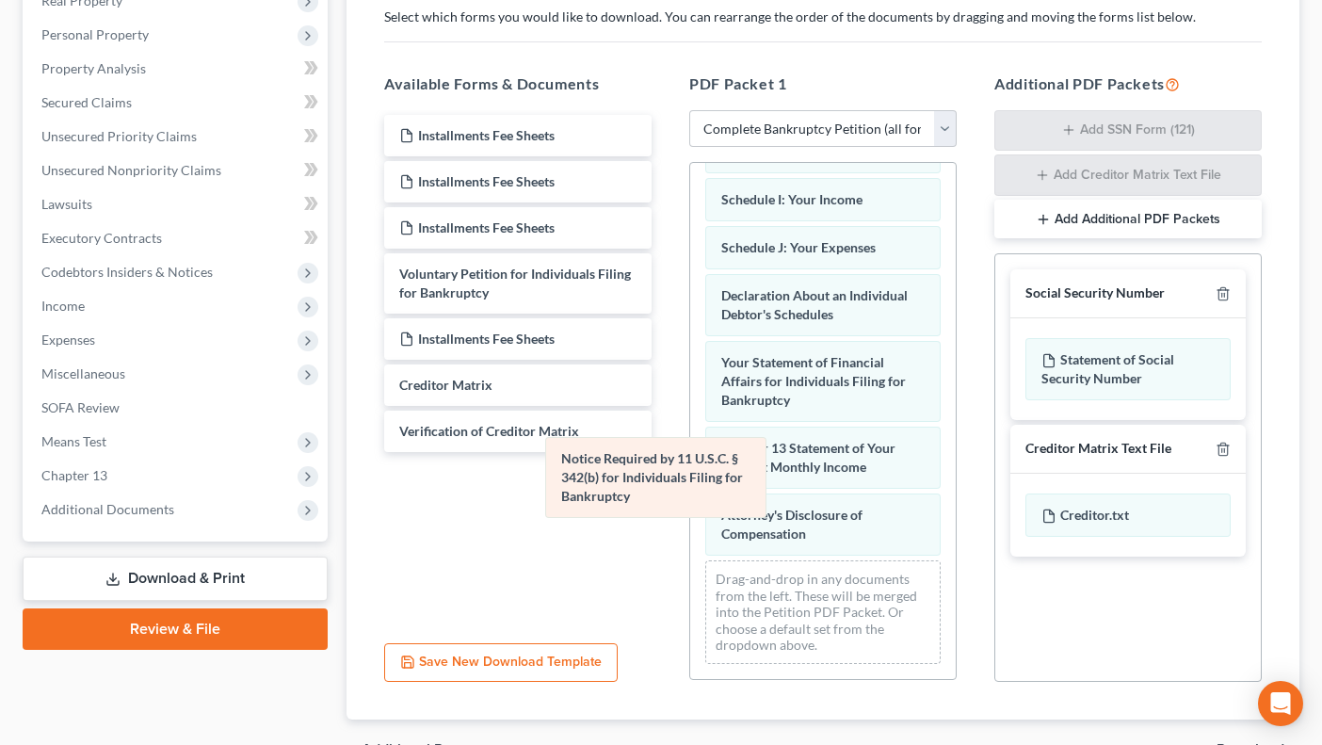
scroll to position [449, 0]
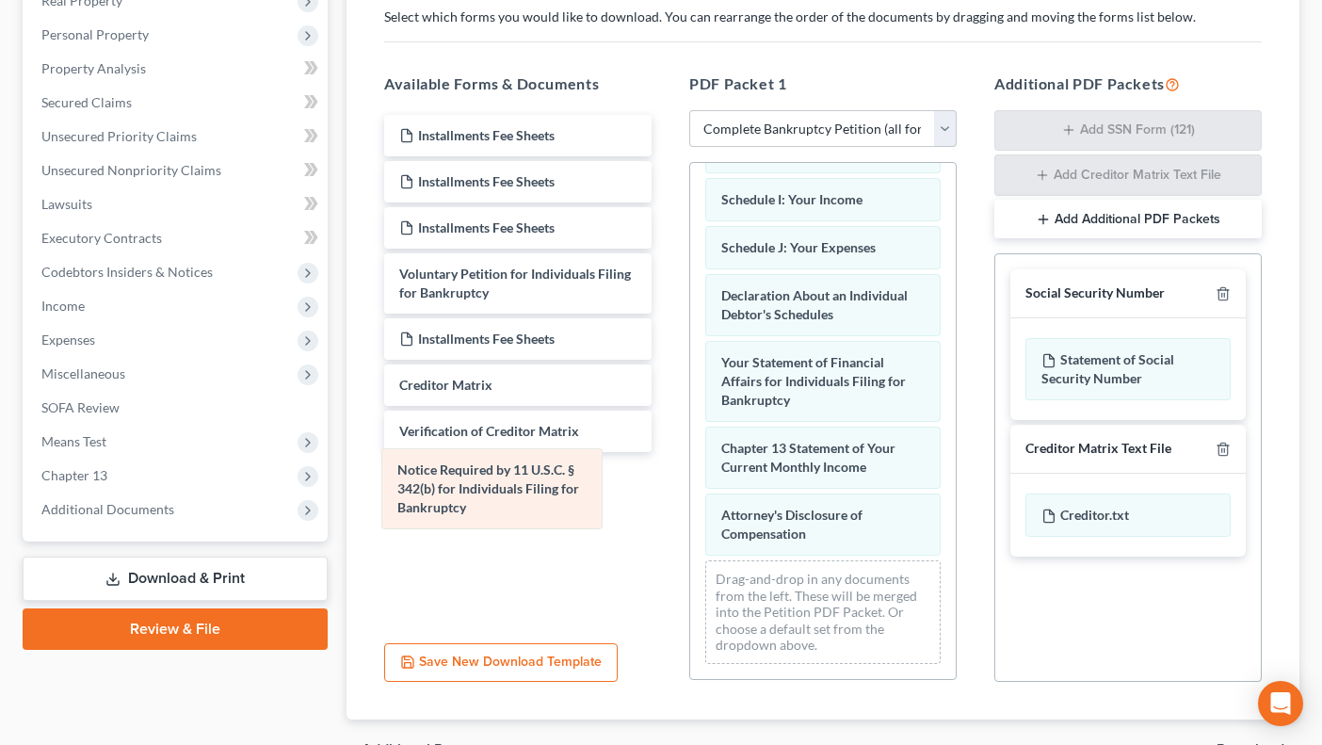
drag, startPoint x: 808, startPoint y: 487, endPoint x: 484, endPoint y: 493, distance: 324.0
click at [690, 493] on div "Notice Required by 11 U.S.C. § 342(b) for Individuals Filing for Bankruptcy Sum…" at bounding box center [823, 206] width 266 height 946
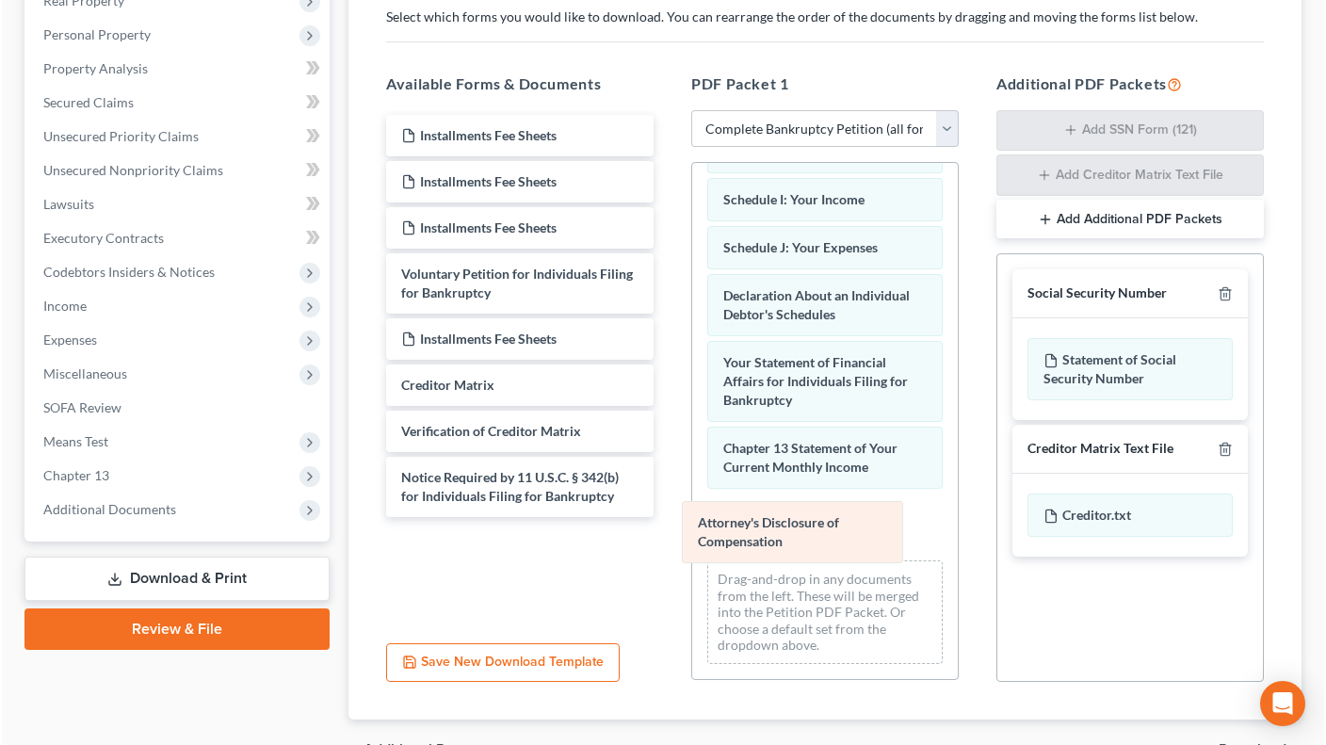
scroll to position [382, 0]
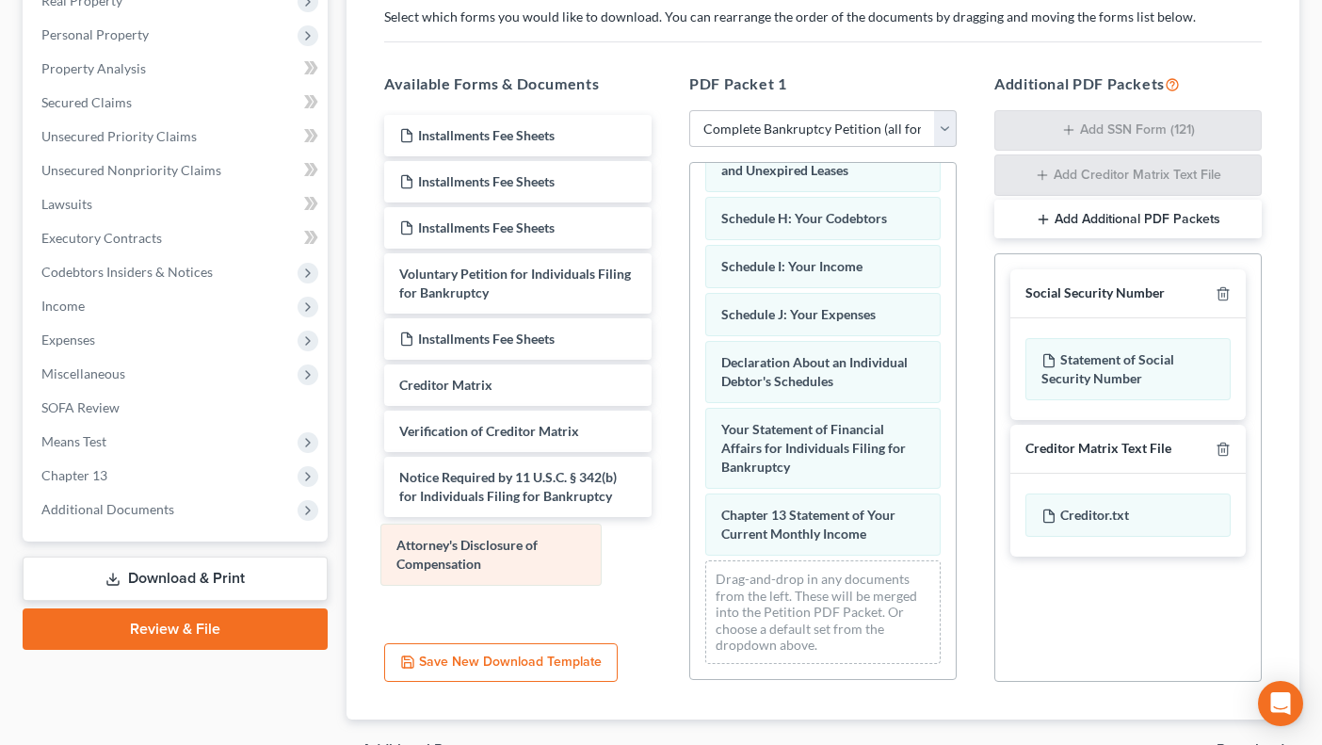
drag, startPoint x: 738, startPoint y: 525, endPoint x: 413, endPoint y: 556, distance: 326.3
click at [690, 556] on div "Attorney's Disclosure of Compensation Summary of Your Assets and Liabilities Sc…" at bounding box center [823, 239] width 266 height 880
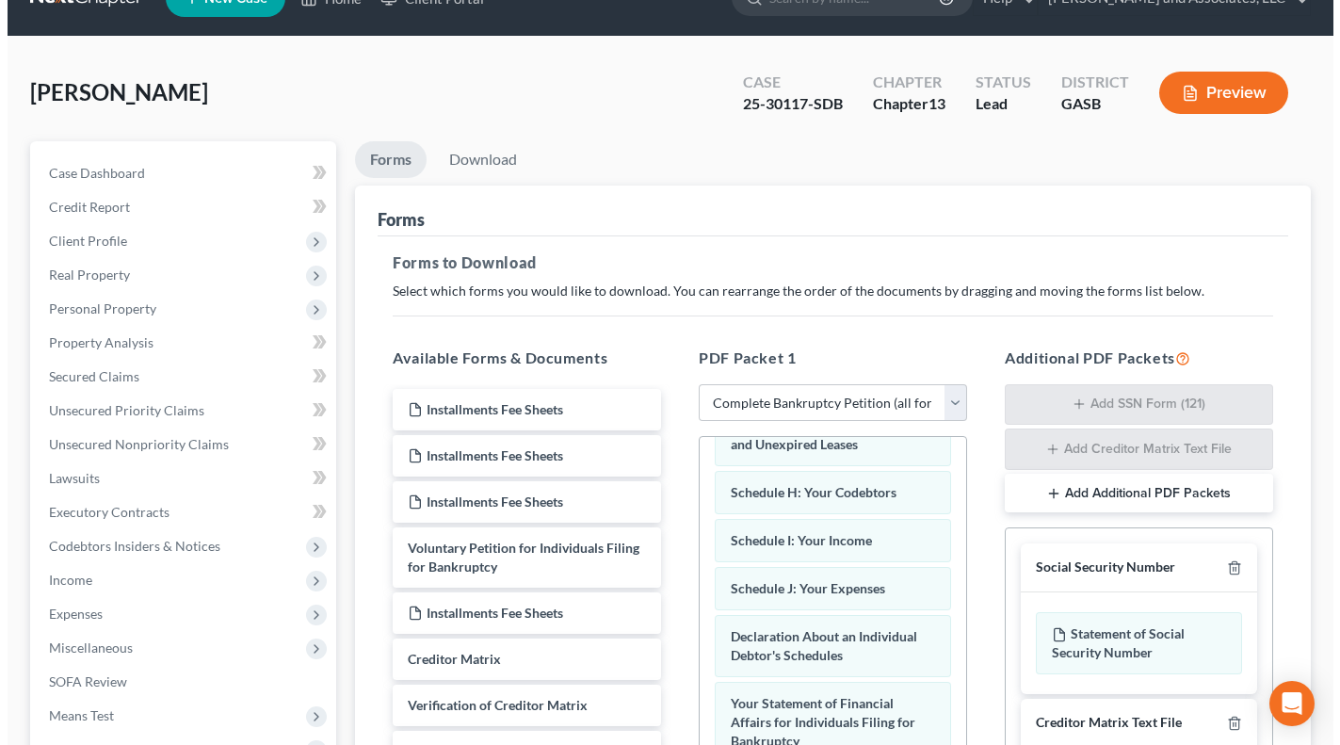
scroll to position [0, 0]
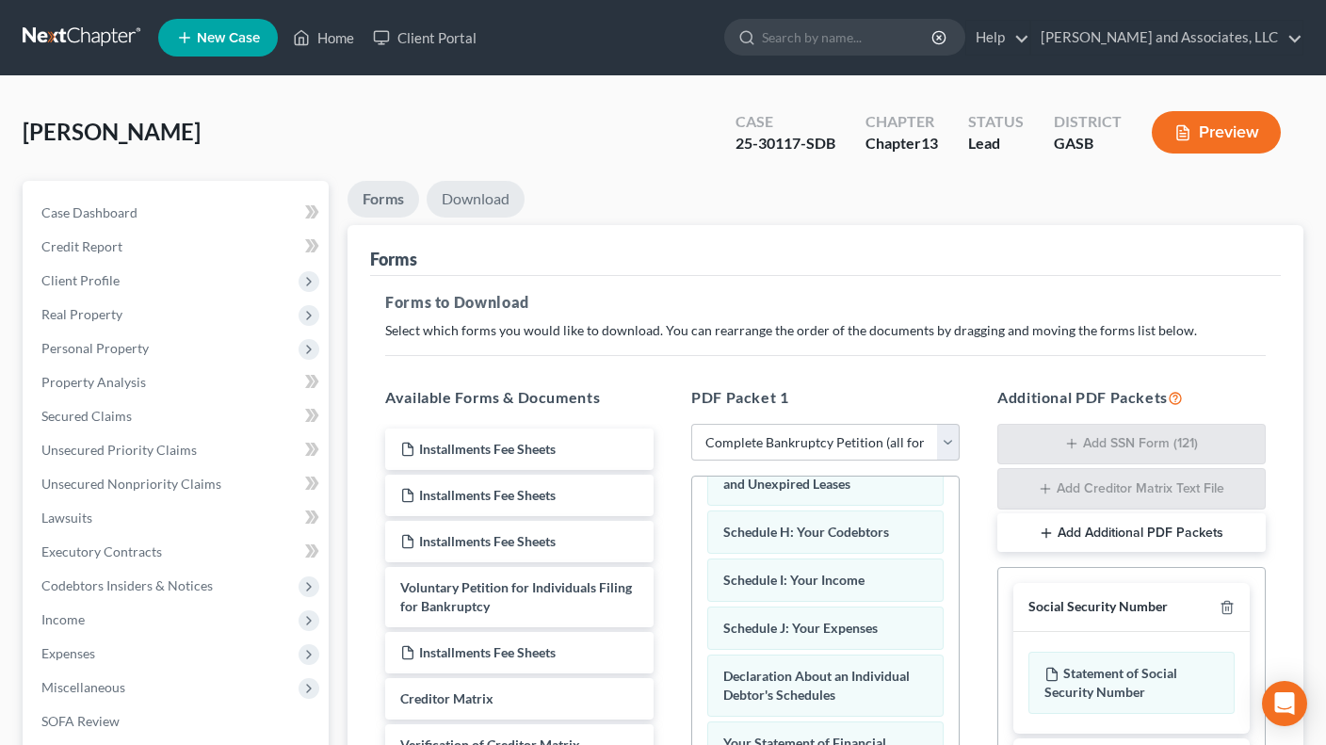
click at [483, 199] on link "Download" at bounding box center [476, 199] width 98 height 37
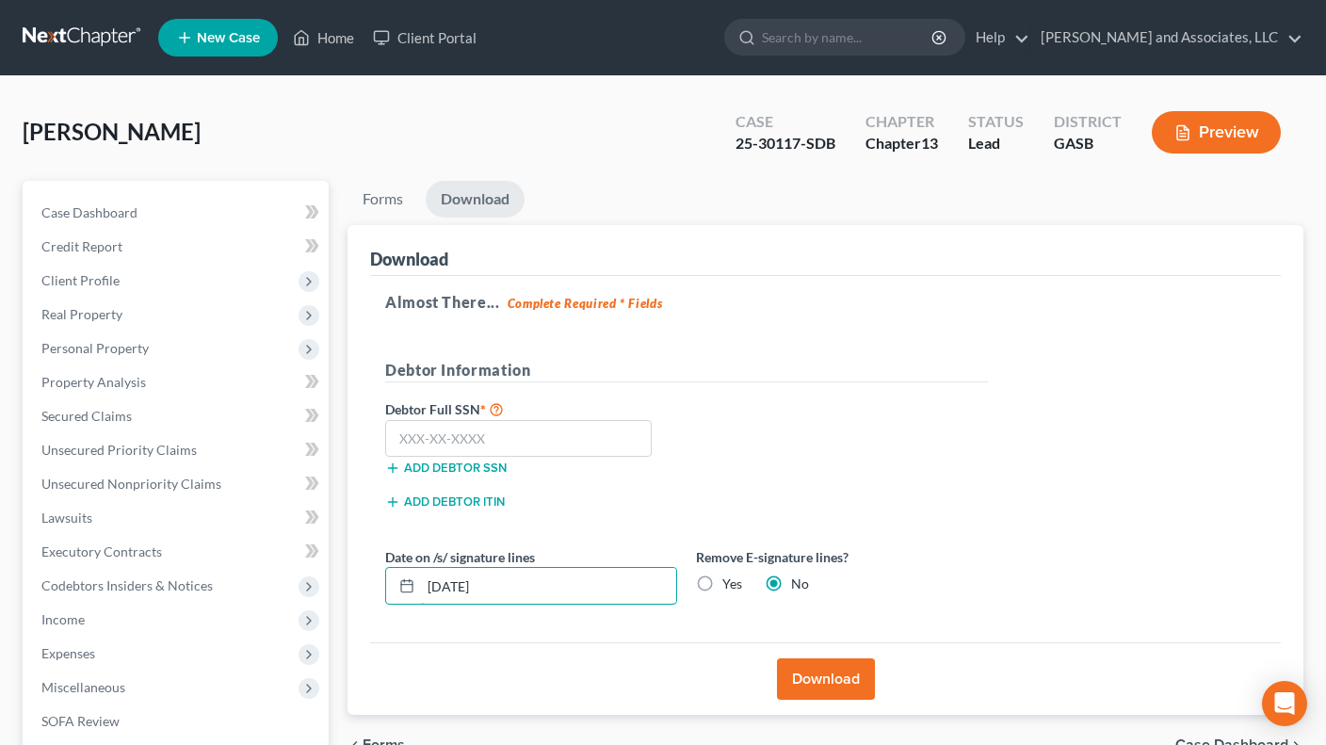
drag, startPoint x: 550, startPoint y: 591, endPoint x: 350, endPoint y: 570, distance: 200.8
click at [386, 589] on div "[DATE]" at bounding box center [531, 586] width 292 height 38
type input "[DATE]"
click at [804, 672] on button "Download" at bounding box center [826, 678] width 98 height 41
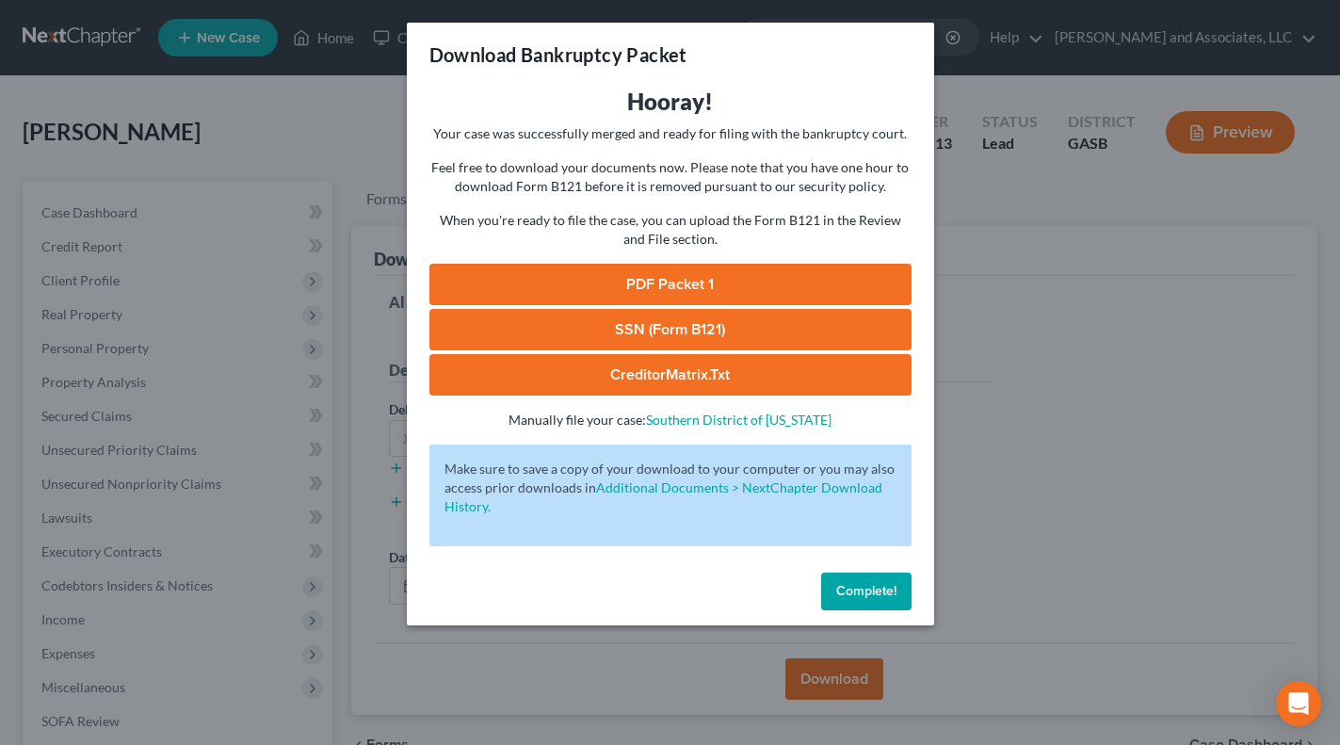
click at [846, 275] on link "PDF Packet 1" at bounding box center [670, 284] width 482 height 41
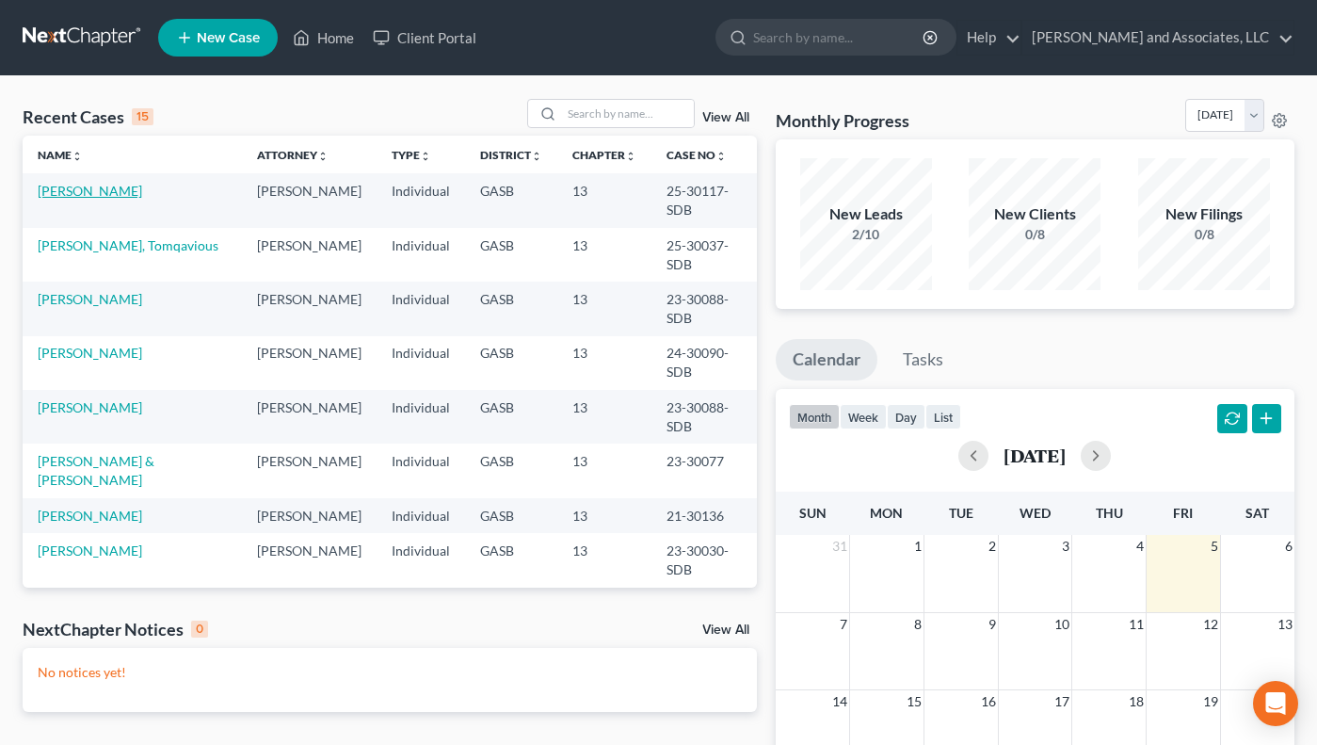
click at [95, 188] on link "[PERSON_NAME]" at bounding box center [90, 191] width 105 height 16
click at [99, 188] on link "[PERSON_NAME]" at bounding box center [90, 191] width 105 height 16
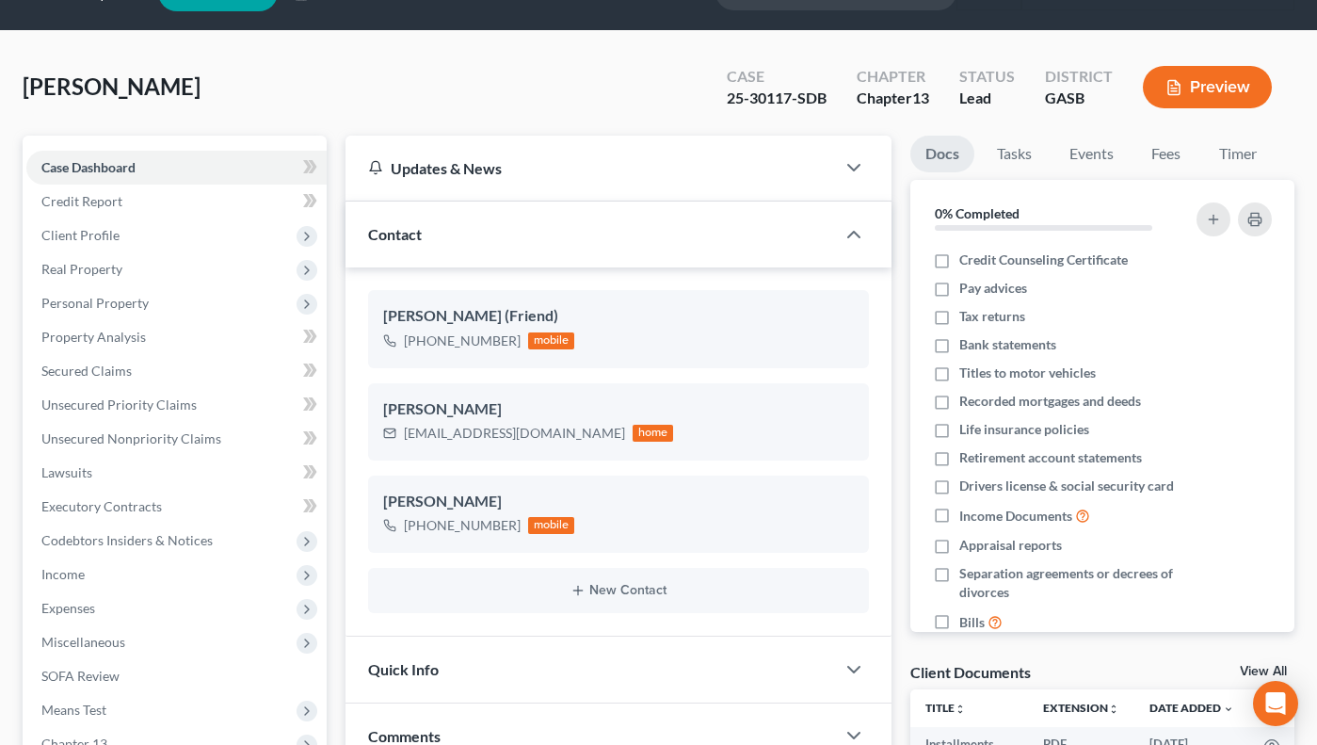
scroll to position [46, 0]
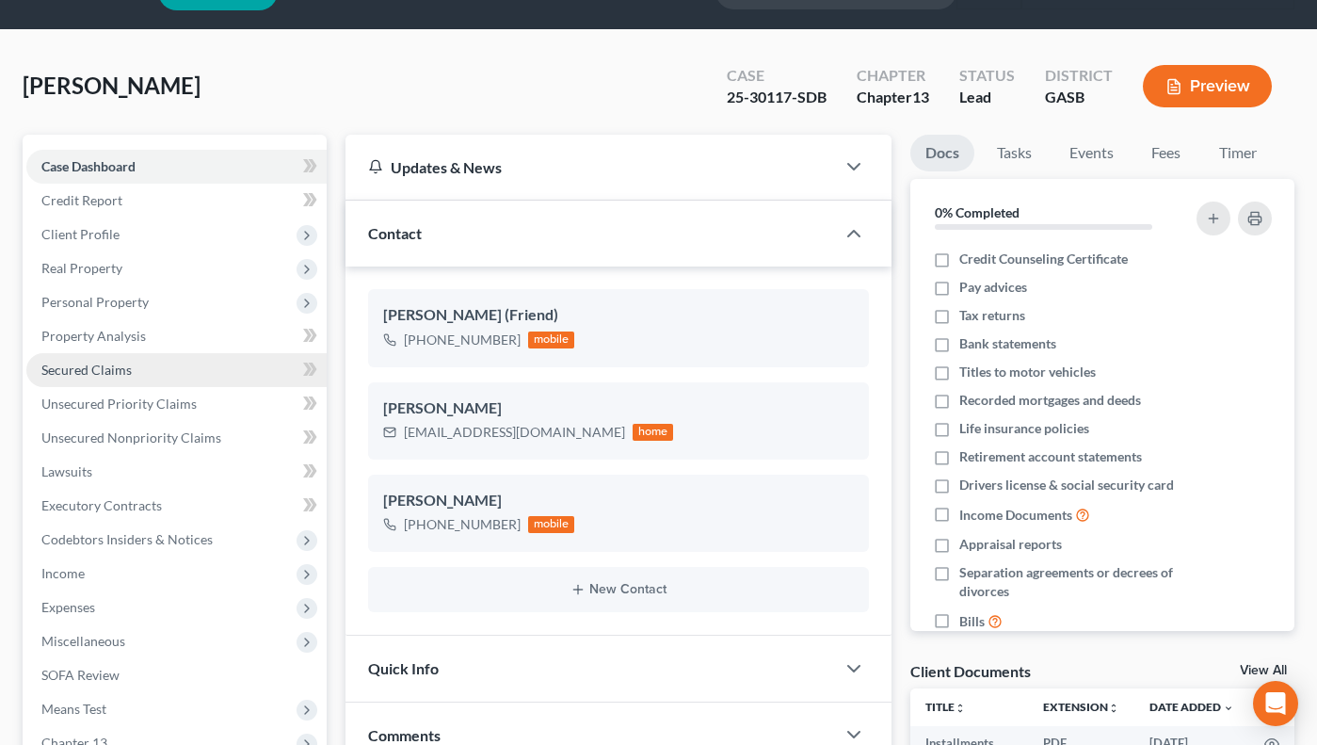
click at [118, 369] on span "Secured Claims" at bounding box center [86, 370] width 90 height 16
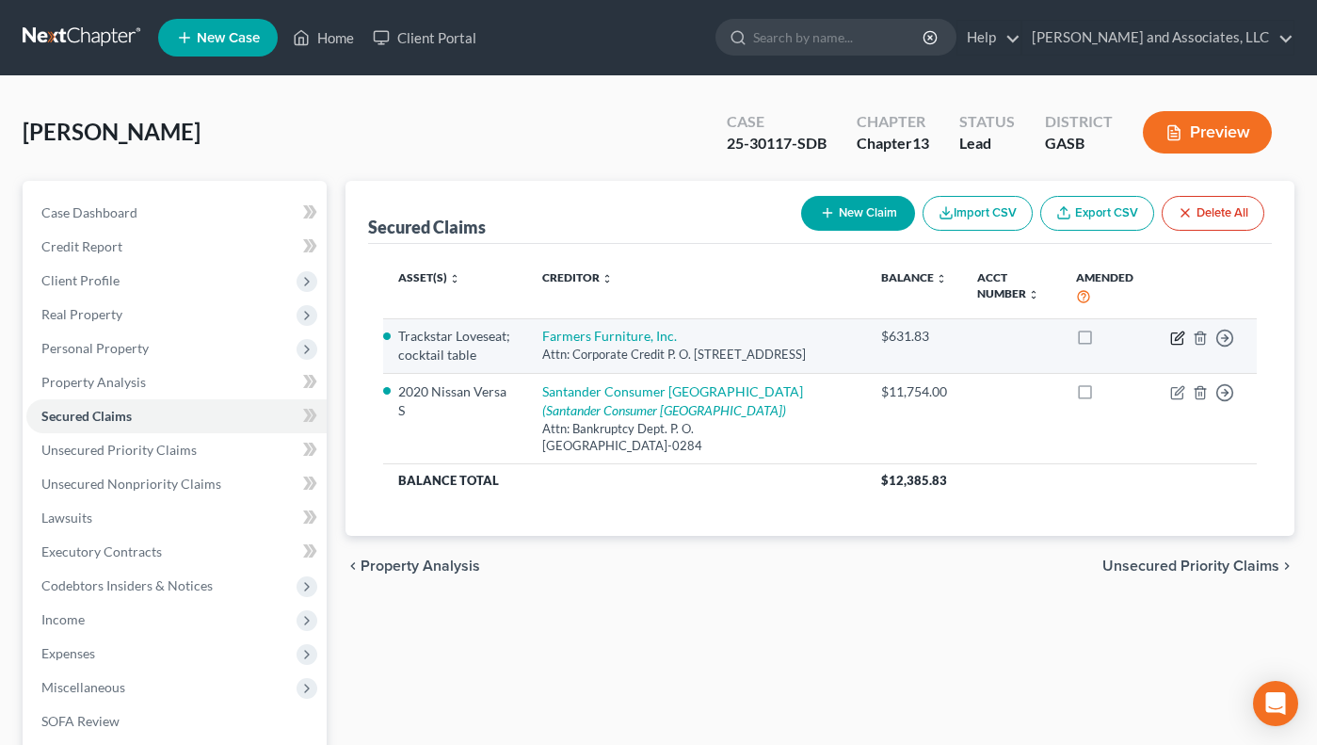
click at [1176, 336] on icon "button" at bounding box center [1178, 338] width 15 height 15
select select "10"
select select "0"
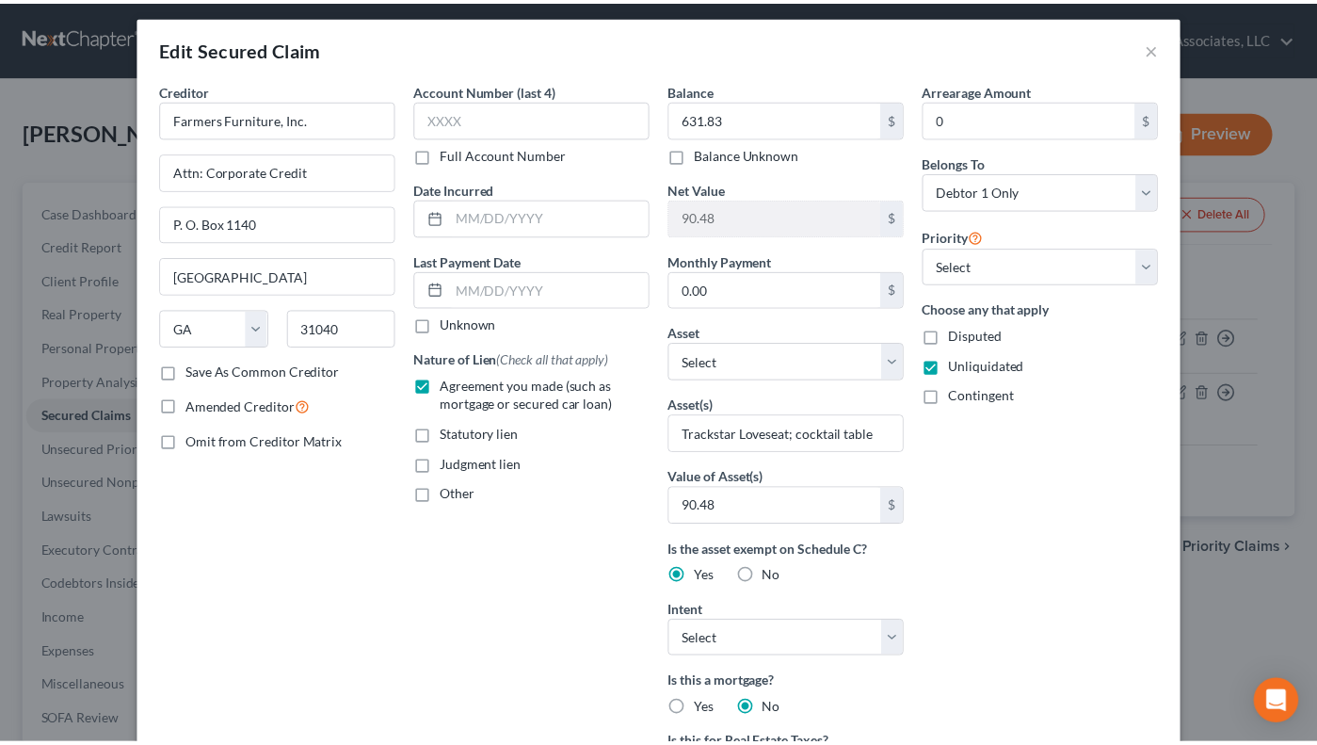
scroll to position [2, 0]
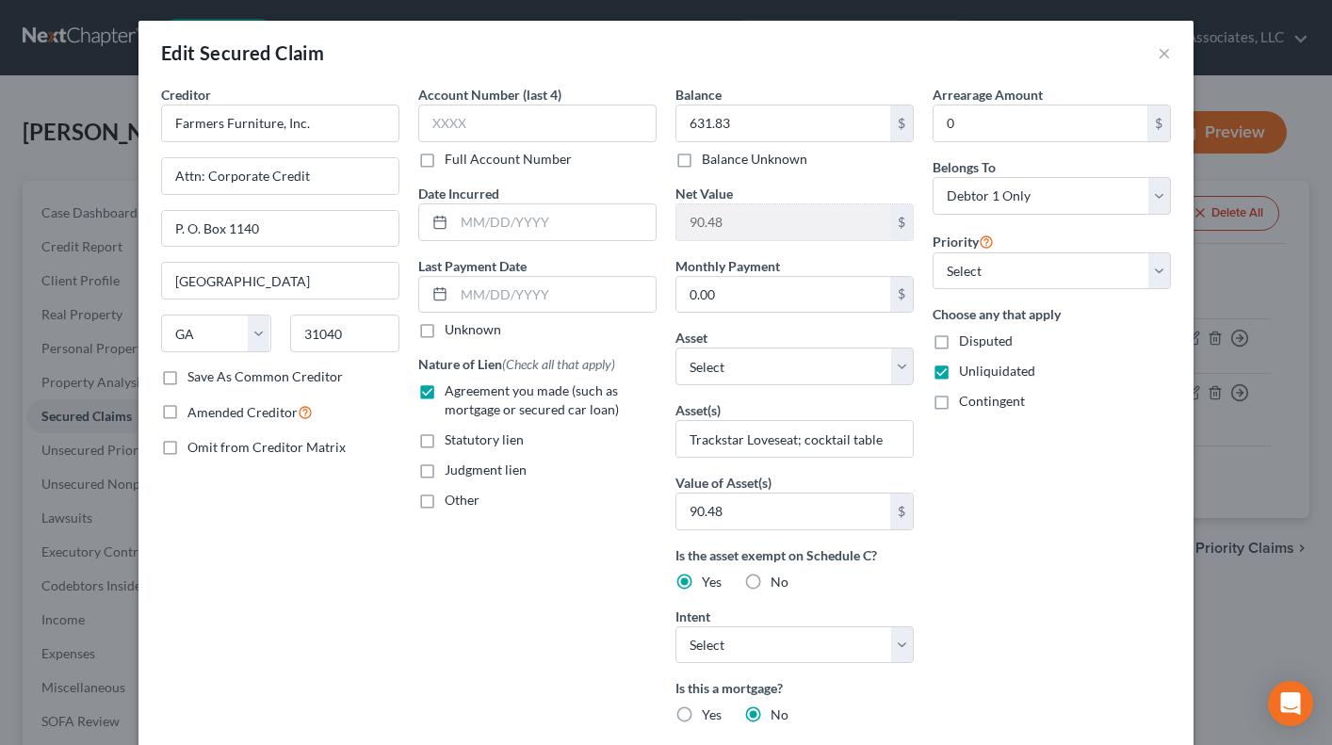
click at [86, 343] on div "Edit Secured Claim × Creditor * Farmers Furniture, Inc. Attn: Corporate Credit …" at bounding box center [666, 372] width 1332 height 745
click at [92, 348] on div "Edit Secured Claim × Creditor * Farmers Furniture, Inc. Attn: Corporate Credit …" at bounding box center [666, 372] width 1332 height 745
click at [101, 346] on div "Edit Secured Claim × Creditor * Farmers Furniture, Inc. Attn: Corporate Credit …" at bounding box center [666, 372] width 1332 height 745
click at [1160, 62] on button "×" at bounding box center [1163, 52] width 13 height 23
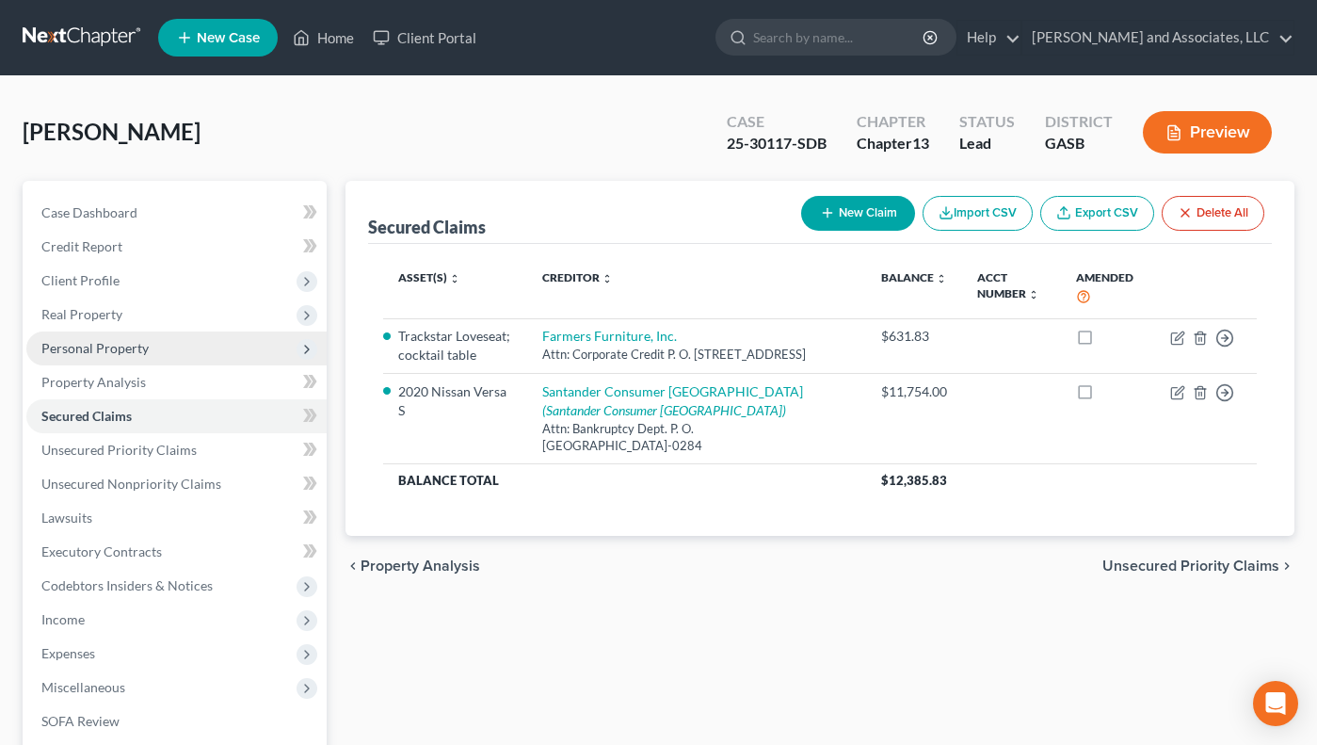
click at [131, 344] on span "Personal Property" at bounding box center [94, 348] width 107 height 16
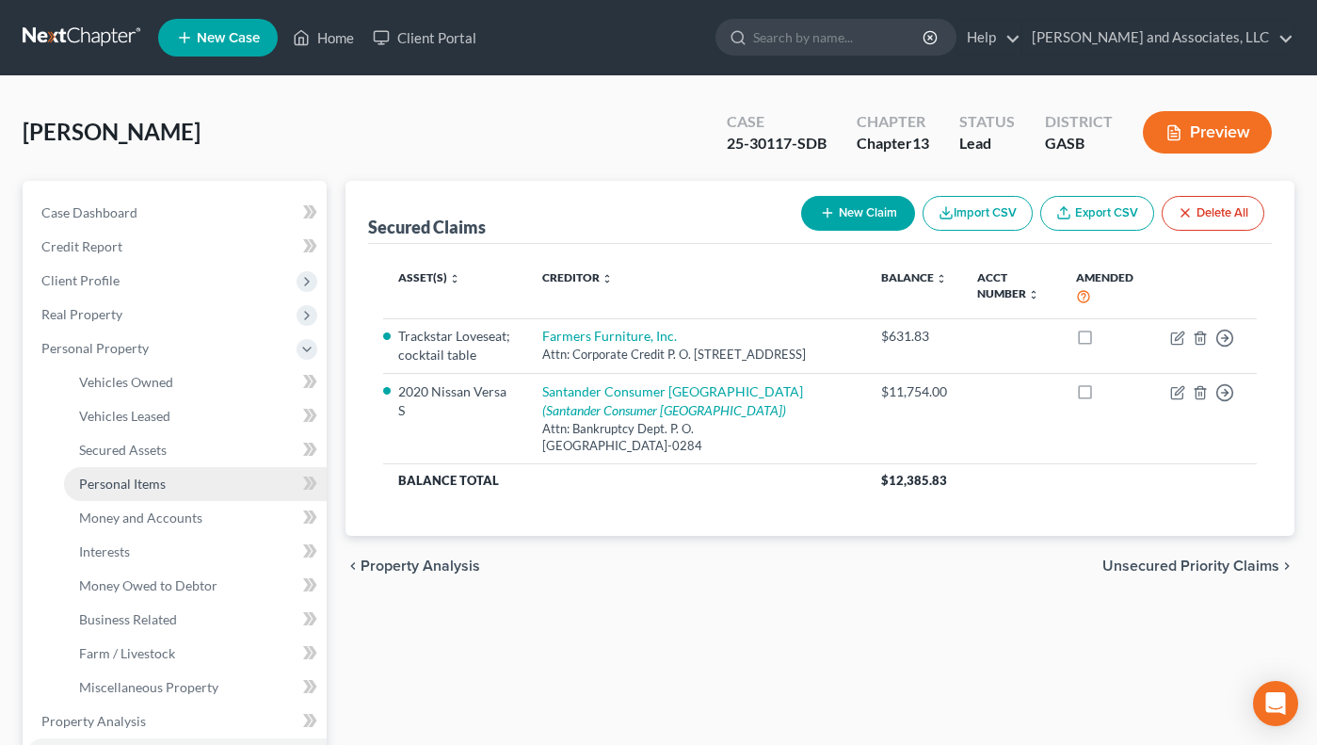
click at [139, 482] on span "Personal Items" at bounding box center [122, 484] width 87 height 16
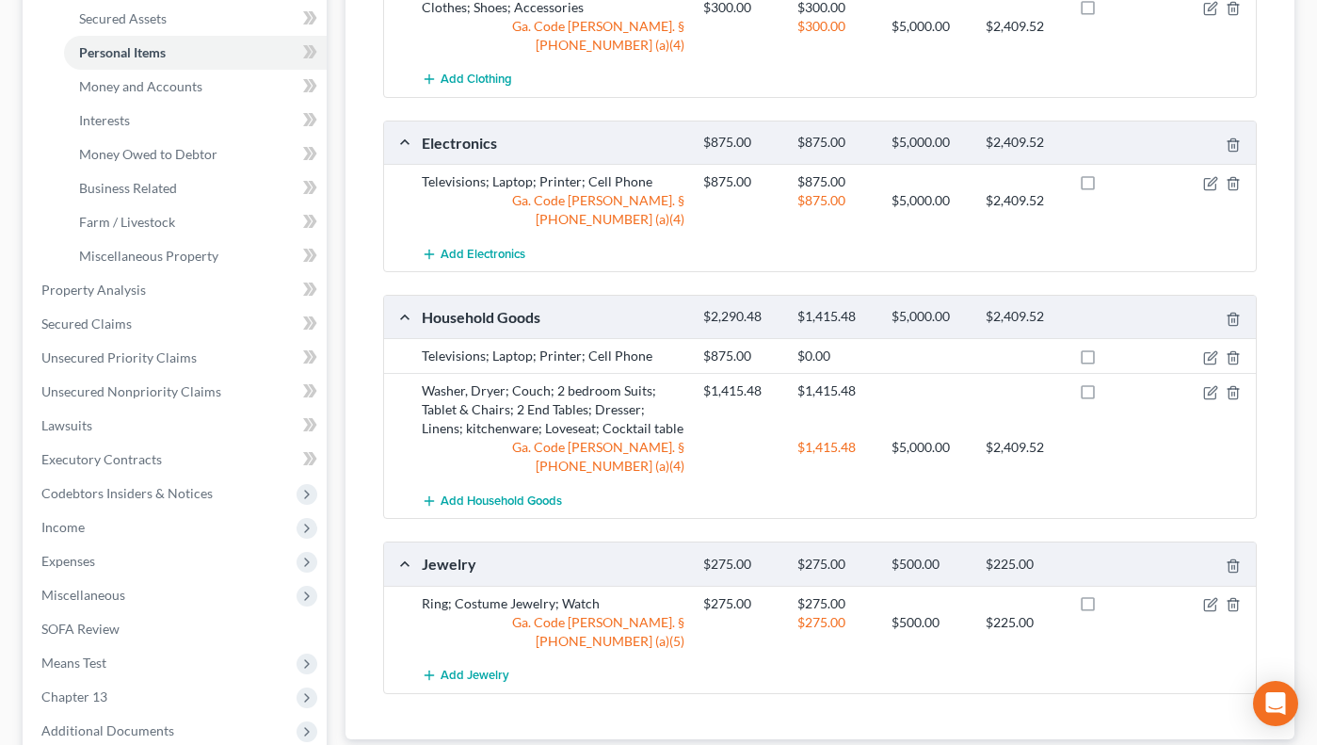
scroll to position [436, 0]
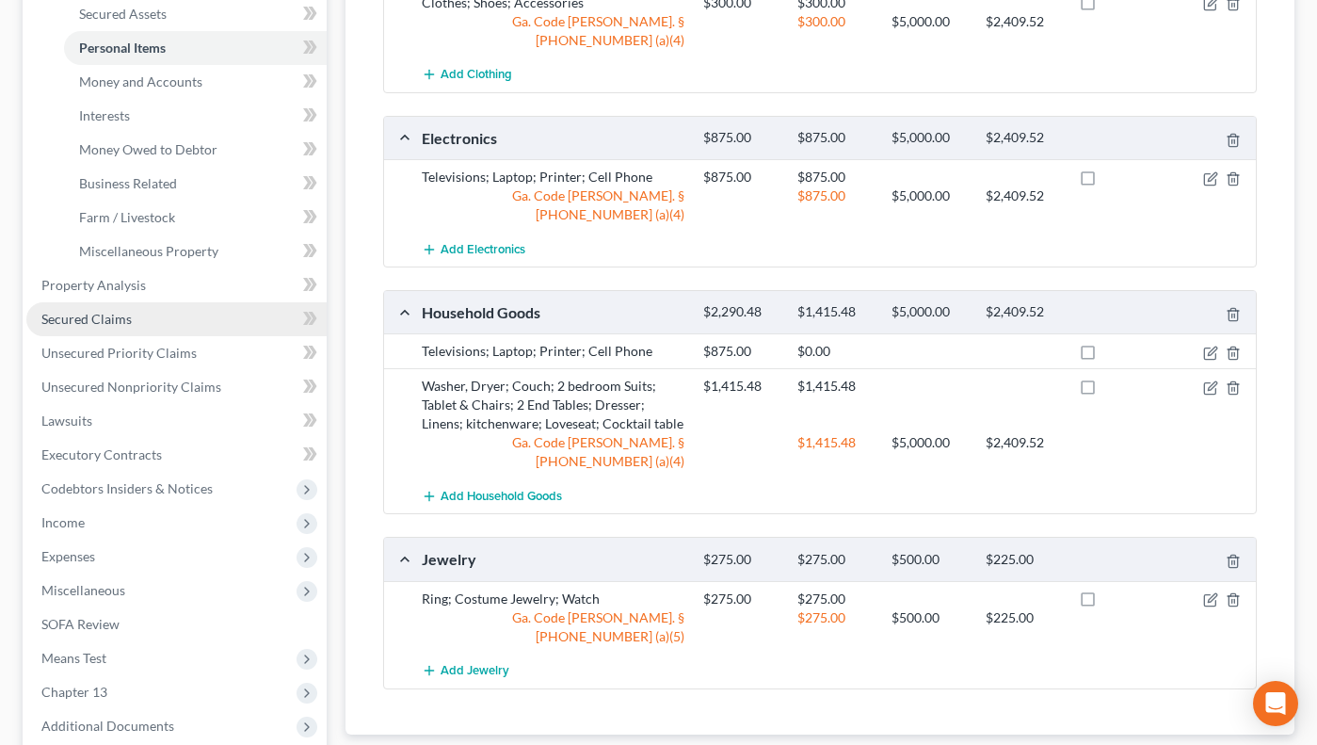
click at [112, 316] on span "Secured Claims" at bounding box center [86, 319] width 90 height 16
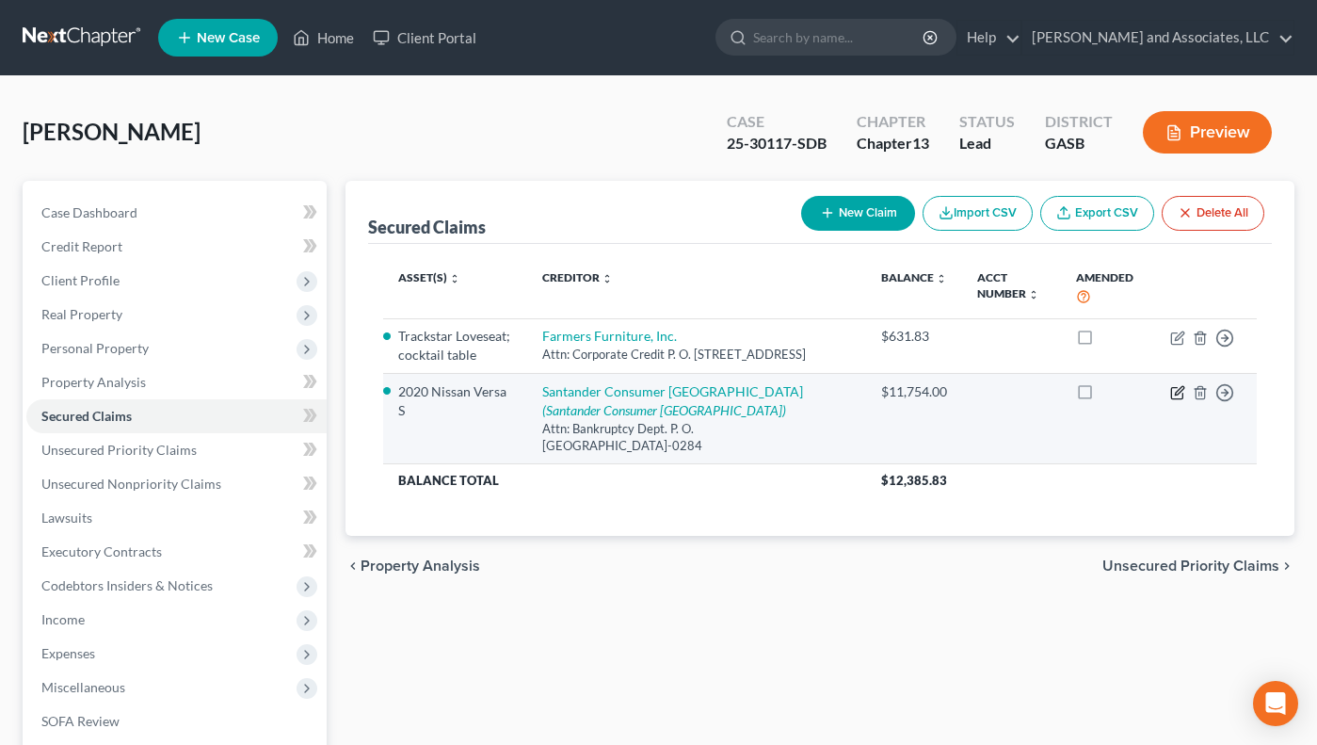
click at [1181, 400] on icon "button" at bounding box center [1178, 392] width 15 height 15
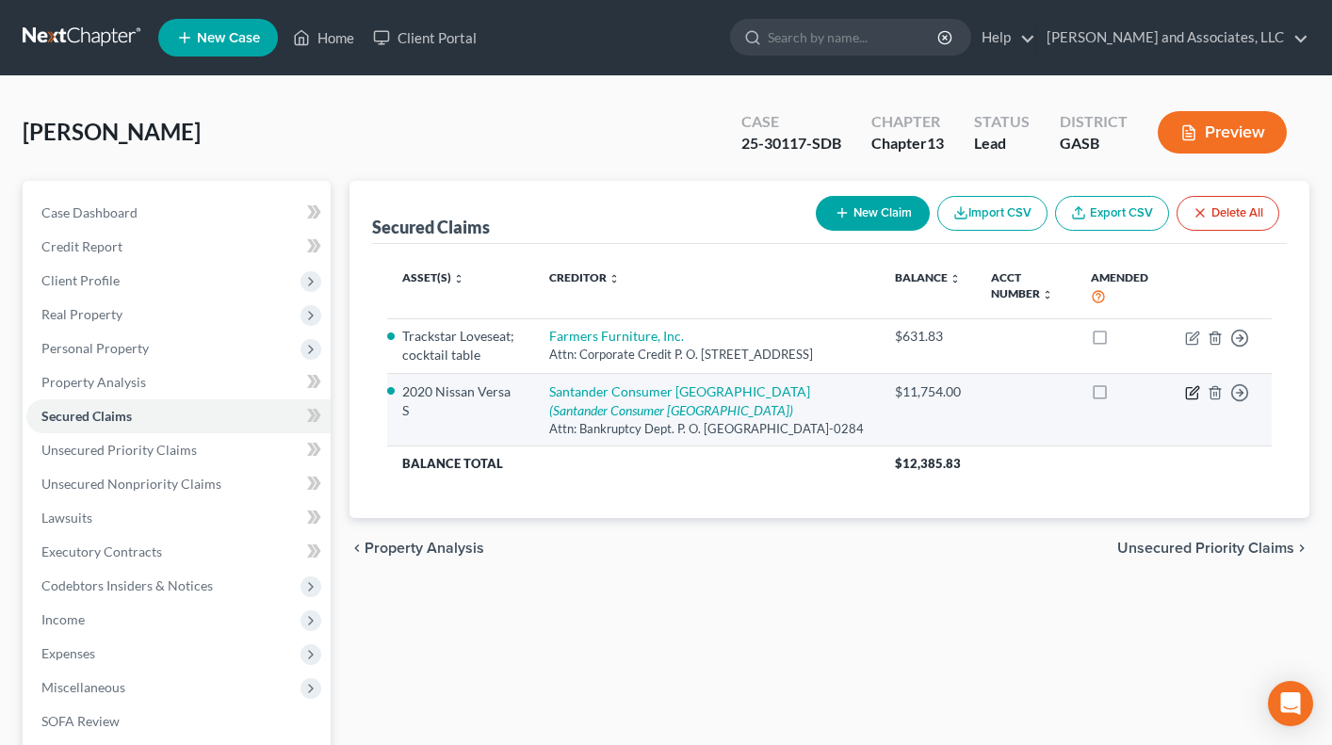
select select "45"
select select "0"
select select "2"
select select "0"
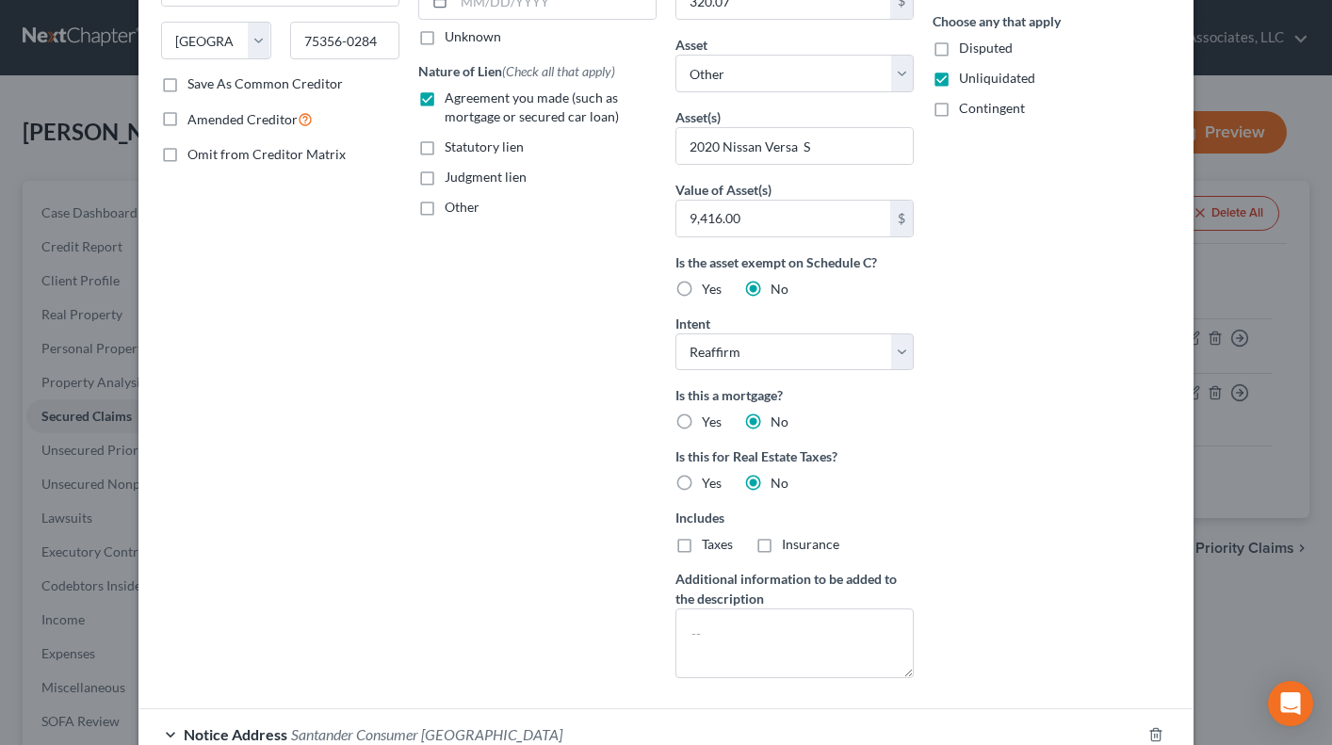
scroll to position [298, 0]
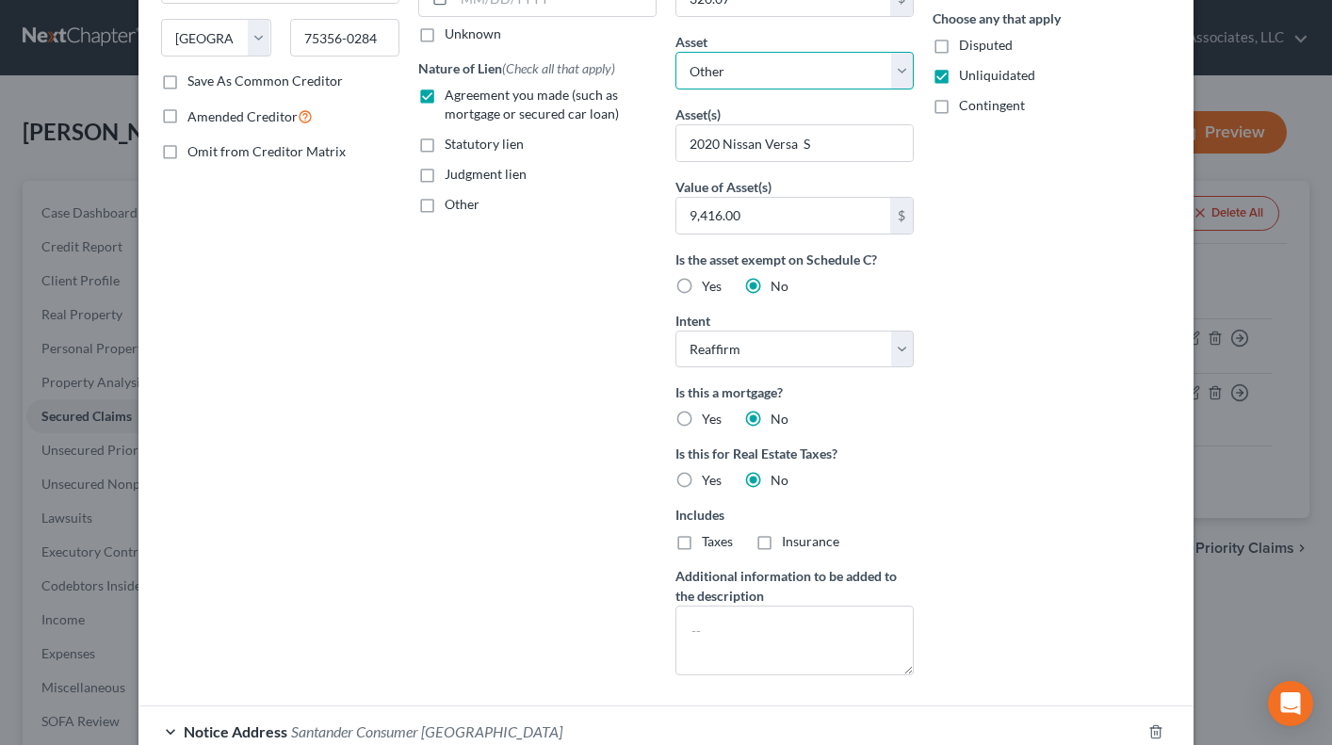
click at [893, 71] on select "Select Other Multiple Assets Electronics - Televisions; Laptop; Printer; Cell P…" at bounding box center [794, 71] width 238 height 38
select select "11"
click at [675, 88] on select "Select Other Multiple Assets Electronics - Televisions; Laptop; Printer; Cell P…" at bounding box center [794, 71] width 238 height 38
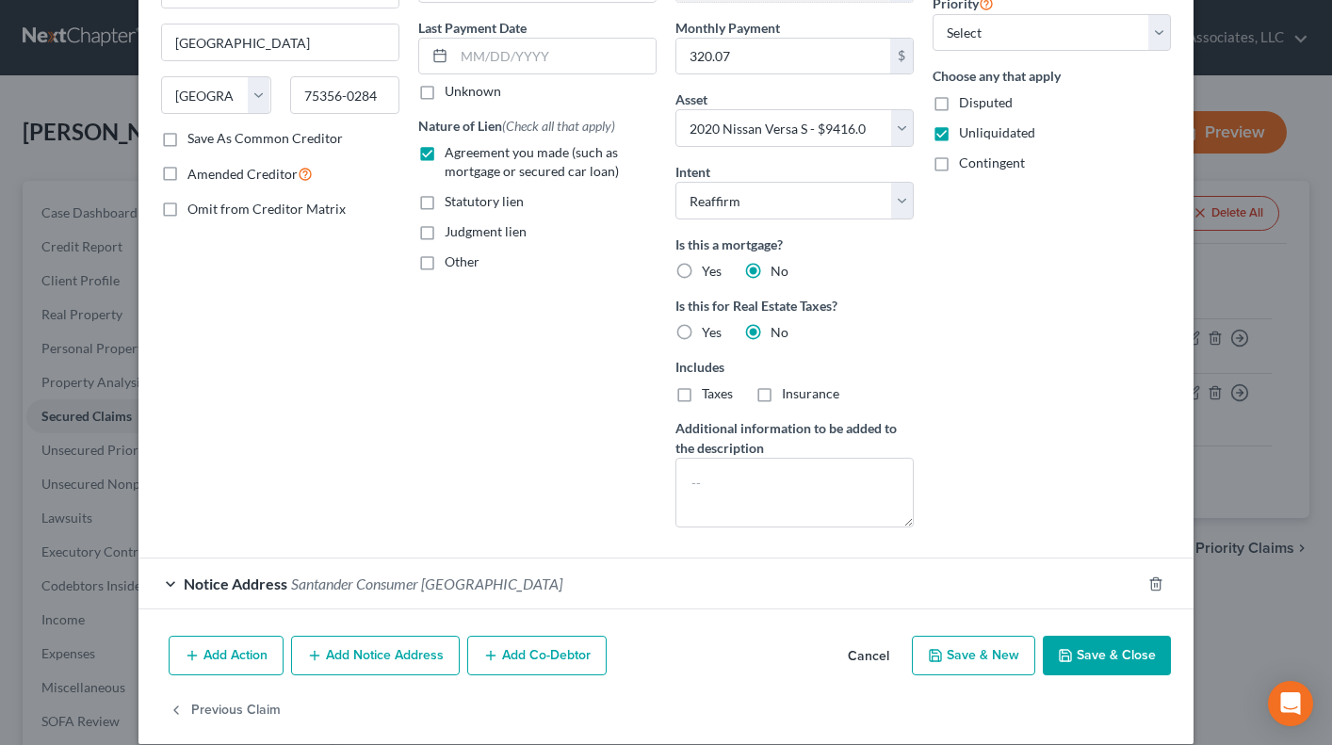
scroll to position [262, 0]
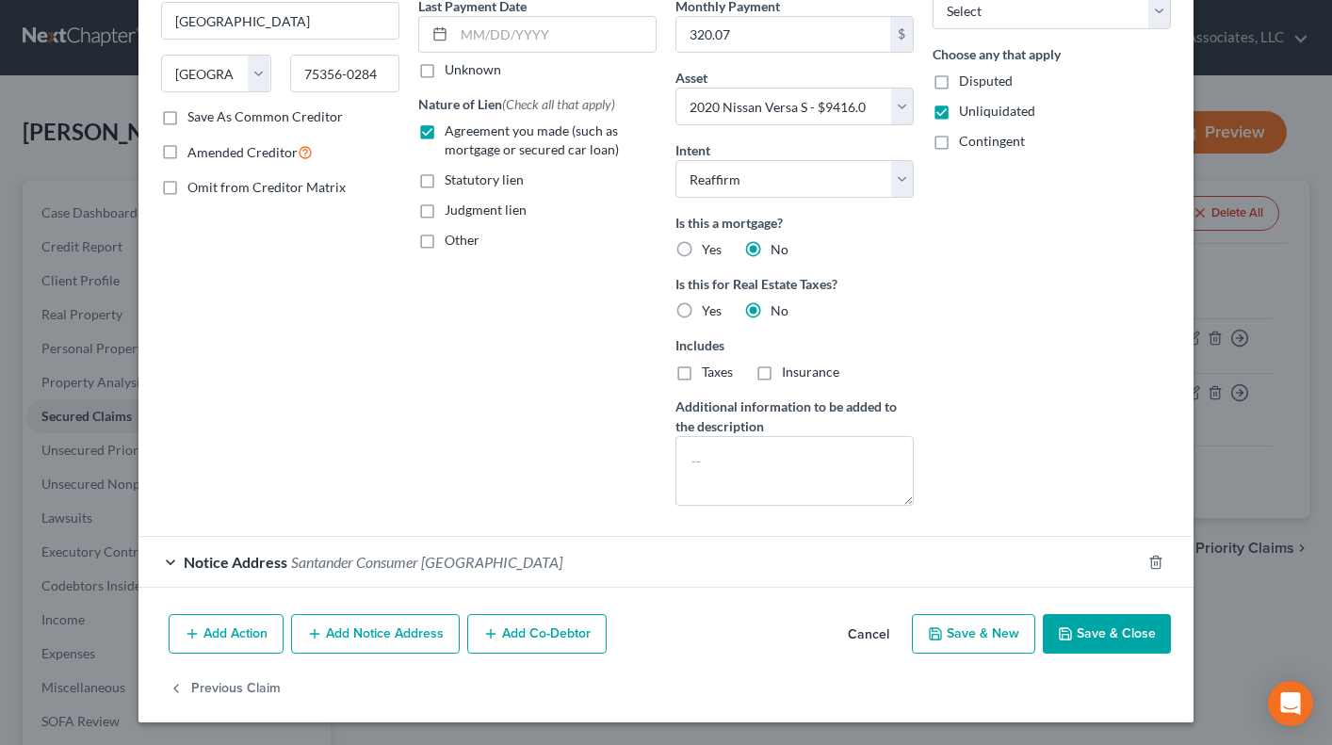
click at [1082, 632] on button "Save & Close" at bounding box center [1106, 634] width 128 height 40
select select
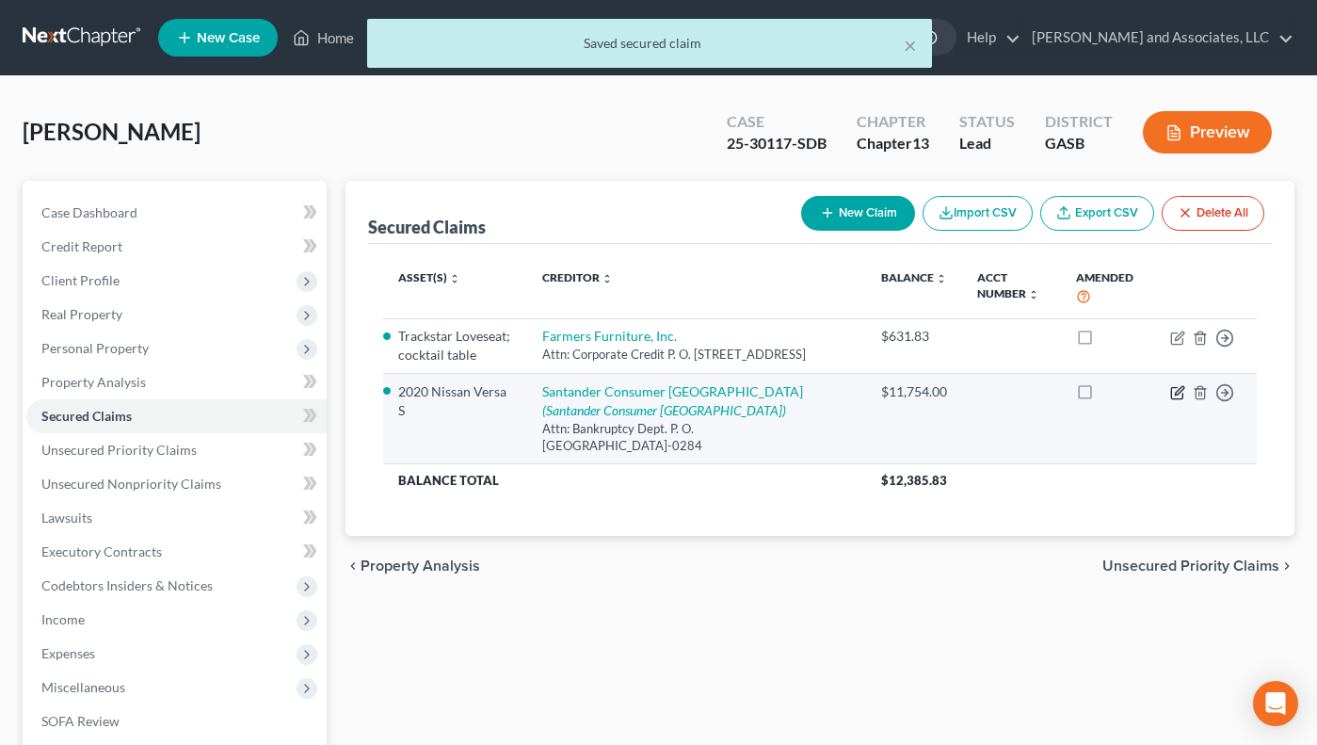
click at [1180, 400] on icon "button" at bounding box center [1178, 392] width 15 height 15
select select "45"
select select "11"
select select "2"
select select "0"
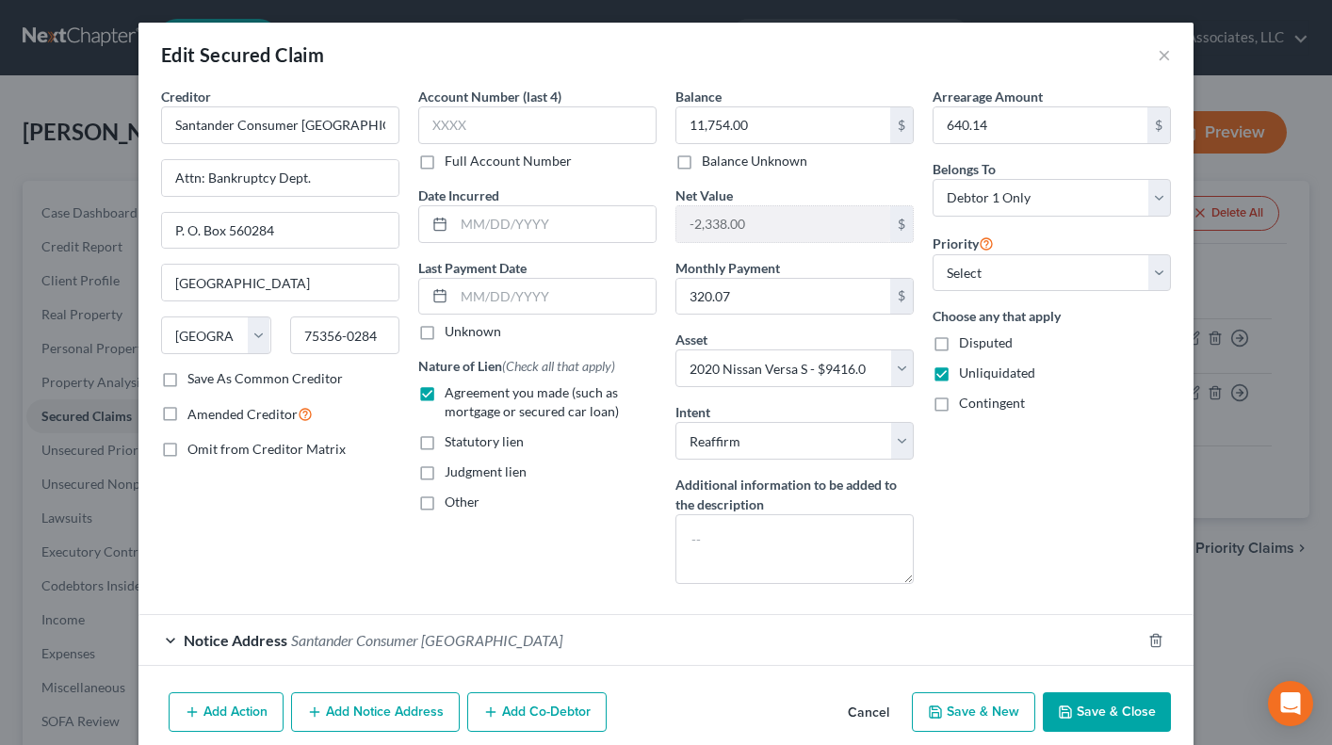
click at [1165, 58] on div "Edit Secured Claim ×" at bounding box center [665, 55] width 1055 height 64
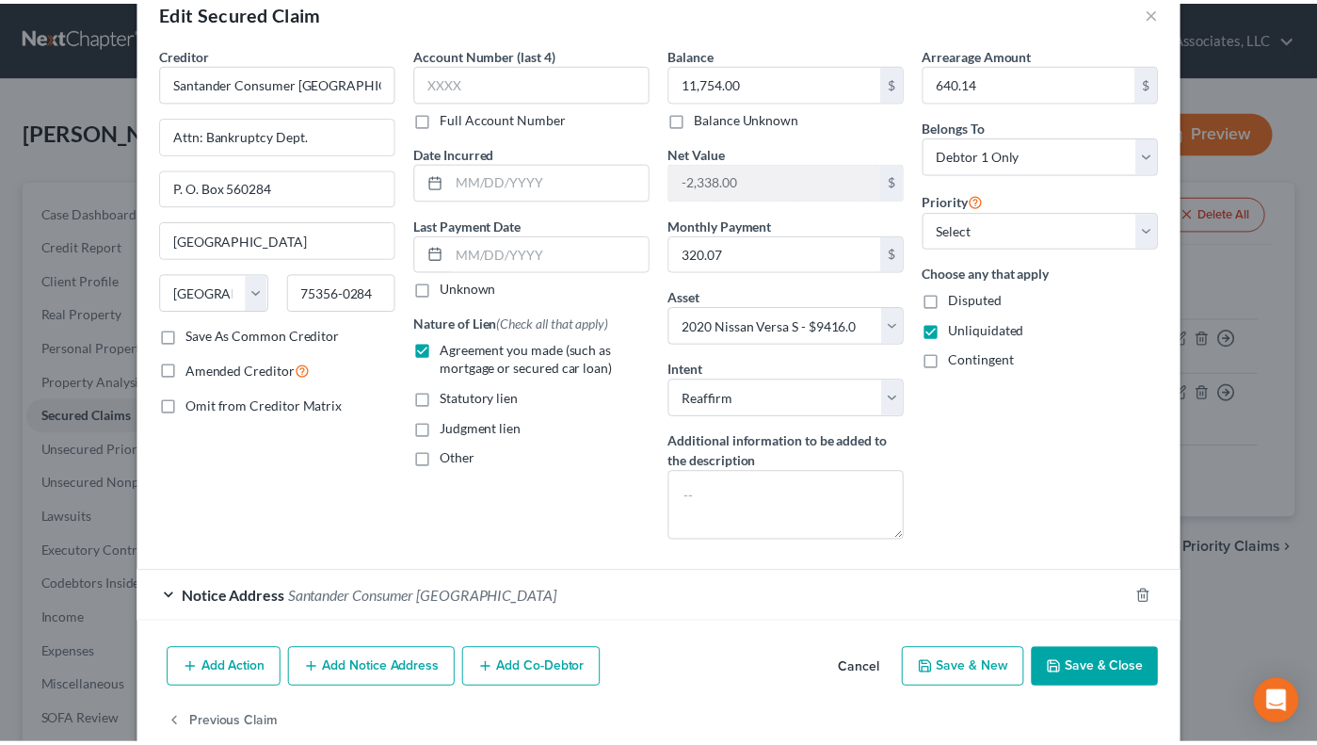
scroll to position [78, 0]
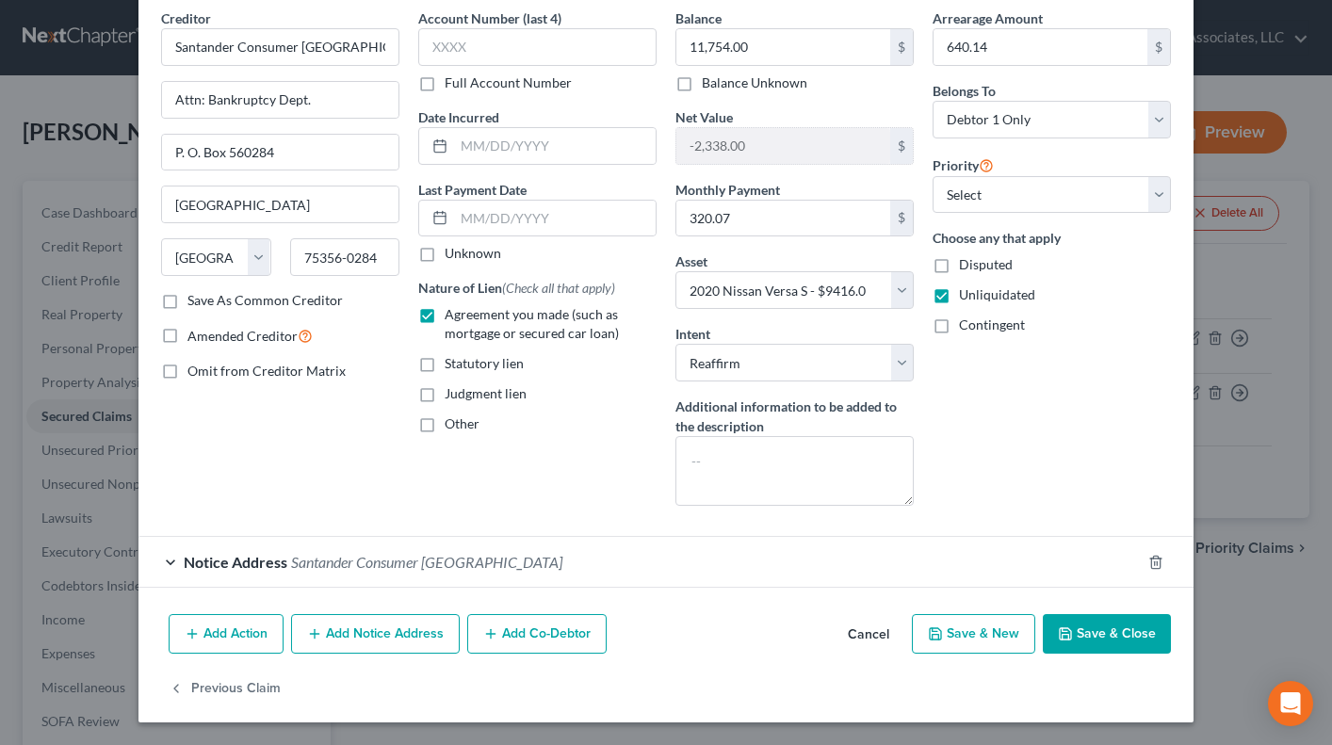
click at [1084, 627] on button "Save & Close" at bounding box center [1106, 634] width 128 height 40
select select
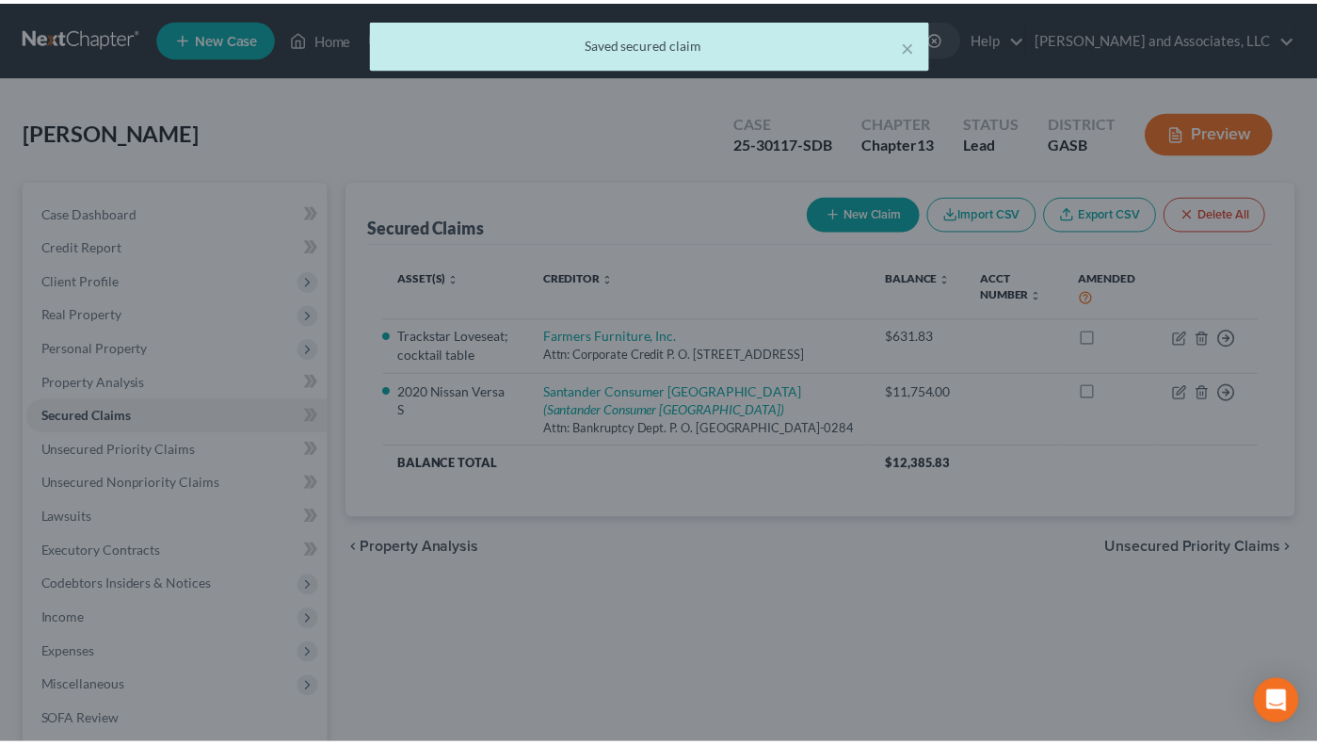
scroll to position [0, 0]
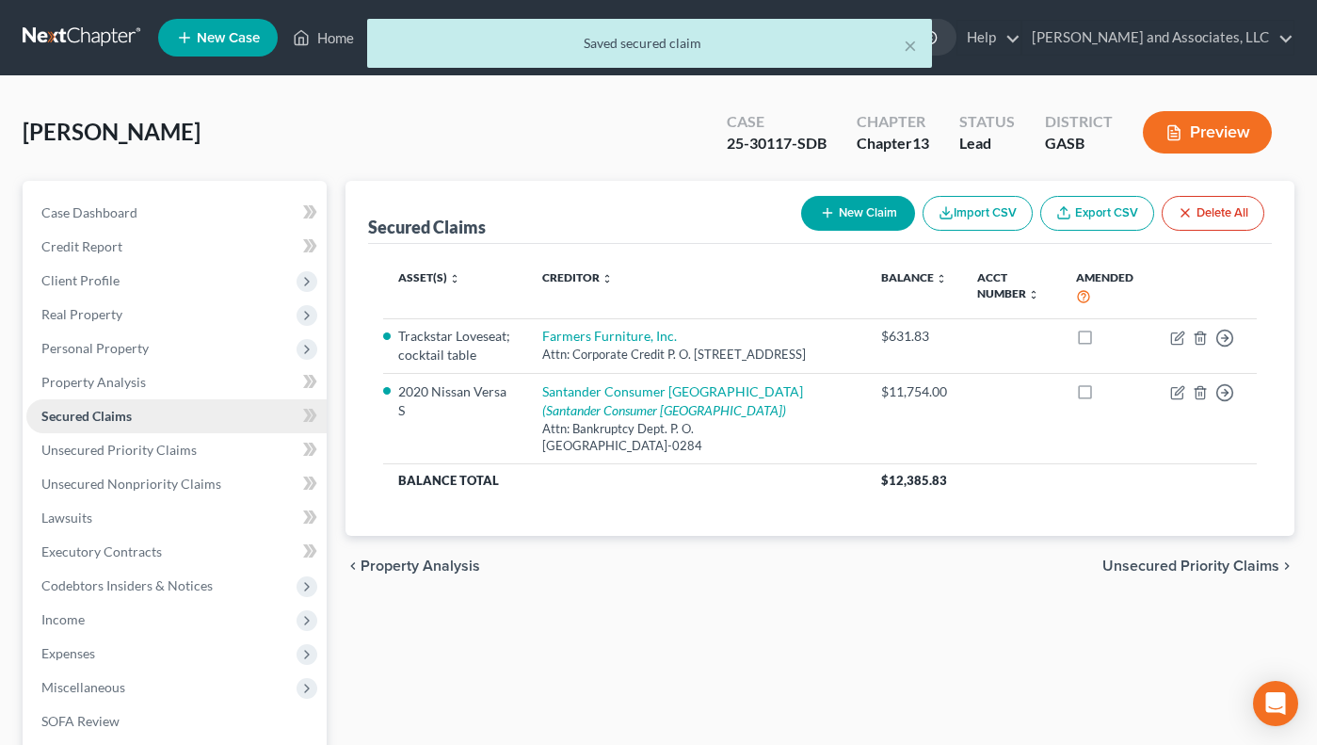
click at [148, 419] on link "Secured Claims" at bounding box center [176, 416] width 300 height 34
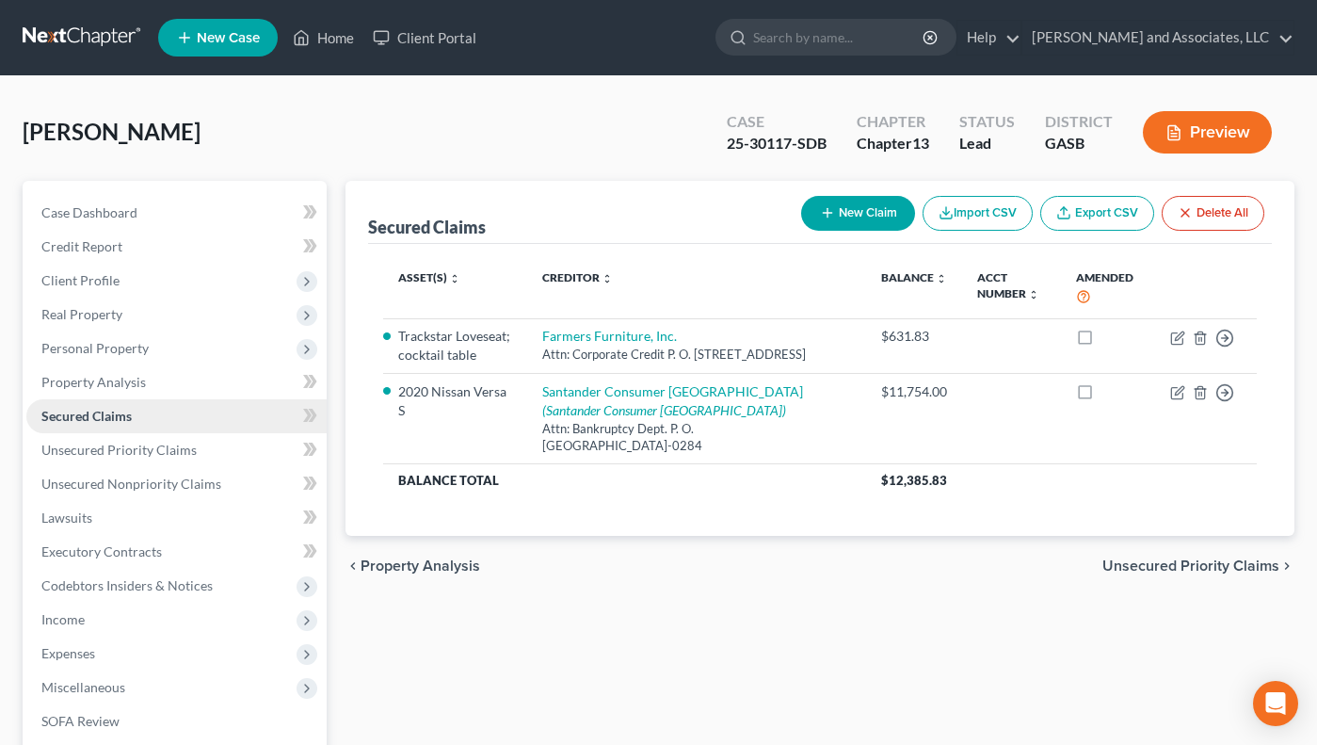
click at [120, 421] on span "Secured Claims" at bounding box center [86, 416] width 90 height 16
click at [130, 420] on span "Secured Claims" at bounding box center [86, 416] width 90 height 16
click at [1220, 131] on button "Preview" at bounding box center [1207, 132] width 129 height 42
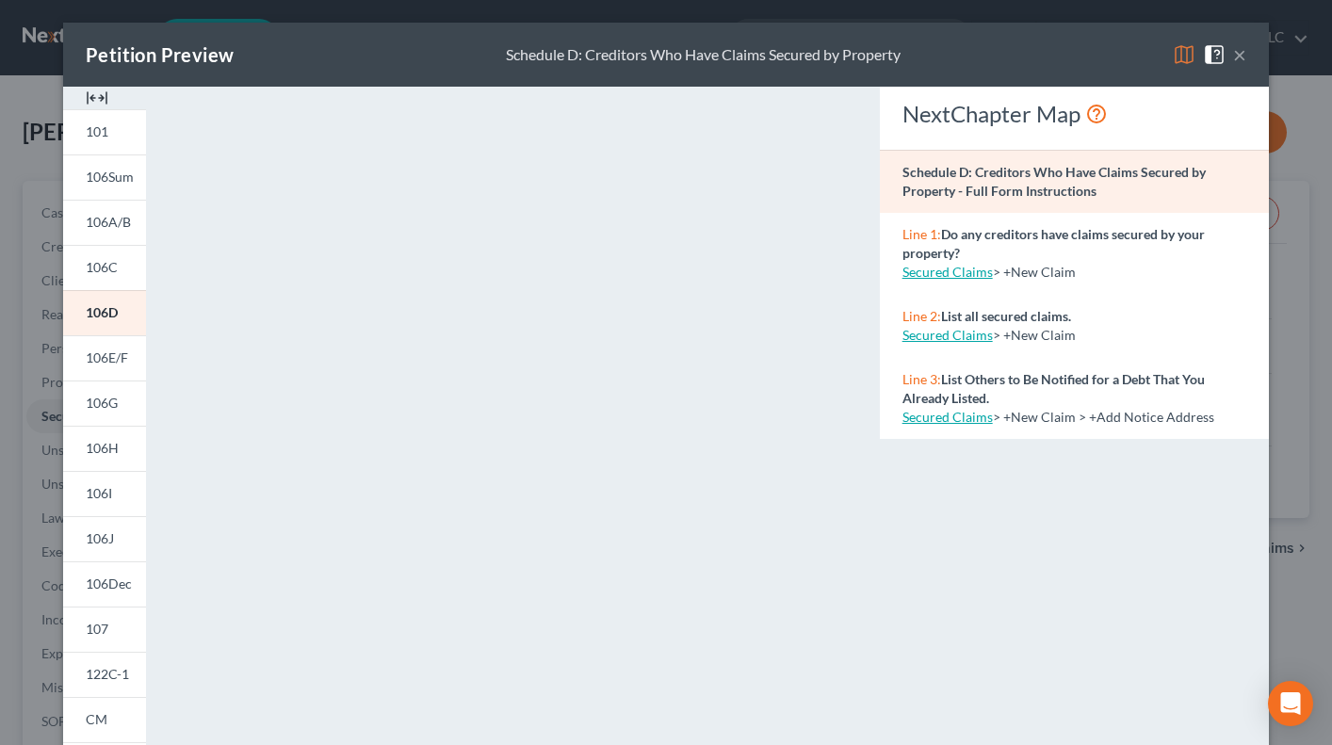
click at [1233, 49] on button "×" at bounding box center [1239, 54] width 13 height 23
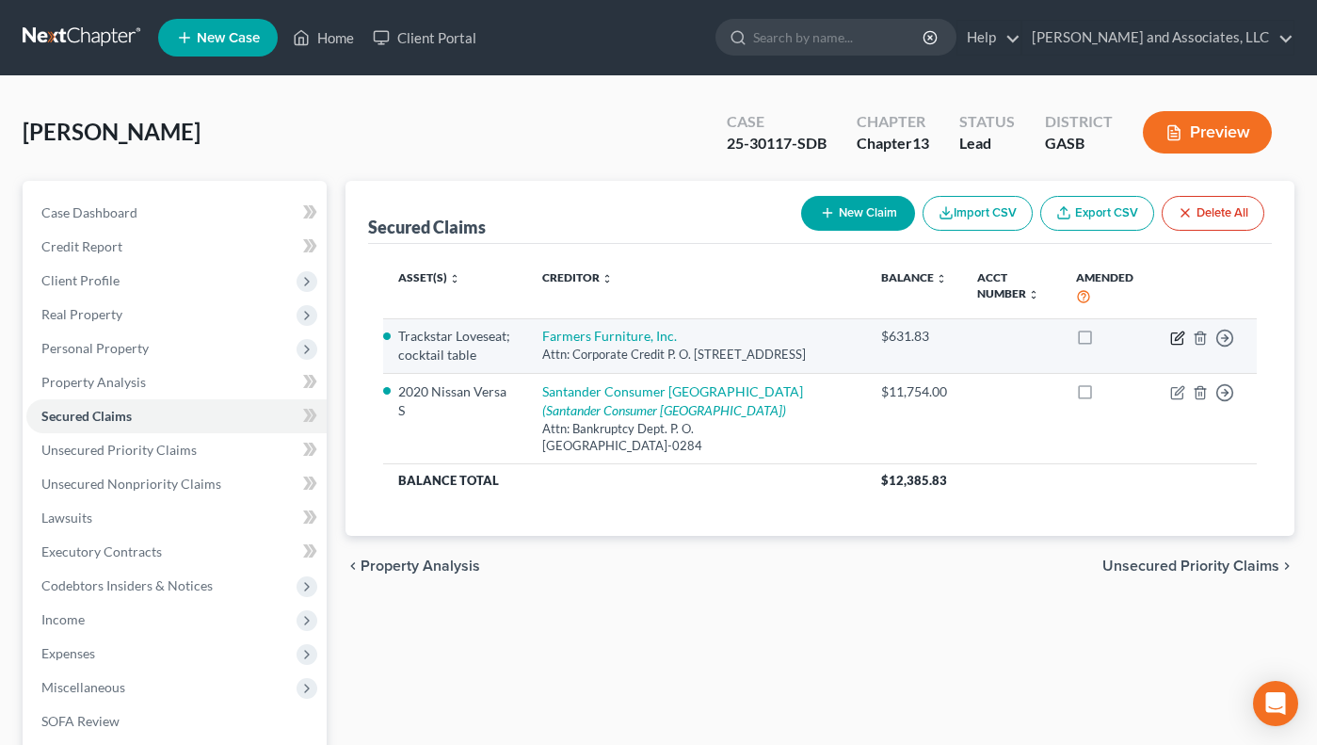
click at [1178, 339] on icon "button" at bounding box center [1179, 335] width 8 height 8
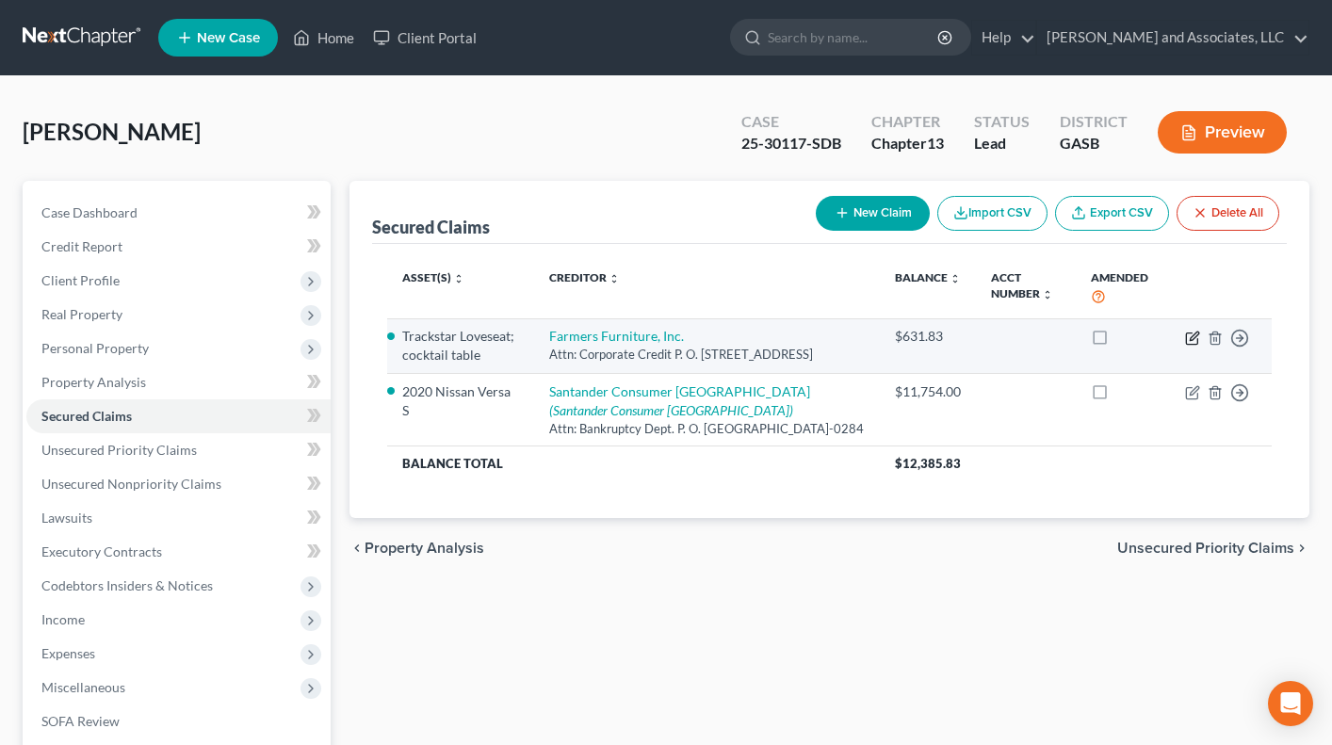
select select "10"
select select "0"
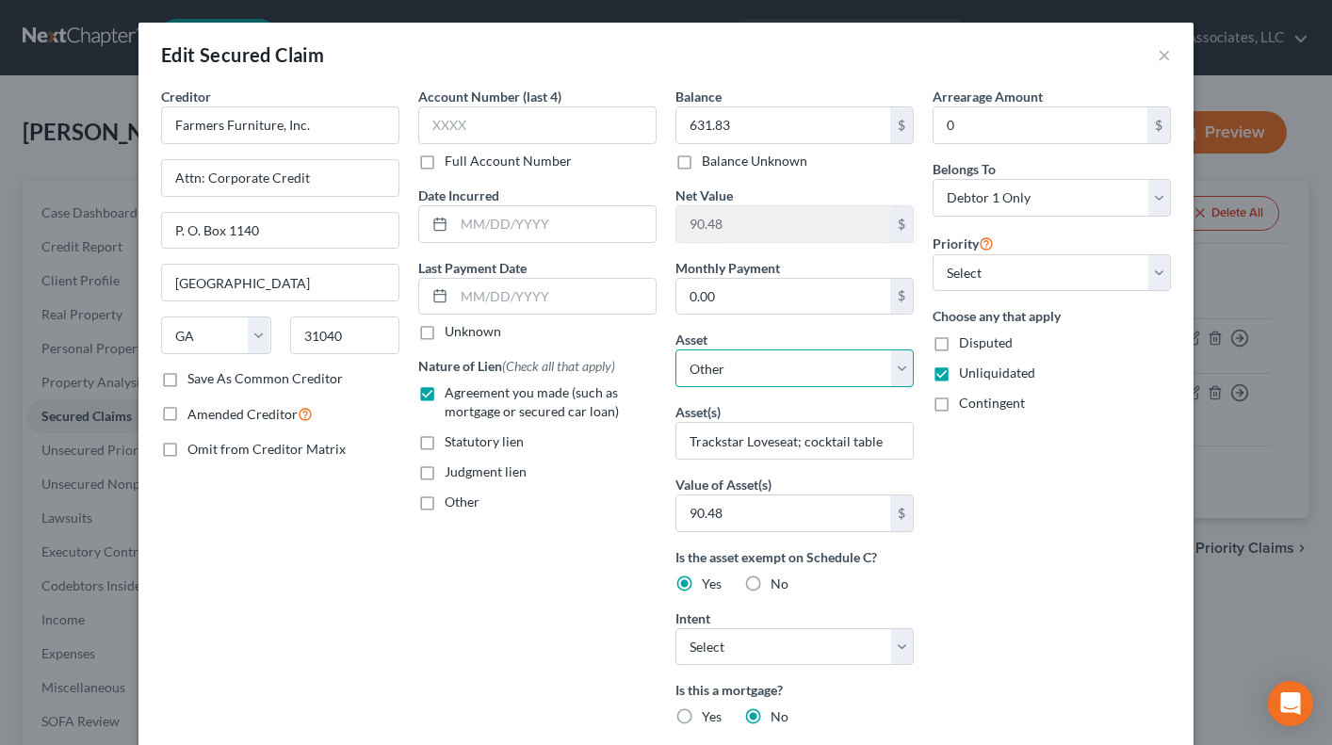
click at [897, 370] on select "Select Other Multiple Assets Electronics - Televisions; Laptop; Printer; Cell P…" at bounding box center [794, 368] width 238 height 38
click at [675, 349] on select "Select Other Multiple Assets Electronics - Televisions; Laptop; Printer; Cell P…" at bounding box center [794, 368] width 238 height 38
drag, startPoint x: 684, startPoint y: 443, endPoint x: 934, endPoint y: 449, distance: 250.6
click at [934, 449] on div "Creditor * Farmers Furniture, Inc. Attn: Corporate Credit P. O. Box 1140 Dublin…" at bounding box center [666, 537] width 1028 height 901
click at [685, 365] on select "Select Other Multiple Assets Electronics - Televisions; Laptop; Printer; Cell P…" at bounding box center [794, 368] width 238 height 38
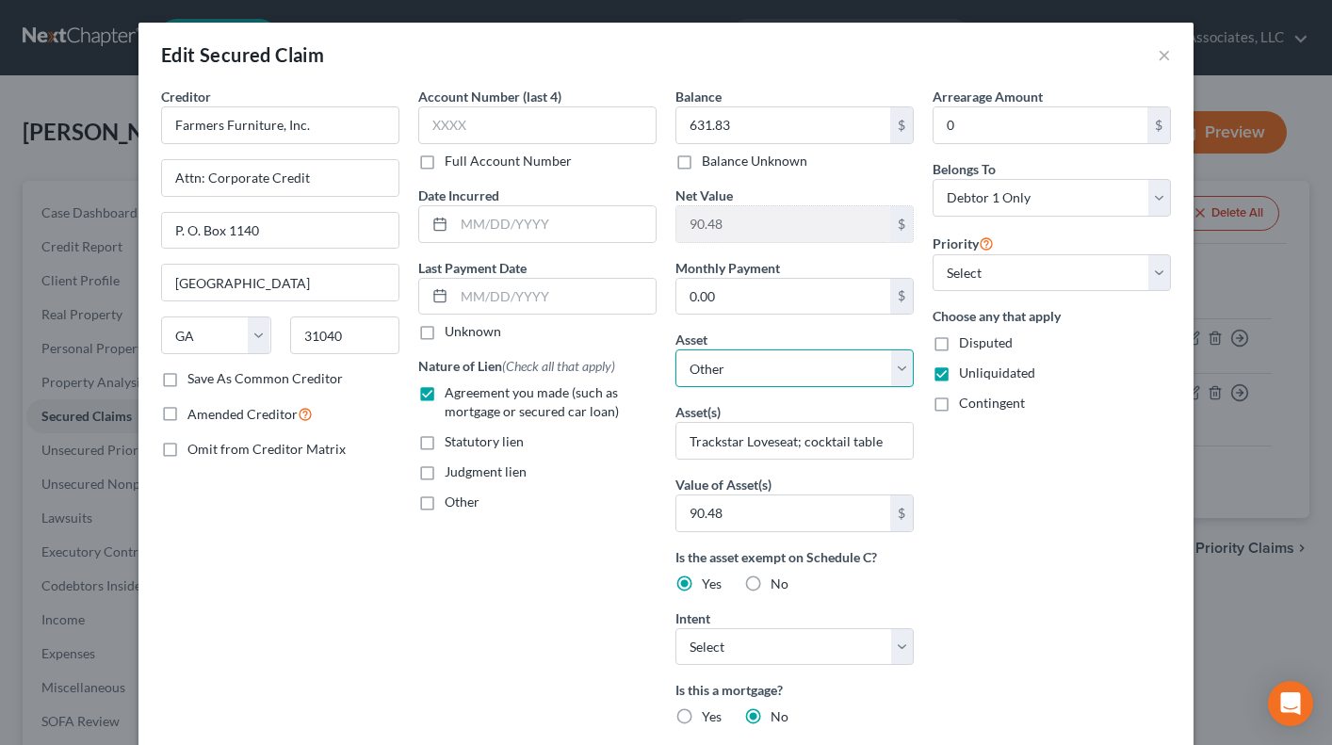
click at [675, 349] on select "Select Other Multiple Assets Electronics - Televisions; Laptop; Printer; Cell P…" at bounding box center [794, 368] width 238 height 38
click at [900, 372] on select "Select Other Multiple Assets Electronics - Televisions; Laptop; Printer; Cell P…" at bounding box center [794, 368] width 238 height 38
click at [739, 367] on select "Select Other Multiple Assets Electronics - Televisions; Laptop; Printer; Cell P…" at bounding box center [794, 368] width 238 height 38
click at [892, 369] on select "Select Other Multiple Assets Electronics - Televisions; Laptop; Printer; Cell P…" at bounding box center [794, 368] width 238 height 38
click at [1157, 52] on button "×" at bounding box center [1163, 54] width 13 height 23
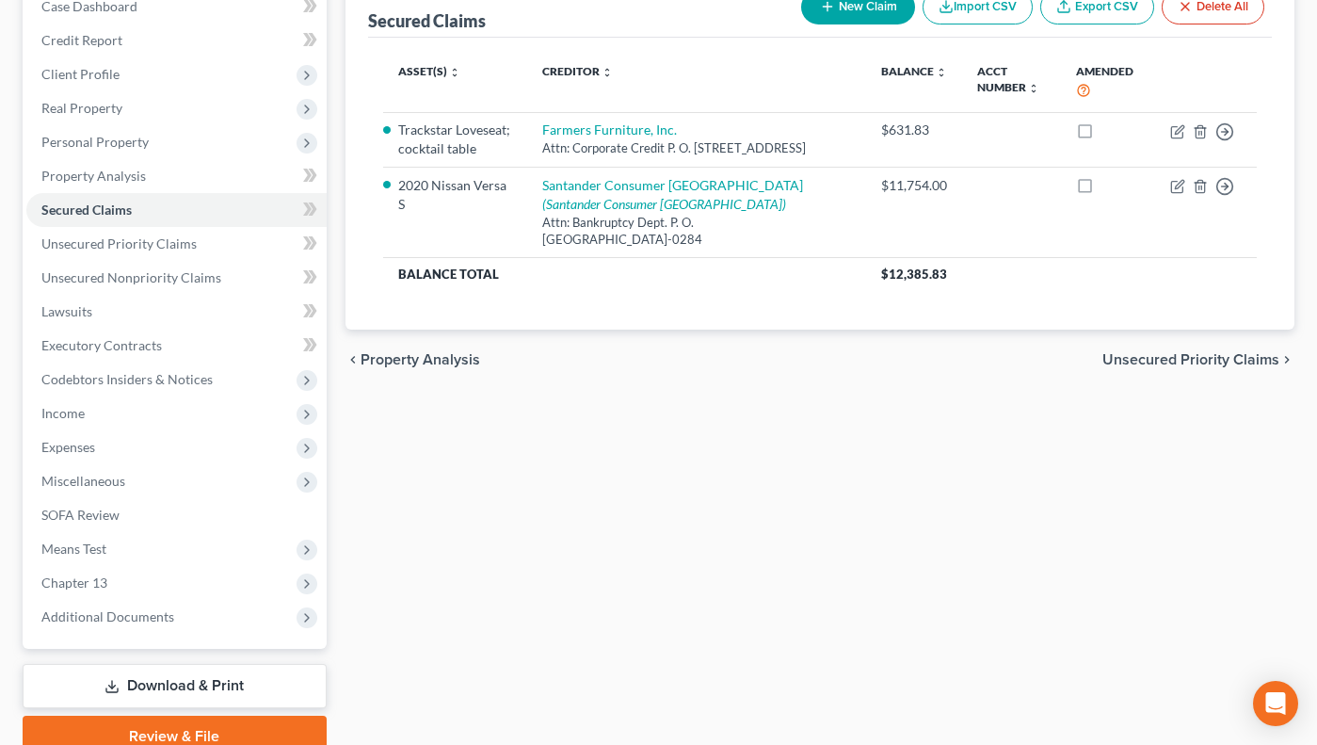
scroll to position [290, 0]
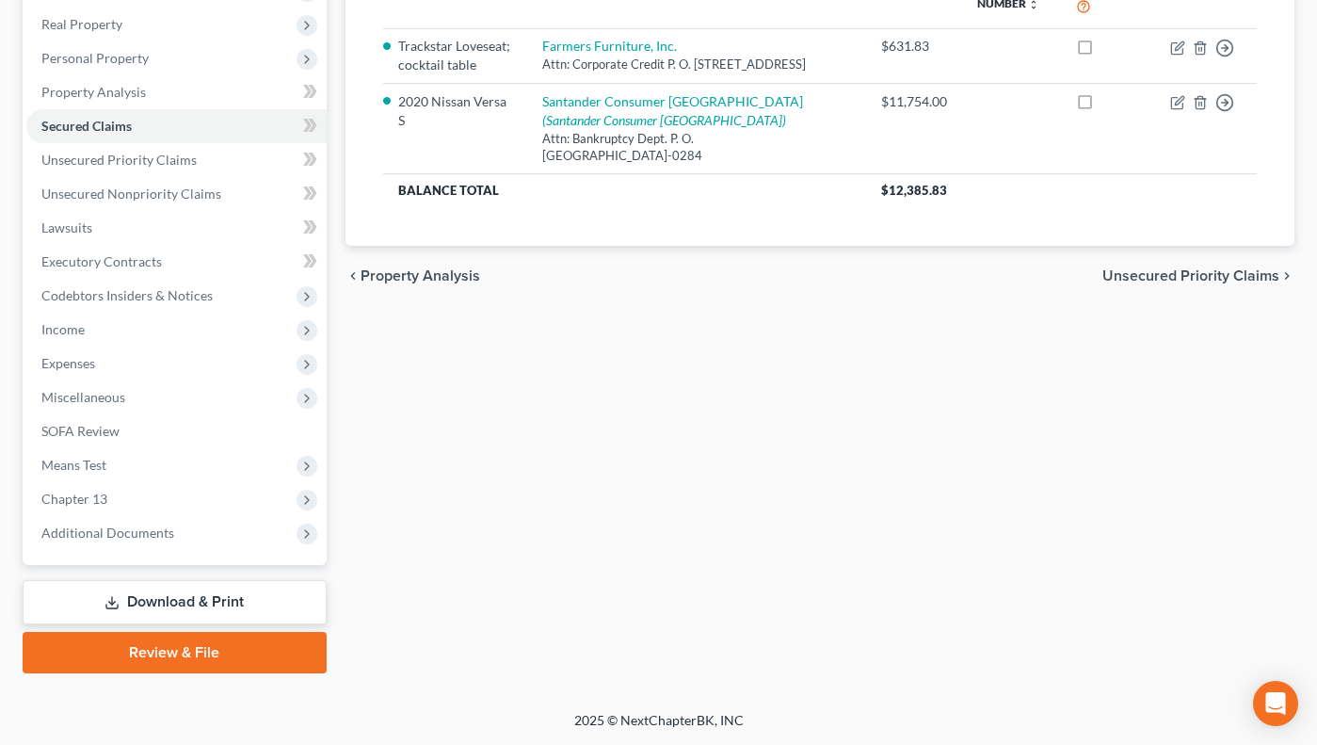
click at [190, 594] on link "Download & Print" at bounding box center [175, 602] width 304 height 44
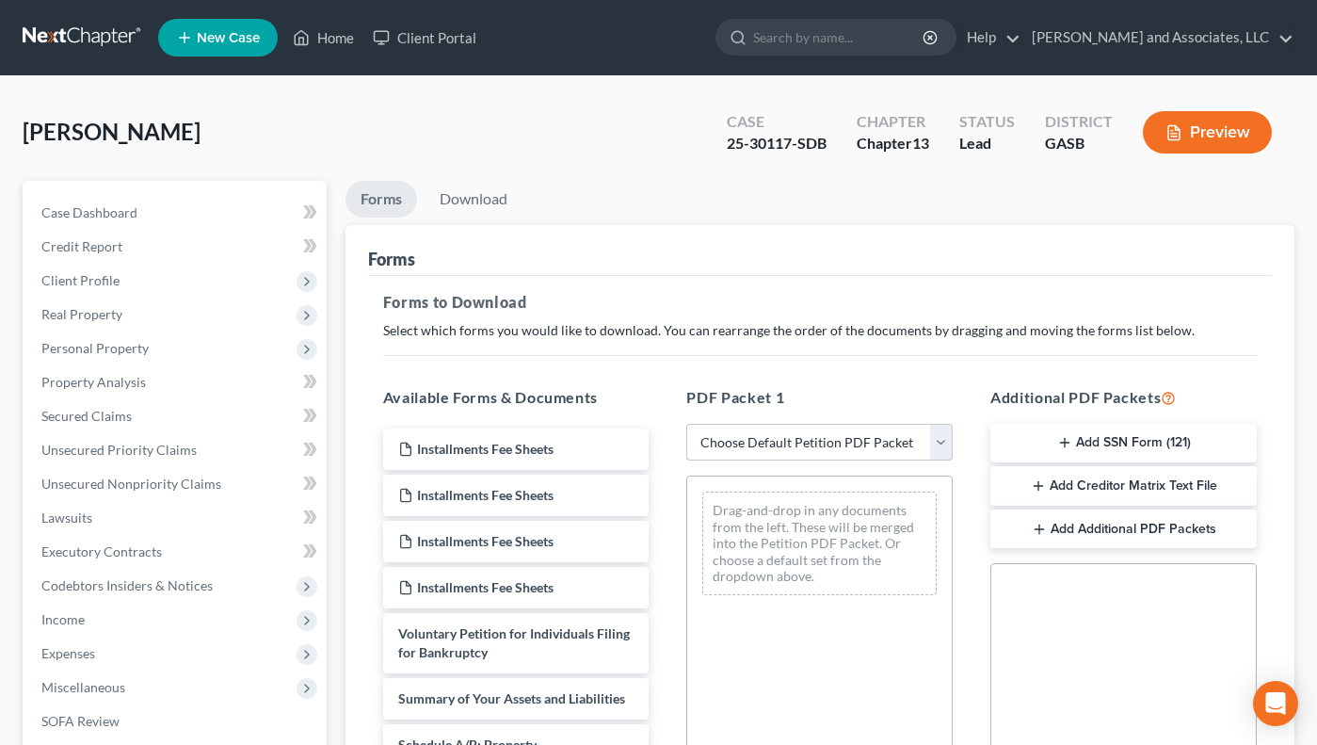
click at [940, 437] on select "Choose Default Petition PDF Packet Complete Bankruptcy Petition (all forms and …" at bounding box center [820, 443] width 267 height 38
select select "0"
click at [687, 424] on select "Choose Default Petition PDF Packet Complete Bankruptcy Petition (all forms and …" at bounding box center [820, 443] width 267 height 38
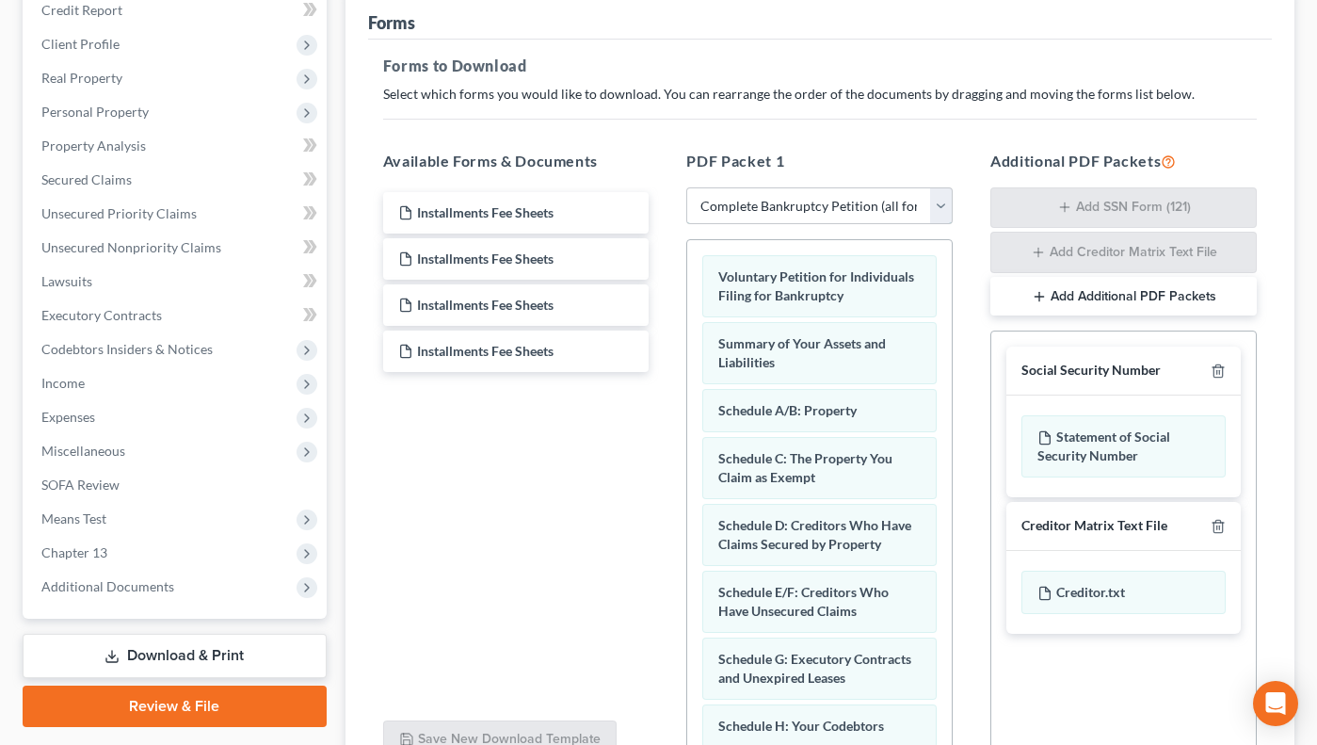
scroll to position [261, 0]
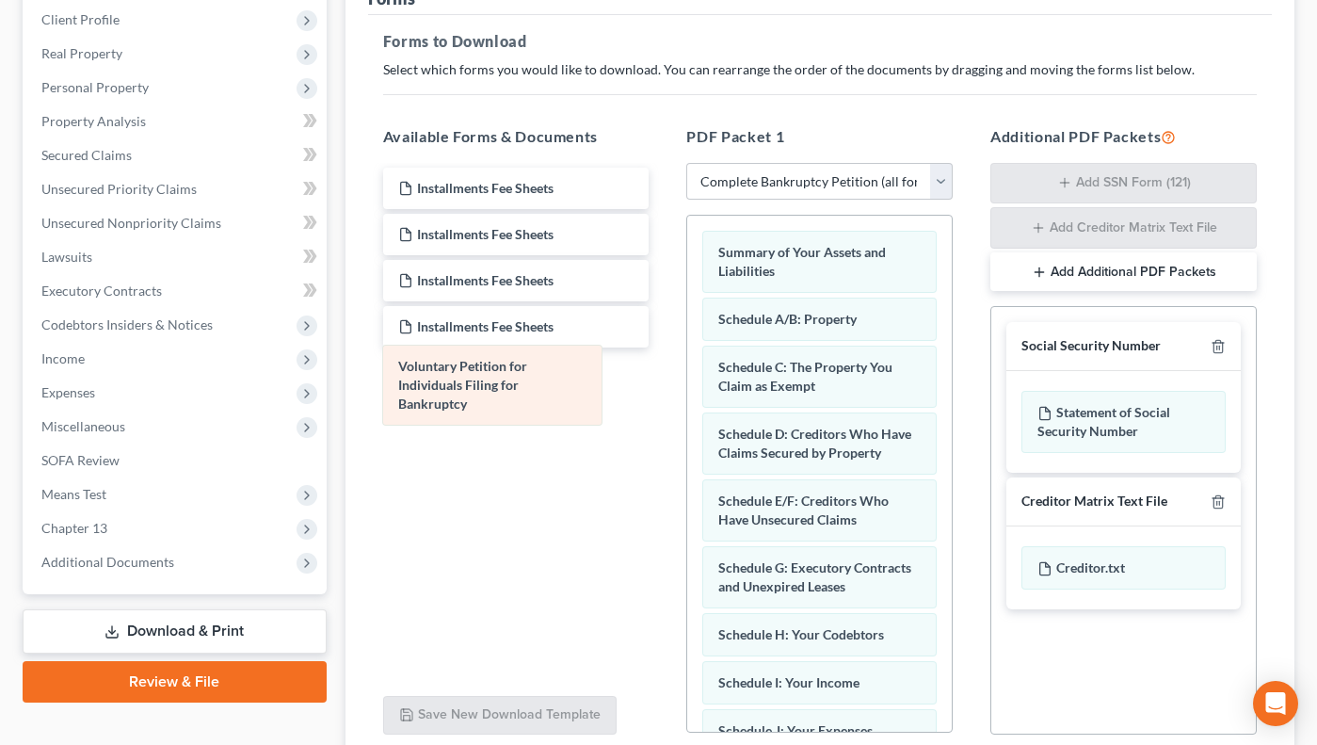
drag, startPoint x: 778, startPoint y: 280, endPoint x: 458, endPoint y: 394, distance: 339.9
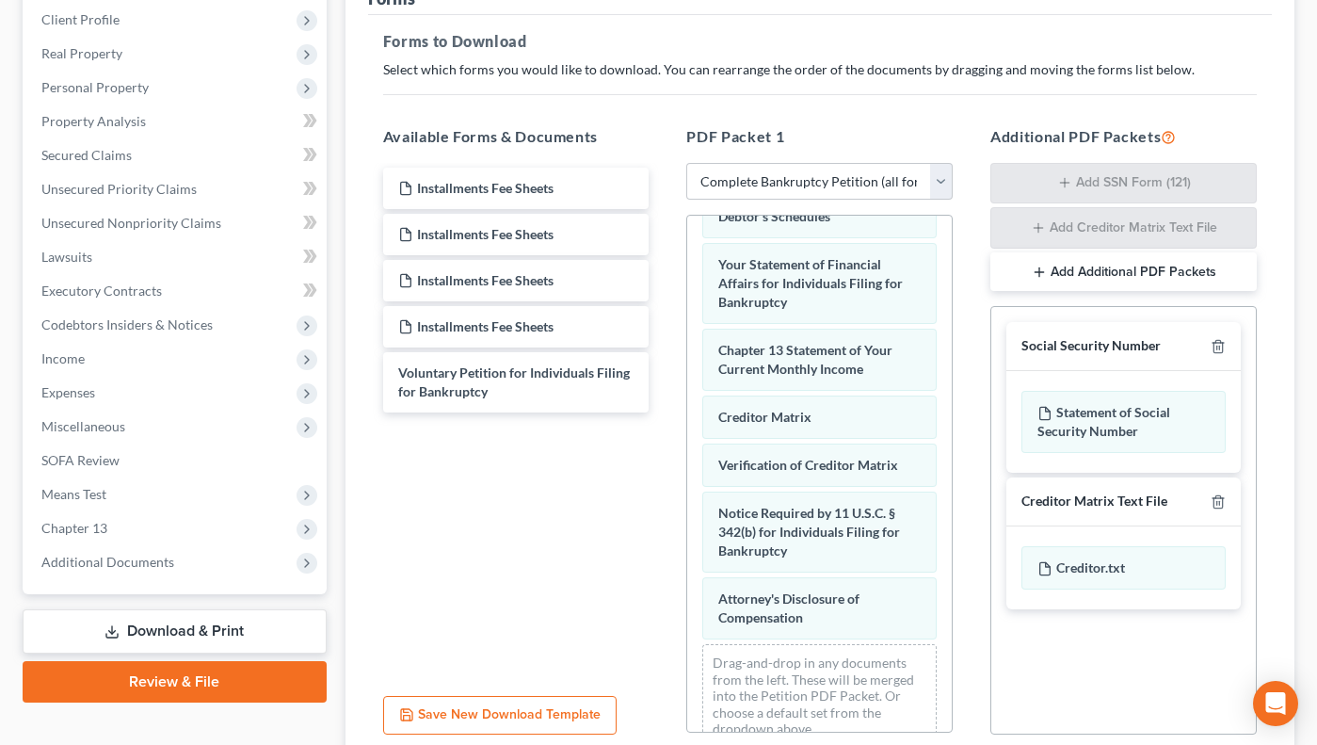
scroll to position [584, 0]
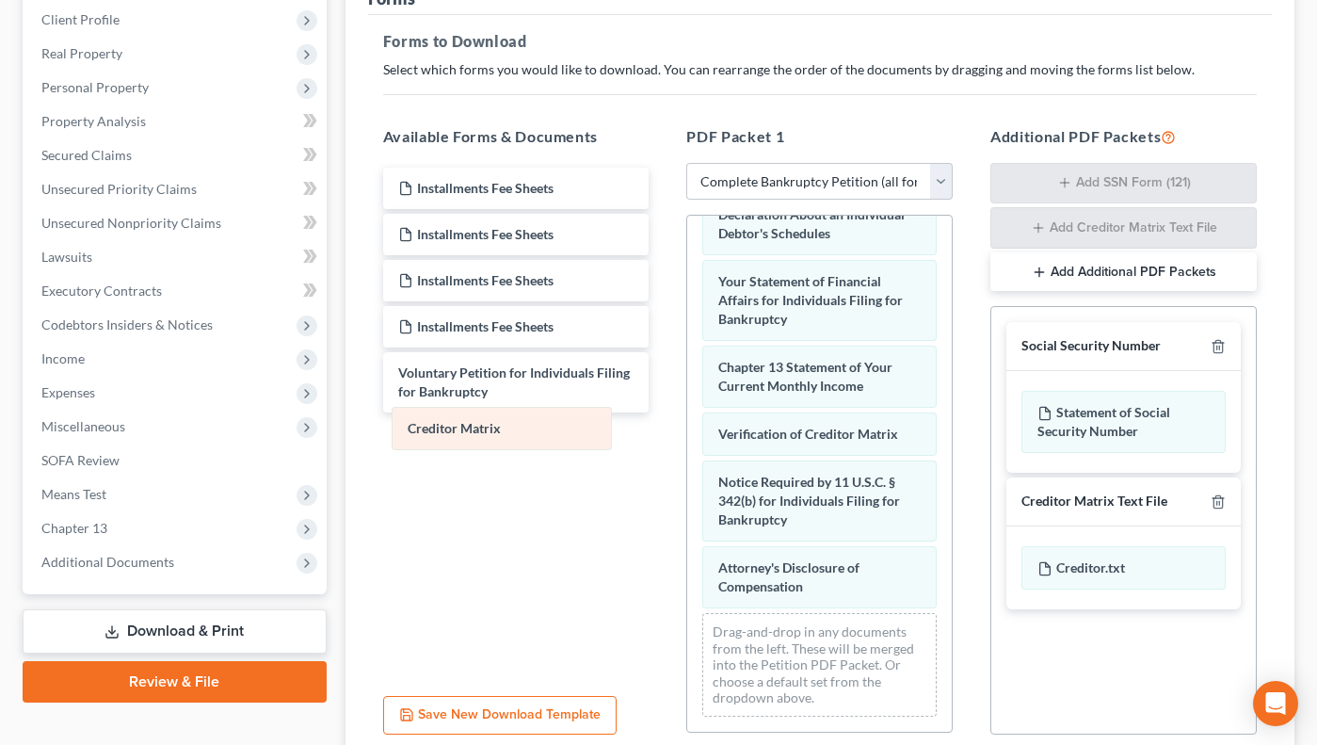
drag, startPoint x: 734, startPoint y: 453, endPoint x: 423, endPoint y: 429, distance: 311.7
click at [687, 429] on div "Creditor Matrix Summary of Your Assets and Liabilities Schedule A/B: Property S…" at bounding box center [819, 192] width 265 height 1080
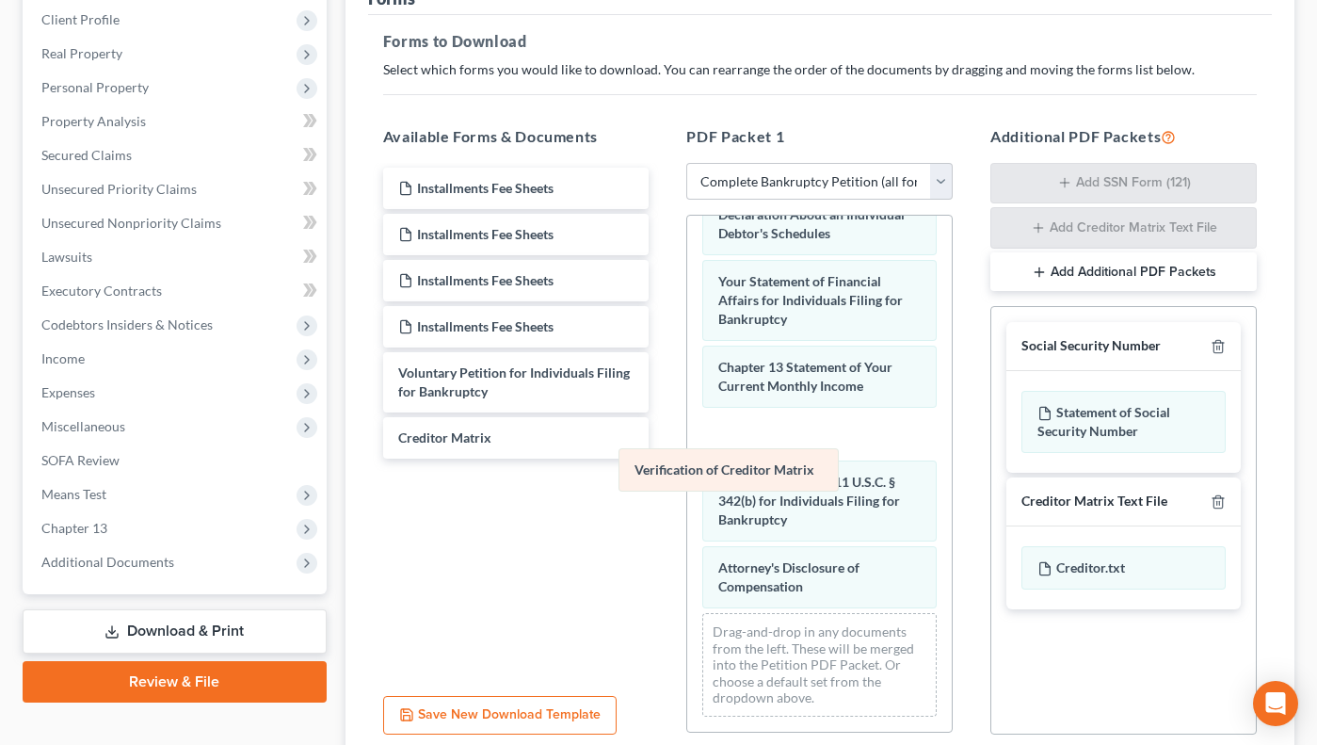
scroll to position [554, 0]
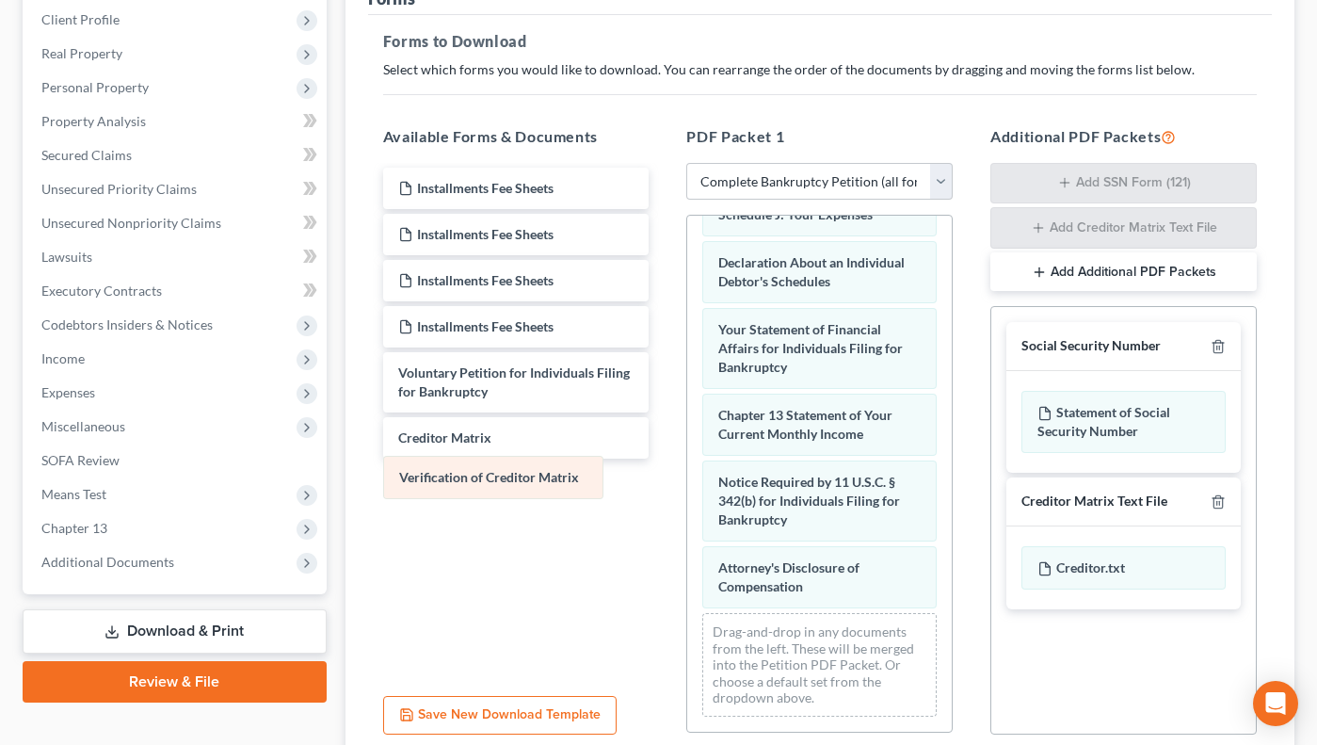
drag, startPoint x: 754, startPoint y: 452, endPoint x: 435, endPoint y: 477, distance: 320.3
click at [687, 477] on div "Verification of Creditor Matrix Summary of Your Assets and Liabilities Schedule…" at bounding box center [819, 216] width 265 height 1032
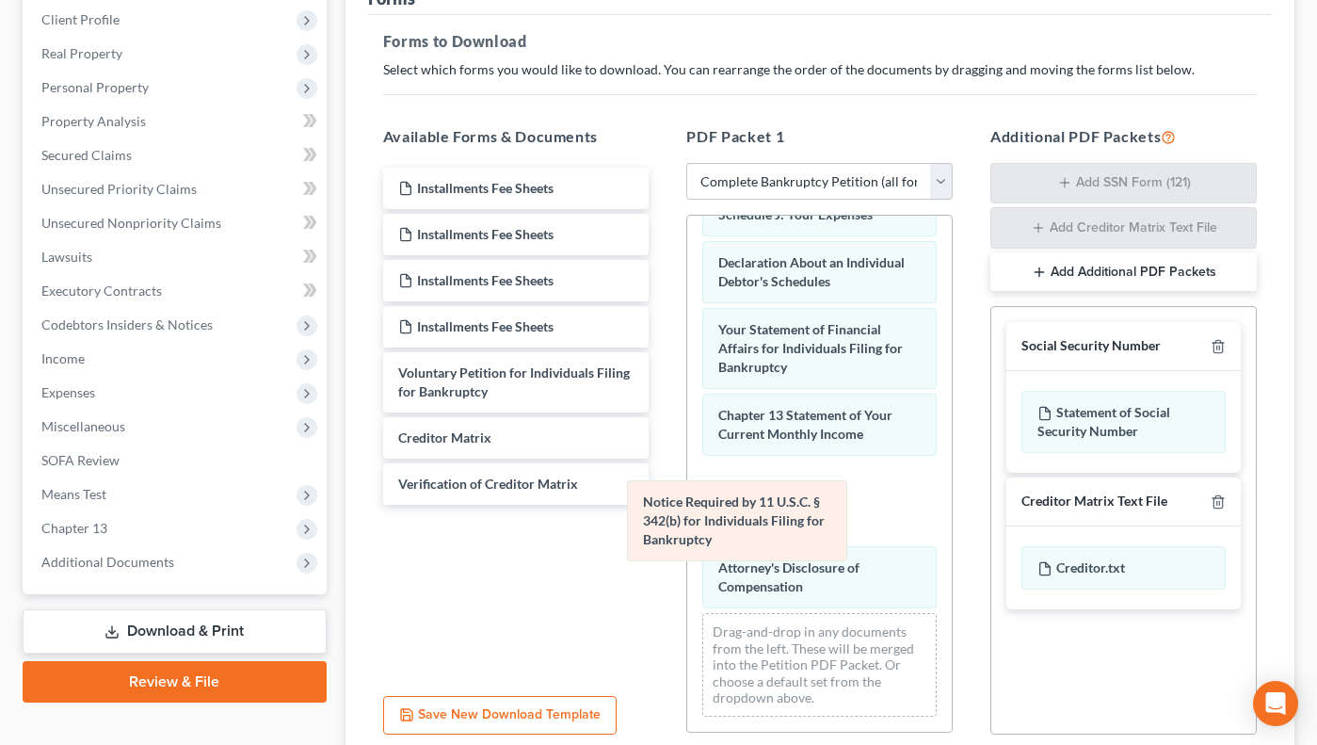
scroll to position [468, 0]
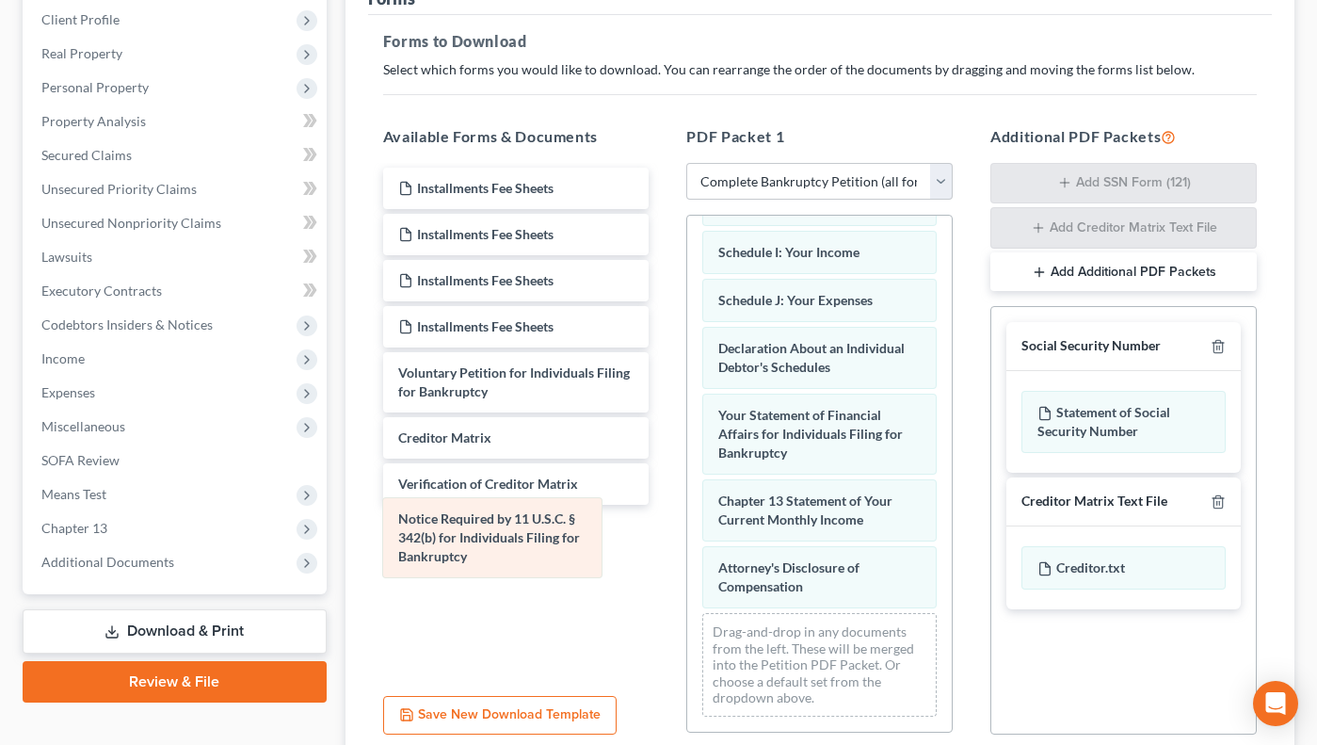
drag, startPoint x: 763, startPoint y: 506, endPoint x: 445, endPoint y: 542, distance: 319.5
click at [687, 542] on div "Notice Required by 11 U.S.C. § 342(b) for Individuals Filing for Bankruptcy Sum…" at bounding box center [819, 258] width 265 height 946
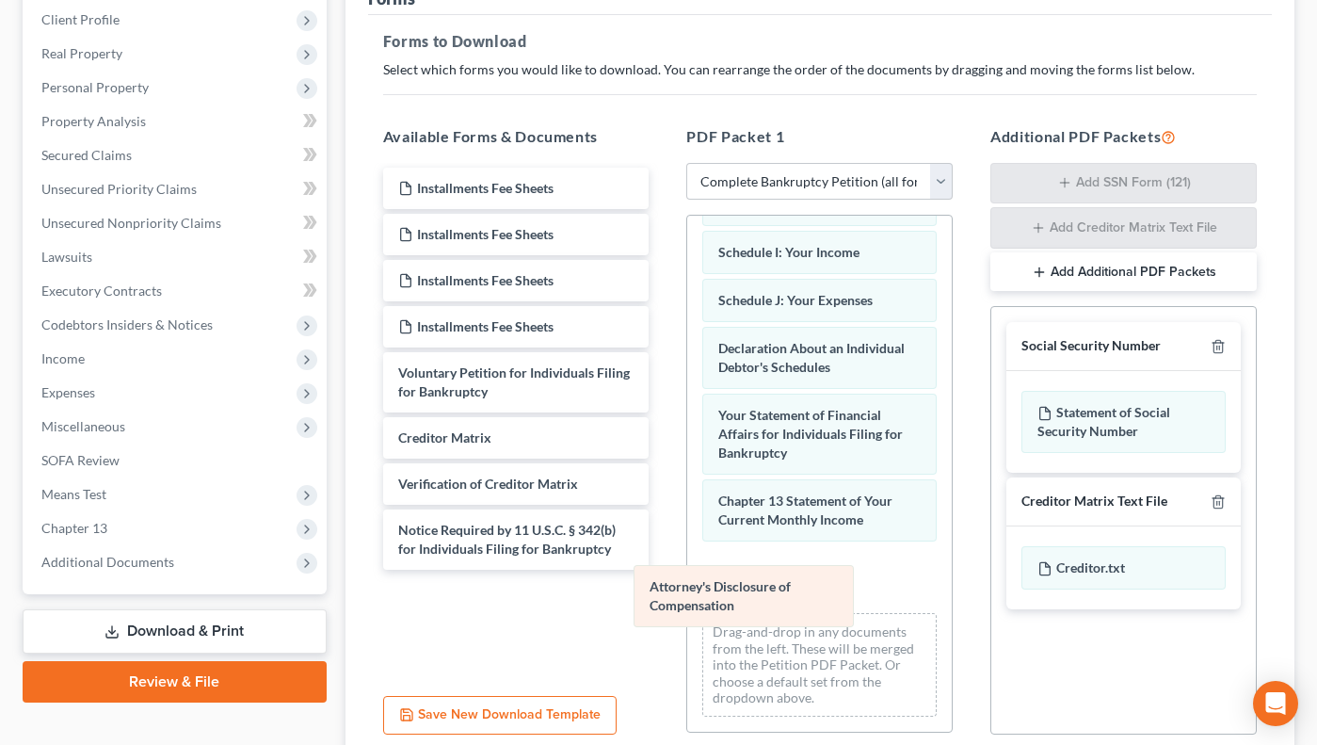
scroll to position [401, 0]
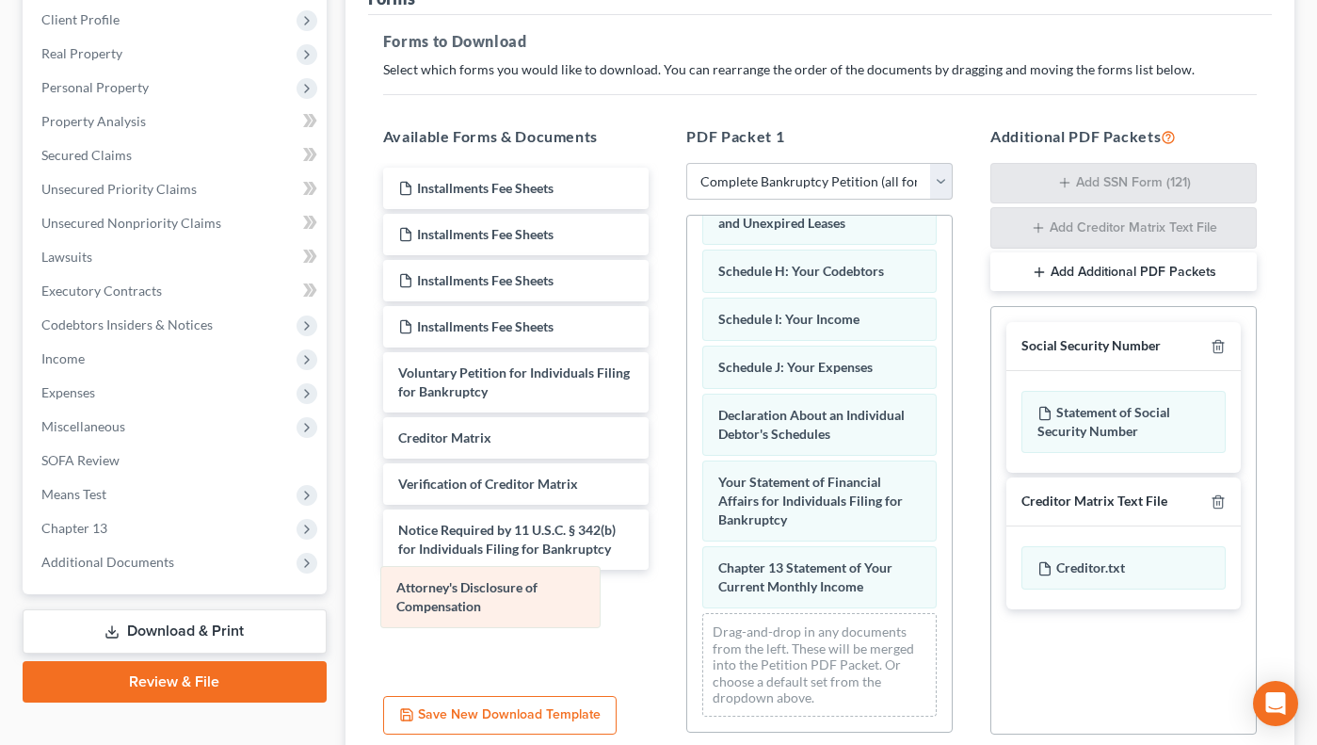
drag, startPoint x: 742, startPoint y: 588, endPoint x: 420, endPoint y: 607, distance: 322.7
click at [687, 607] on div "Attorney's Disclosure of Compensation Summary of Your Assets and Liabilities Sc…" at bounding box center [819, 292] width 265 height 880
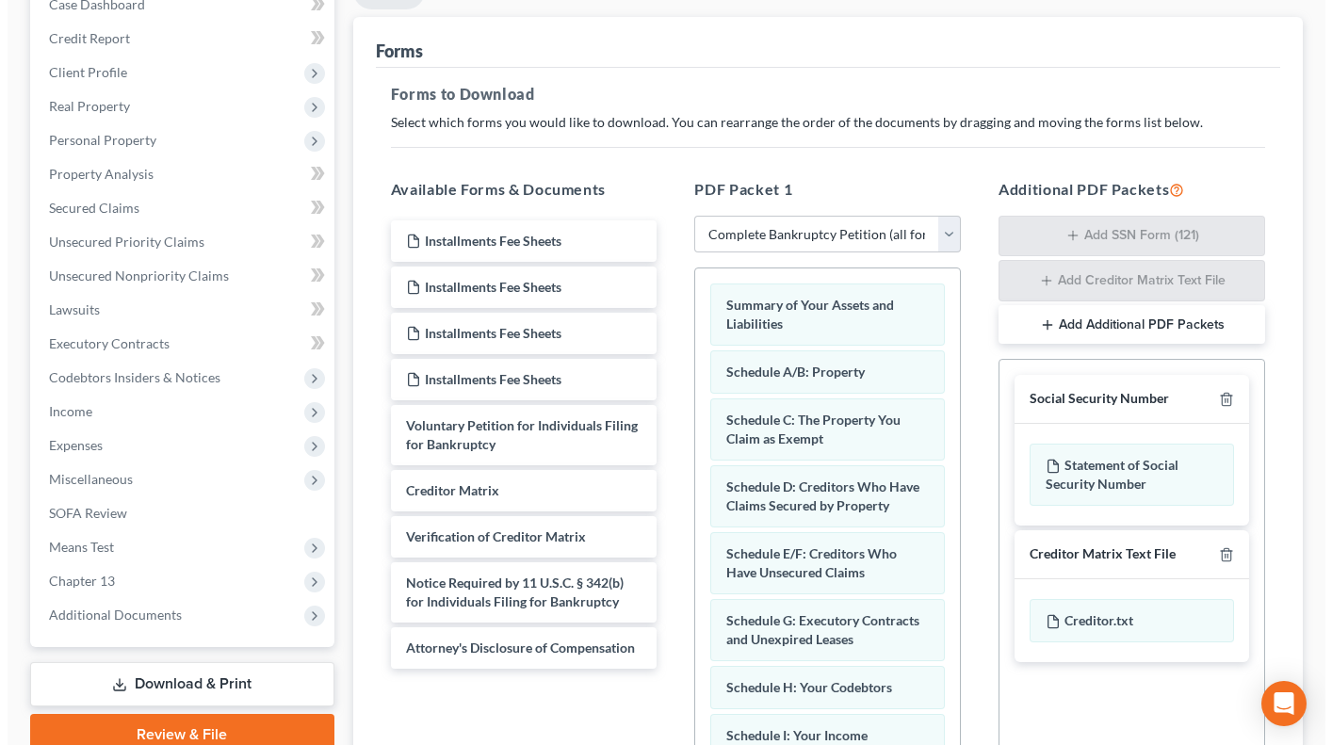
scroll to position [0, 0]
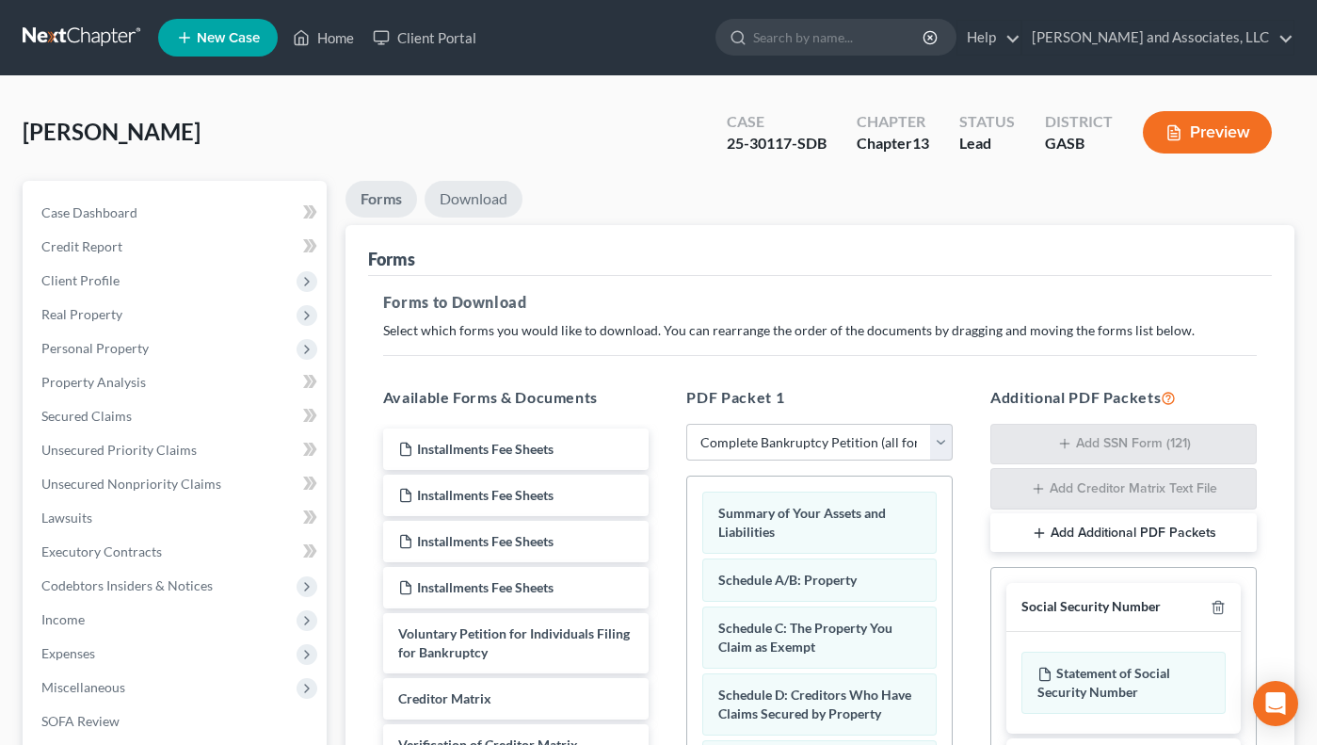
click at [481, 187] on link "Download" at bounding box center [474, 199] width 98 height 37
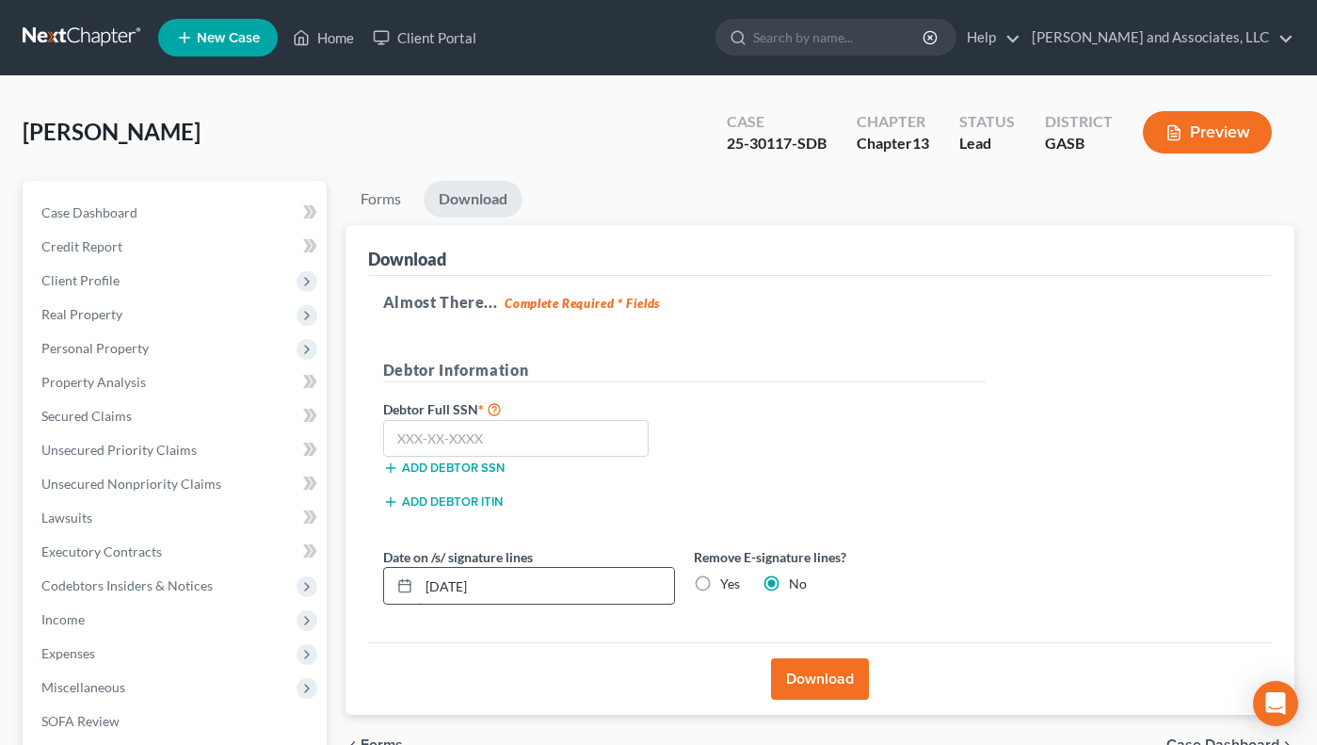
drag, startPoint x: 526, startPoint y: 587, endPoint x: 422, endPoint y: 597, distance: 105.0
click at [422, 597] on input "[DATE]" at bounding box center [546, 586] width 255 height 36
type input "[DATE]"
click at [823, 694] on button "Download" at bounding box center [820, 678] width 98 height 41
click at [812, 682] on button "Download" at bounding box center [820, 678] width 98 height 41
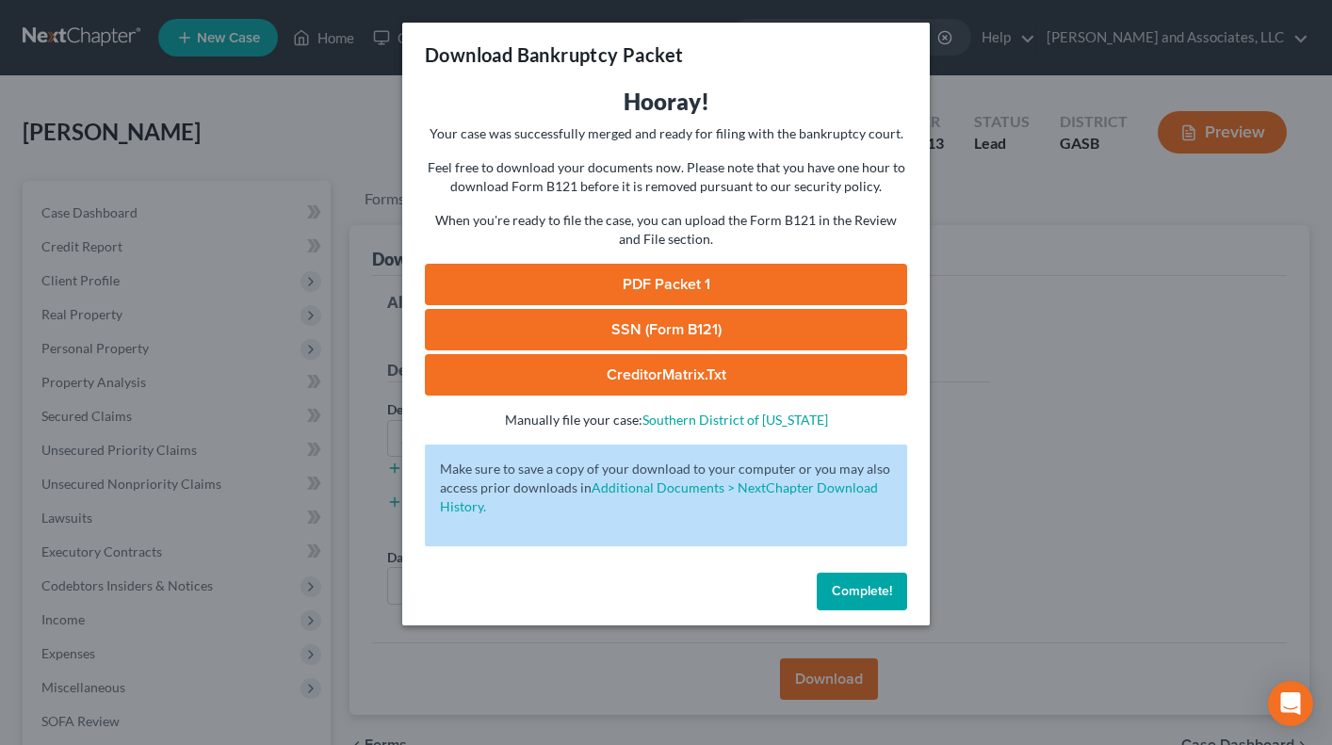
click at [710, 287] on link "PDF Packet 1" at bounding box center [666, 284] width 482 height 41
